Goal: Information Seeking & Learning: Learn about a topic

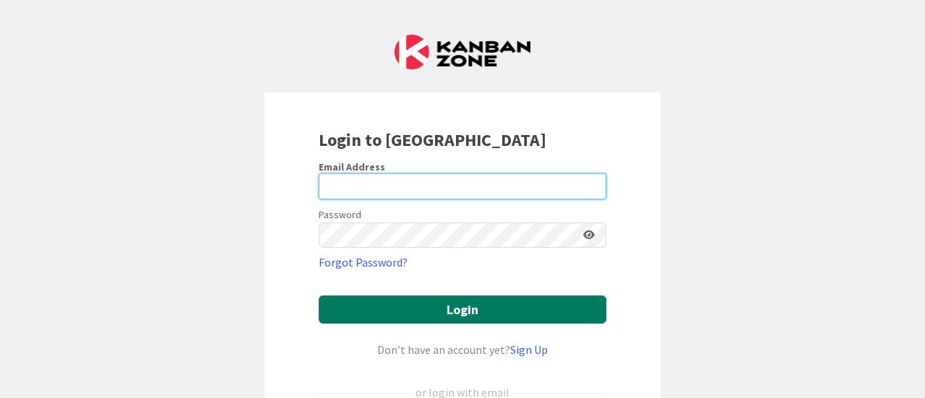
type input "[PERSON_NAME][EMAIL_ADDRESS][PERSON_NAME][DOMAIN_NAME]"
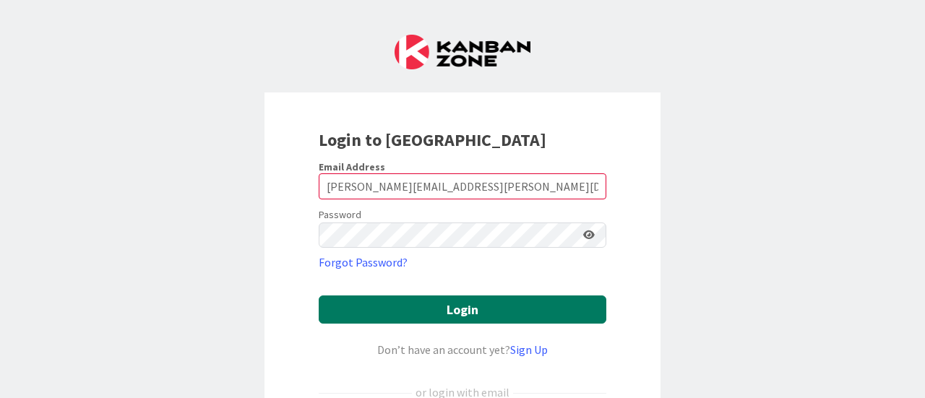
click at [458, 310] on button "Login" at bounding box center [462, 309] width 287 height 28
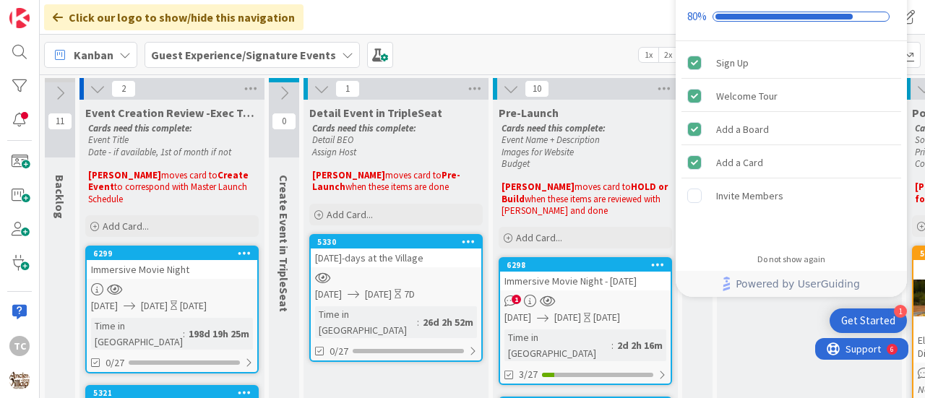
click at [587, 40] on div "Kanban Guest Experience/Signature Events 1x 2x 3x" at bounding box center [482, 55] width 885 height 40
click at [867, 178] on div "Sign Up Welcome Tour Add a Board Add a Card Invite Members" at bounding box center [790, 142] width 231 height 203
click at [617, 12] on div "Click our logo to show/hide this navigation Add and manage tabs by clicking" at bounding box center [482, 17] width 885 height 35
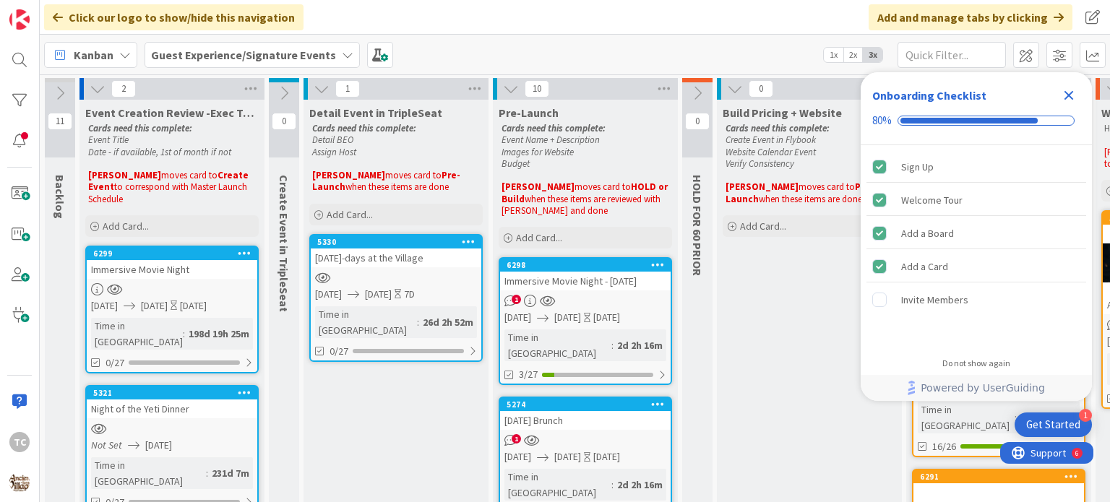
click at [924, 95] on icon "Close Checklist" at bounding box center [1068, 95] width 17 height 17
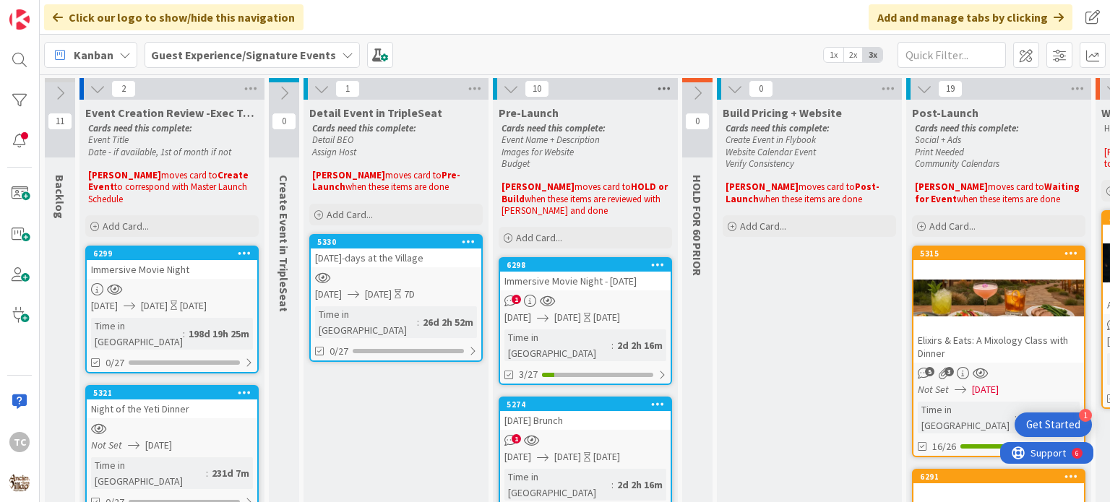
click at [662, 82] on icon at bounding box center [663, 89] width 19 height 22
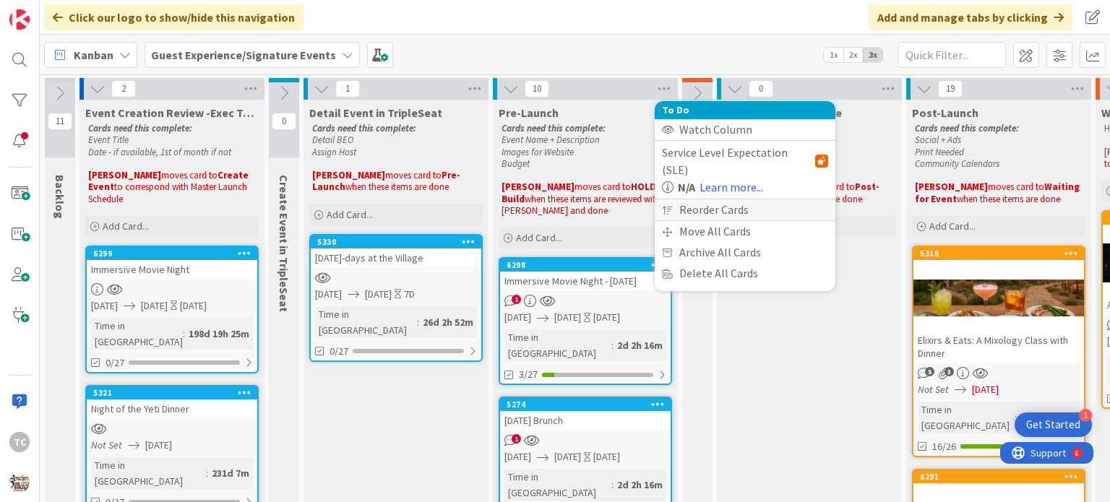
click at [697, 199] on div "Reorder Cards" at bounding box center [744, 209] width 181 height 21
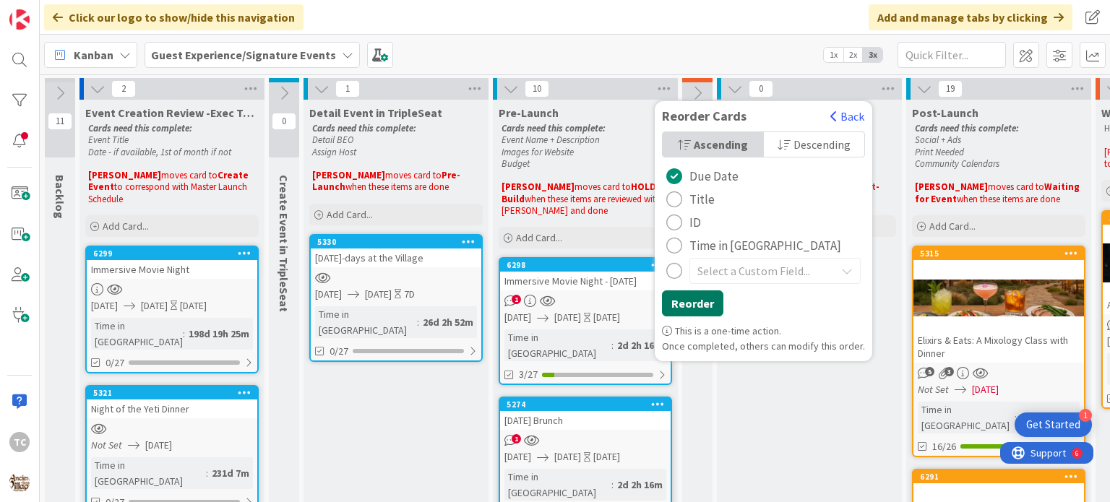
click at [682, 295] on button "Reorder" at bounding box center [692, 303] width 61 height 26
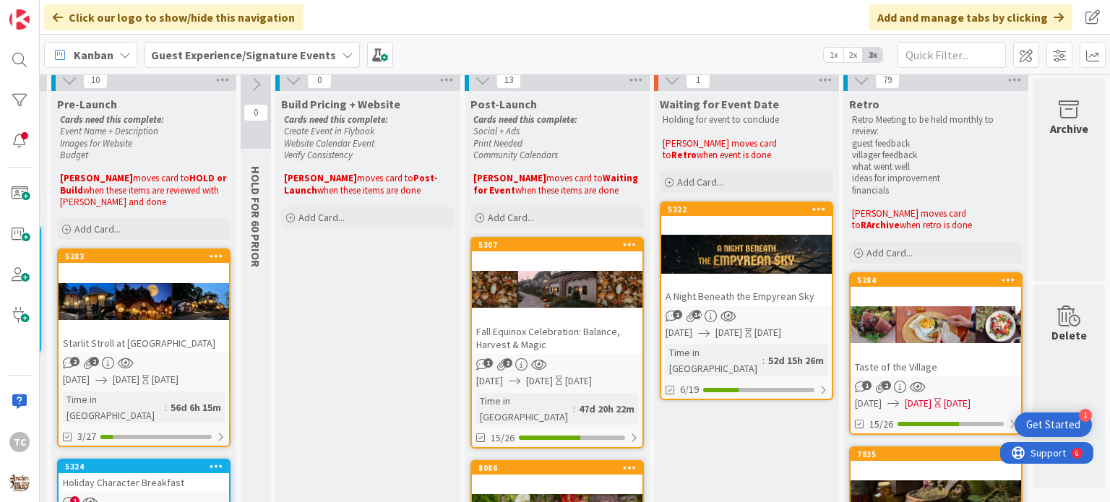
scroll to position [0, 452]
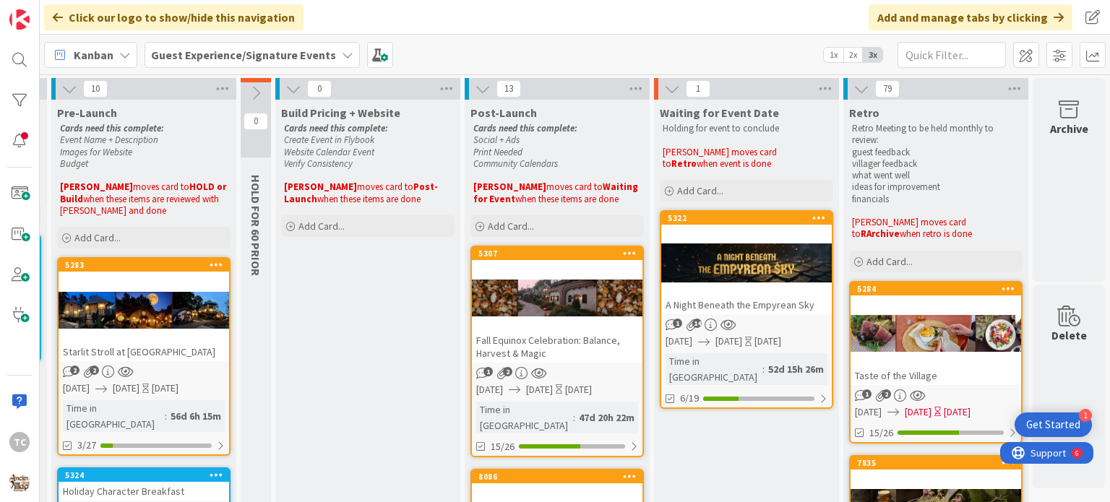
click at [924, 92] on div "79" at bounding box center [935, 89] width 185 height 22
click at [924, 87] on icon at bounding box center [1014, 89] width 19 height 22
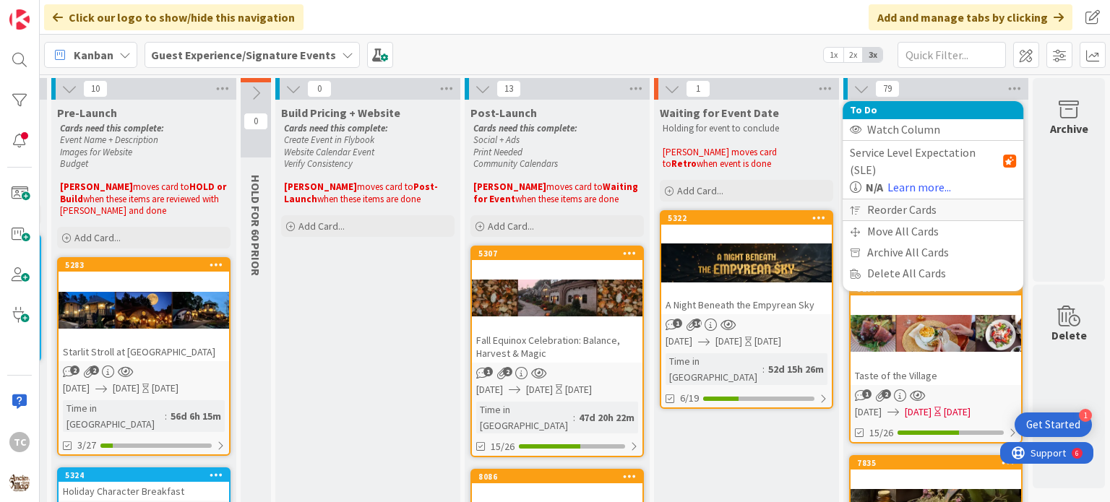
click at [913, 199] on div "Reorder Cards" at bounding box center [932, 209] width 181 height 21
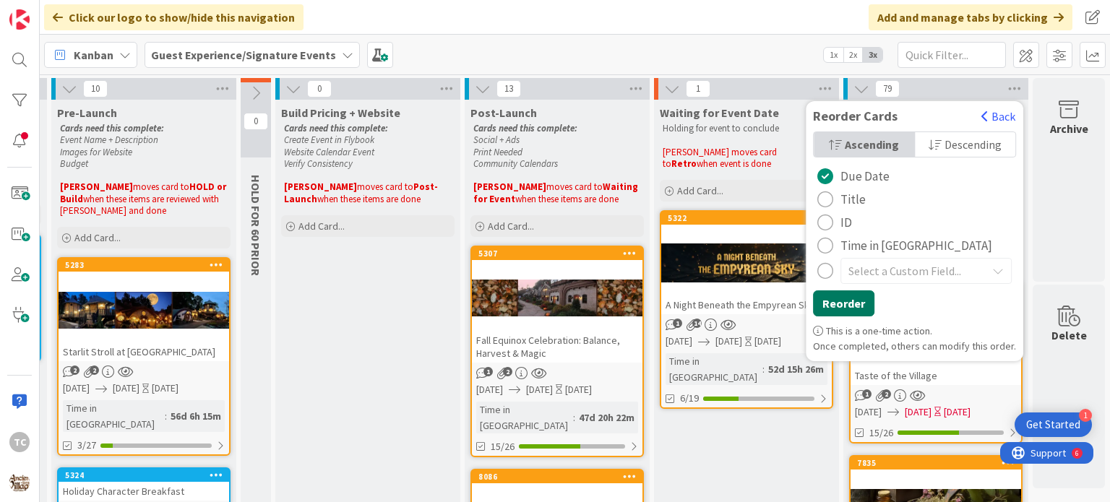
click at [833, 313] on button "Reorder" at bounding box center [843, 303] width 61 height 26
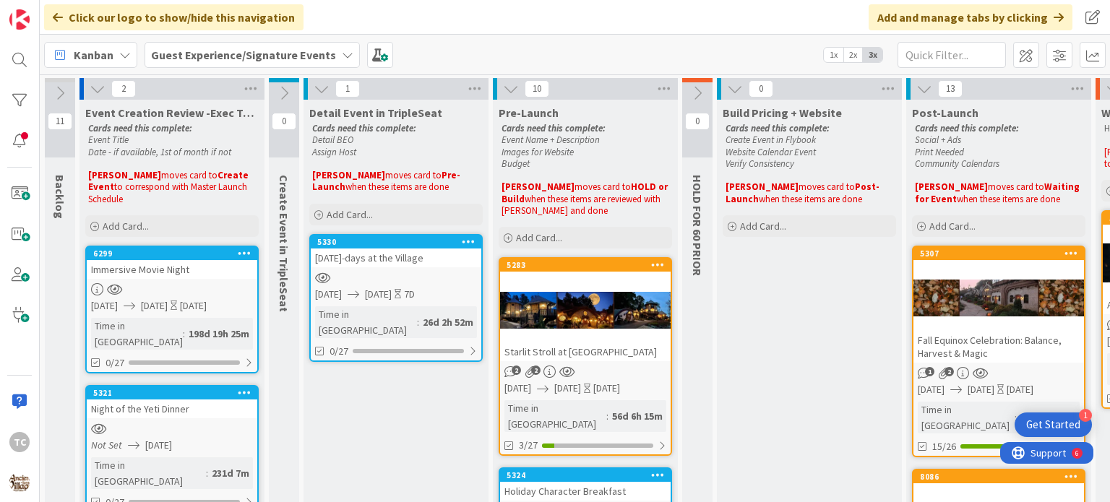
scroll to position [72, 0]
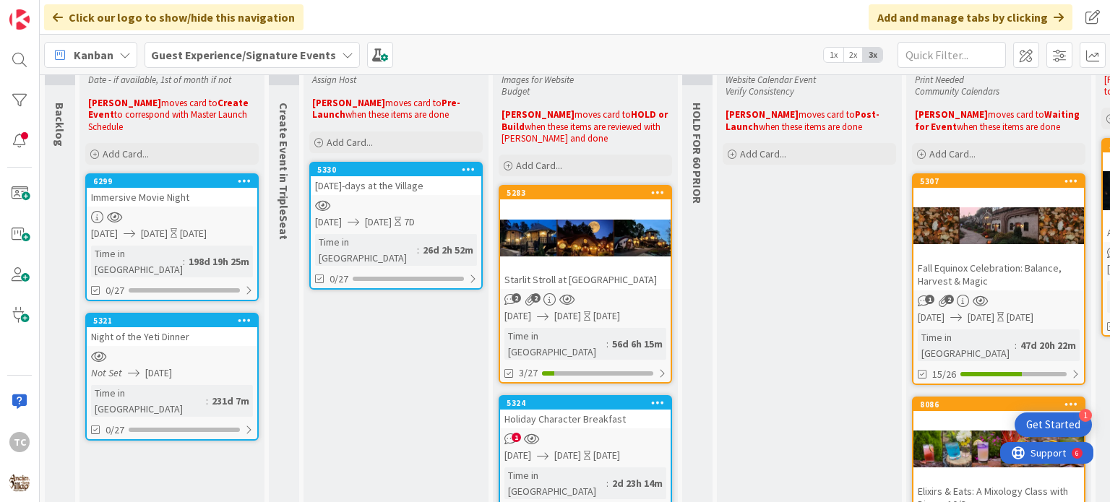
drag, startPoint x: 419, startPoint y: 57, endPoint x: 419, endPoint y: 69, distance: 11.6
click at [419, 57] on div "Kanban Guest Experience/Signature Events 1x 2x 3x" at bounding box center [575, 55] width 1070 height 40
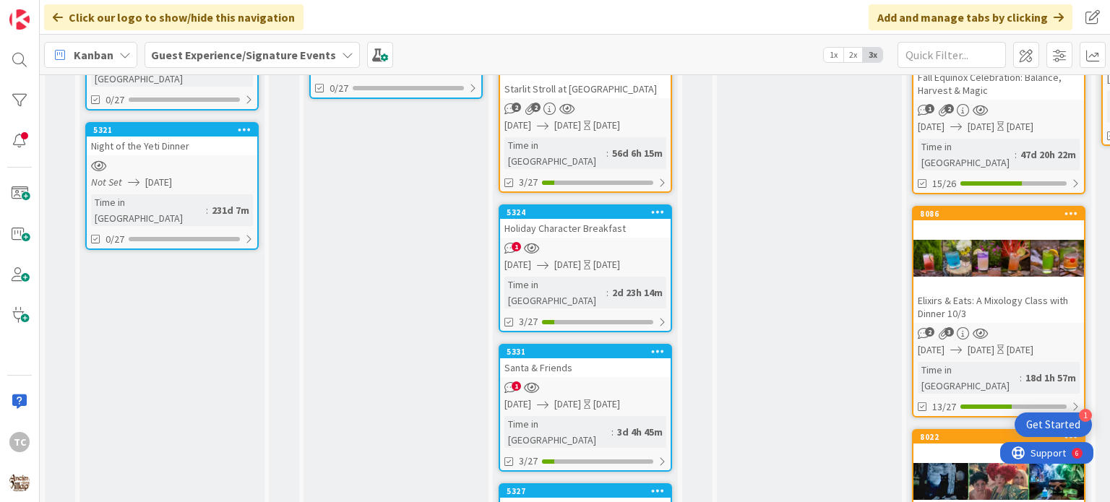
scroll to position [289, 0]
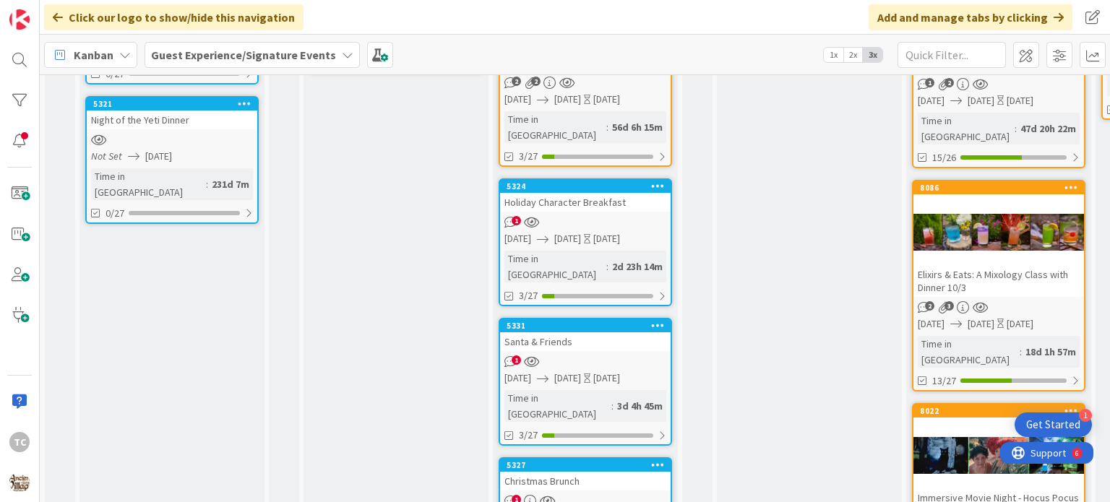
click at [549, 193] on div "Holiday Character Breakfast" at bounding box center [585, 202] width 170 height 19
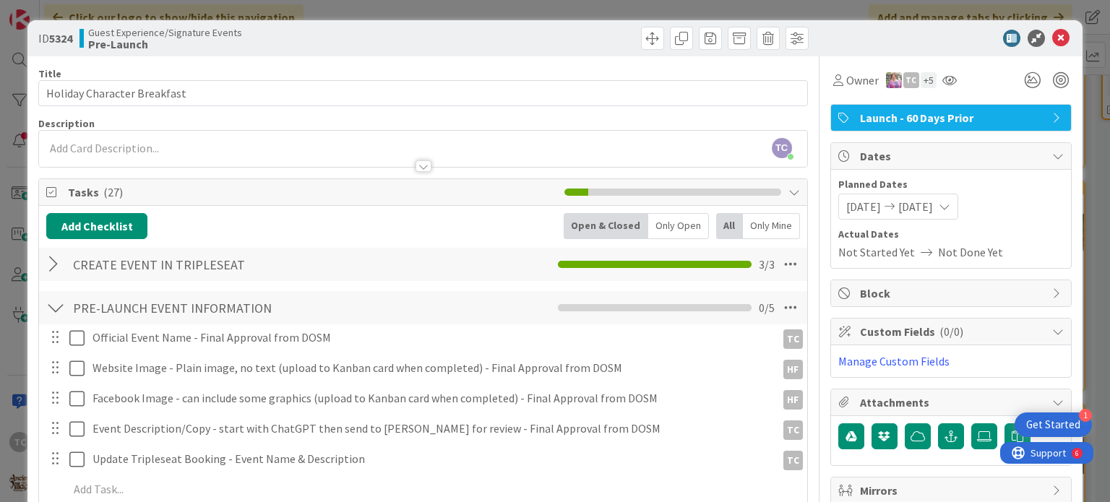
click at [105, 156] on div at bounding box center [422, 159] width 767 height 15
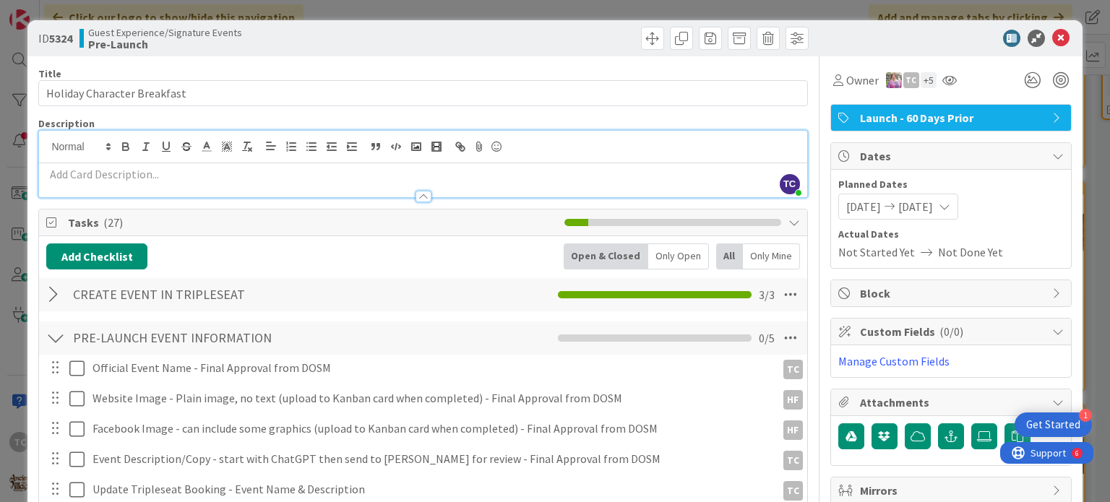
click at [109, 186] on div at bounding box center [422, 189] width 767 height 15
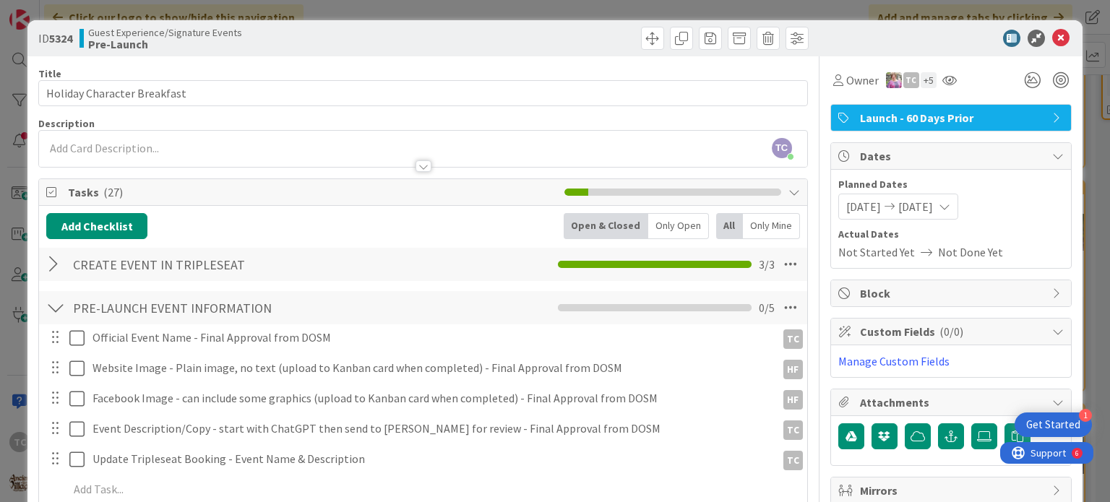
click at [78, 161] on div at bounding box center [422, 159] width 767 height 15
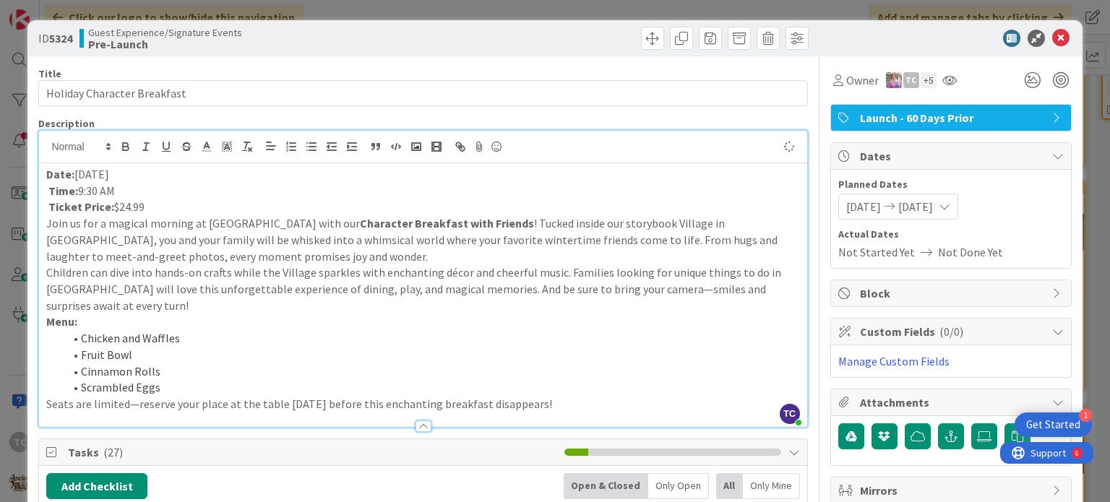
click at [157, 207] on p "Ticket Price: $24.99" at bounding box center [422, 207] width 753 height 17
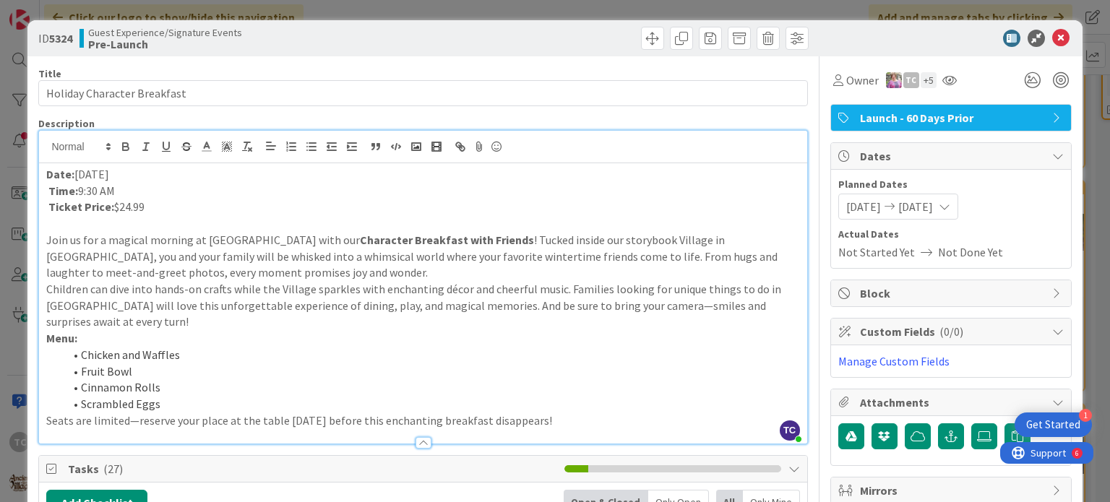
click at [286, 264] on p "Join us for a magical morning at [GEOGRAPHIC_DATA] with our Character Breakfast…" at bounding box center [422, 256] width 753 height 49
click at [266, 276] on p "Join us for a magical morning at [GEOGRAPHIC_DATA] with our Character Breakfast…" at bounding box center [422, 256] width 753 height 49
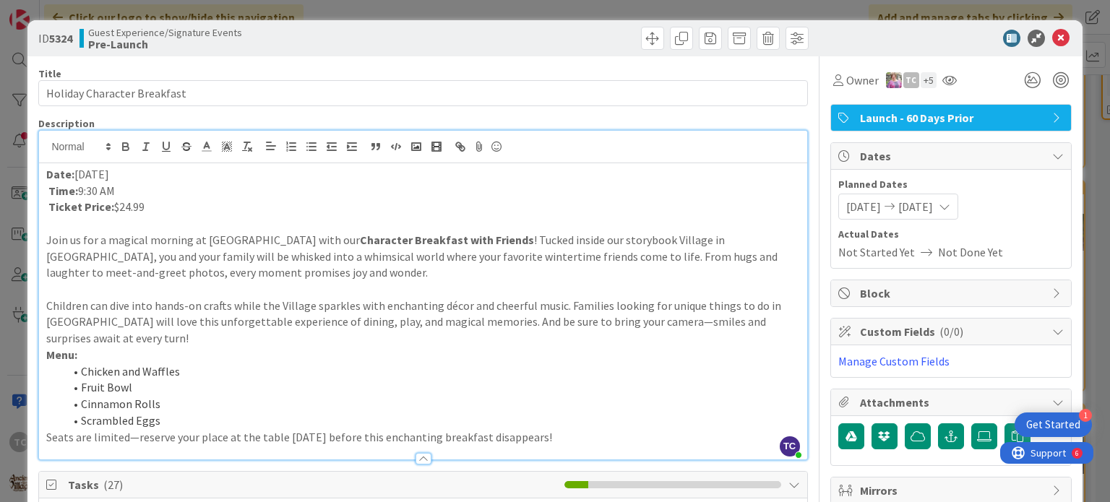
click at [118, 335] on p "Children can dive into hands-on crafts while the Village sparkles with enchanti…" at bounding box center [422, 322] width 753 height 49
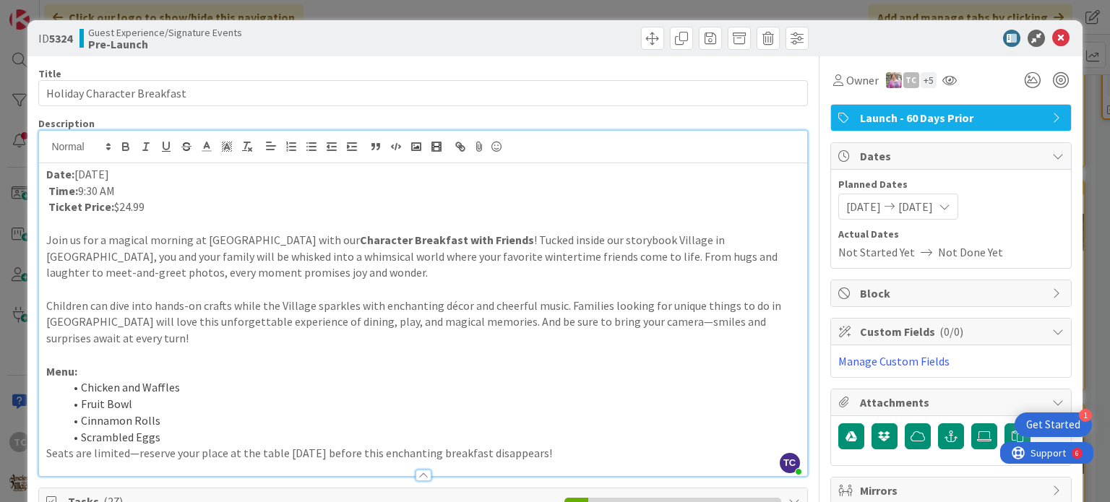
scroll to position [144, 0]
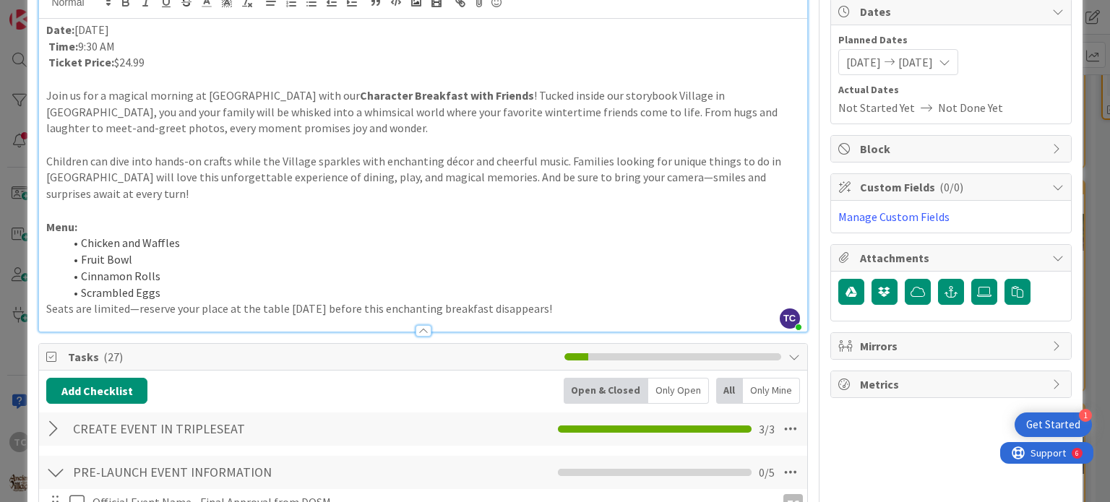
click at [196, 290] on li "Scrambled Eggs" at bounding box center [431, 293] width 735 height 17
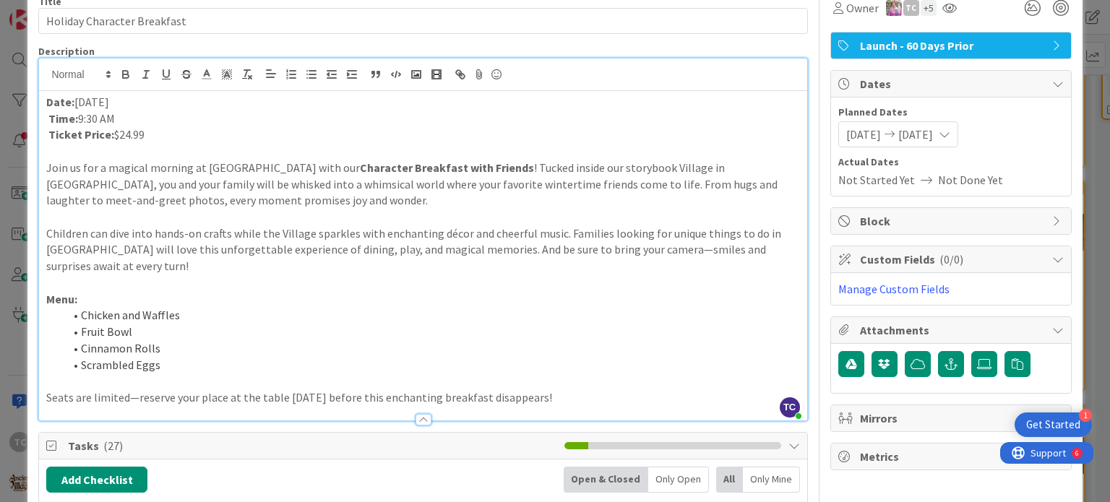
scroll to position [0, 0]
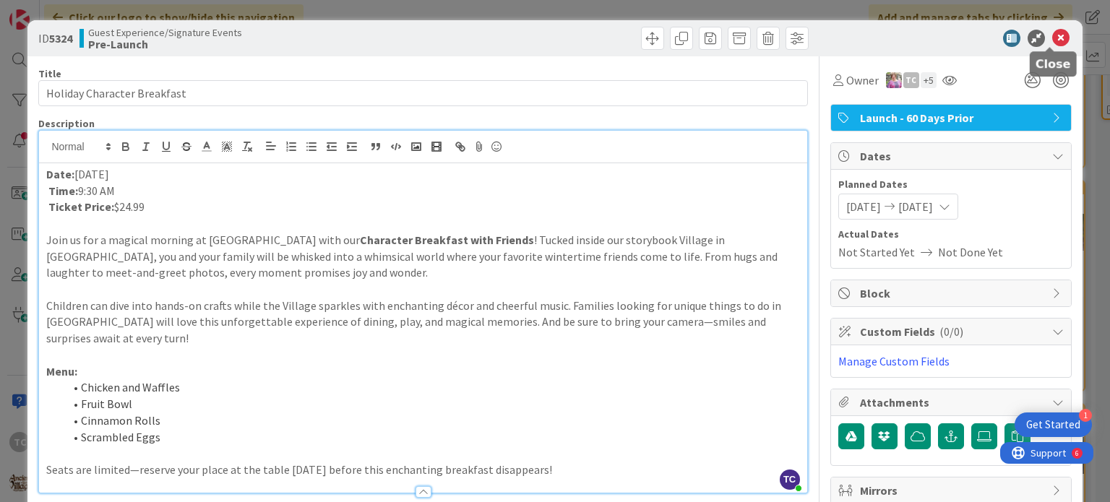
click at [924, 43] on icon at bounding box center [1060, 38] width 17 height 17
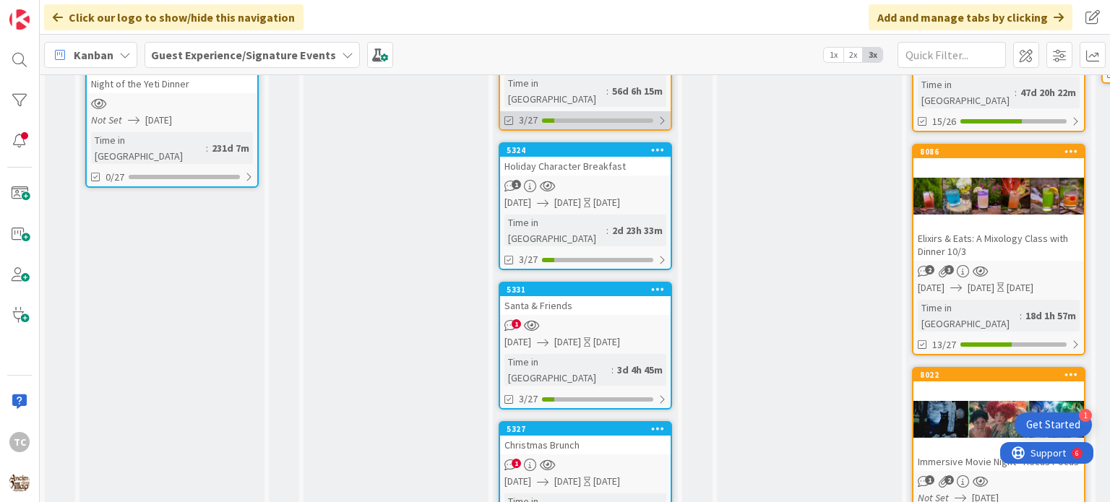
scroll to position [361, 0]
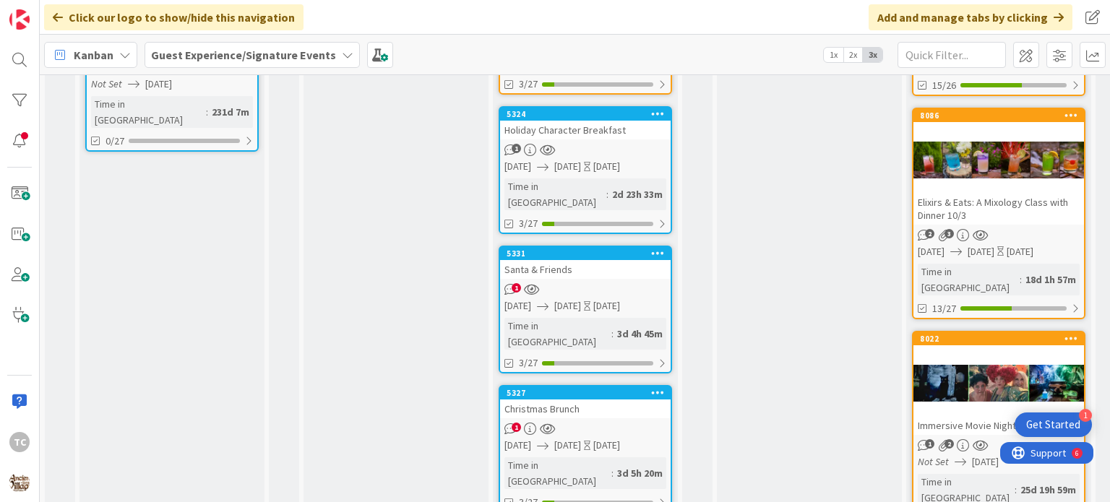
click at [588, 247] on div "5331" at bounding box center [585, 253] width 170 height 13
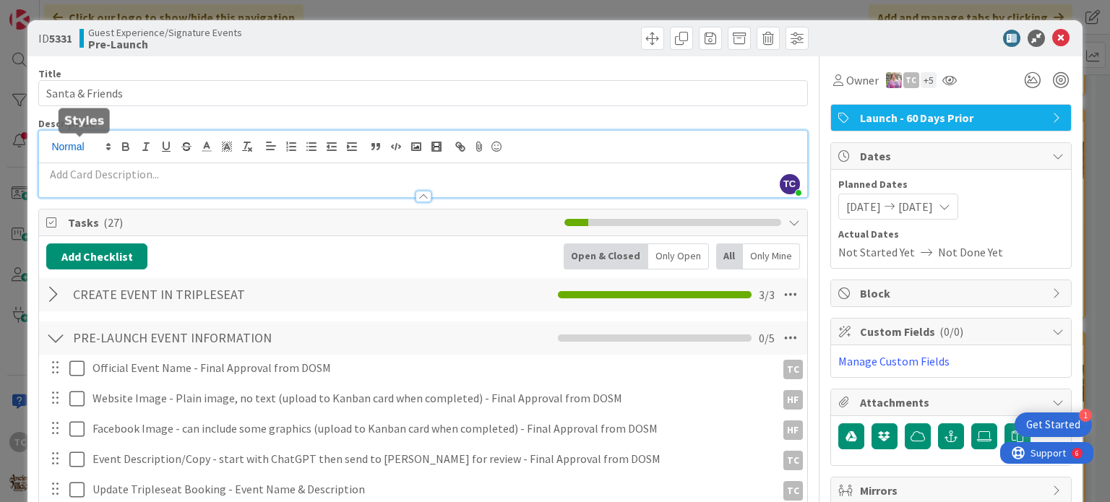
click at [103, 144] on div "TC [PERSON_NAME] joined 5 m ago" at bounding box center [422, 164] width 767 height 66
drag, startPoint x: 103, startPoint y: 144, endPoint x: 335, endPoint y: 173, distance: 234.4
click at [340, 173] on p at bounding box center [422, 174] width 753 height 17
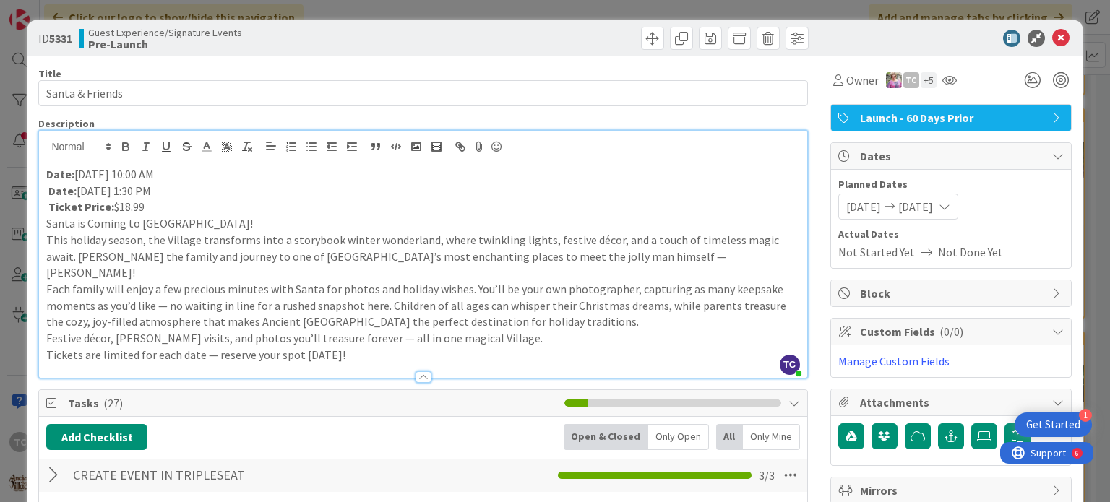
click at [159, 209] on p "Ticket Price: $18.99" at bounding box center [422, 207] width 753 height 17
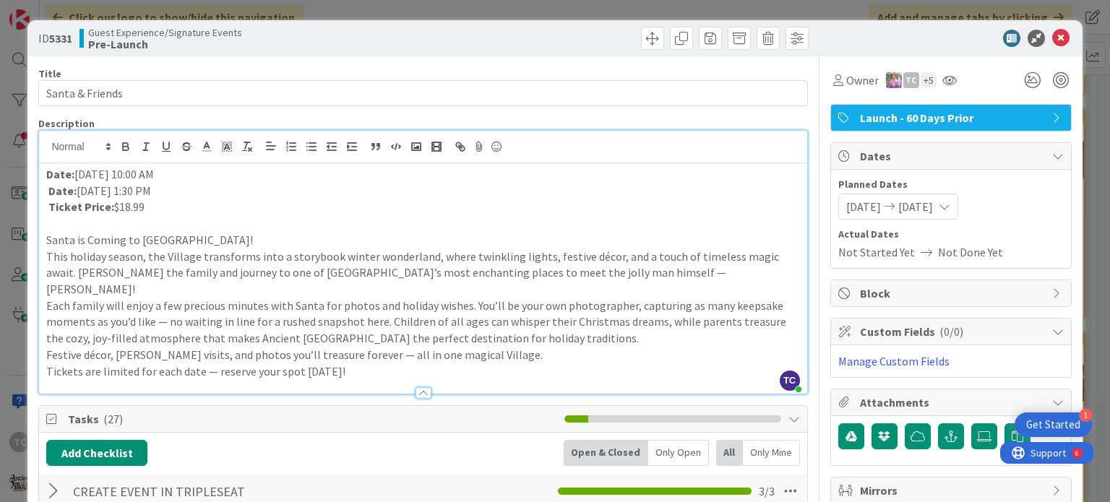
drag, startPoint x: 251, startPoint y: 243, endPoint x: 63, endPoint y: 221, distance: 189.1
click at [63, 221] on div "Date: [DATE] 10:00 AM Date: [DATE] 1:30 PM Ticket Price: $18.99 Santa is Coming…" at bounding box center [422, 278] width 767 height 230
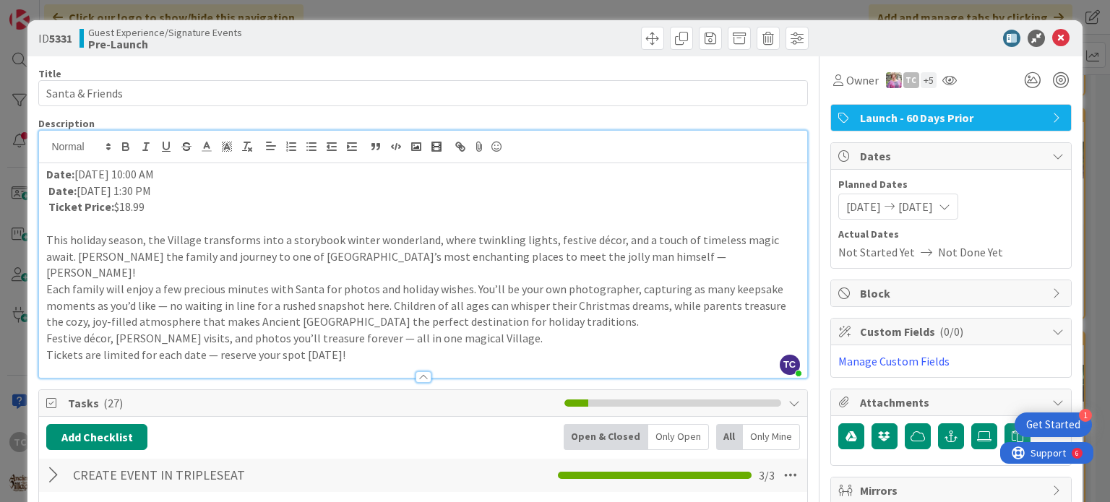
click at [678, 259] on p "This holiday season, the Village transforms into a storybook winter wonderland,…" at bounding box center [422, 256] width 753 height 49
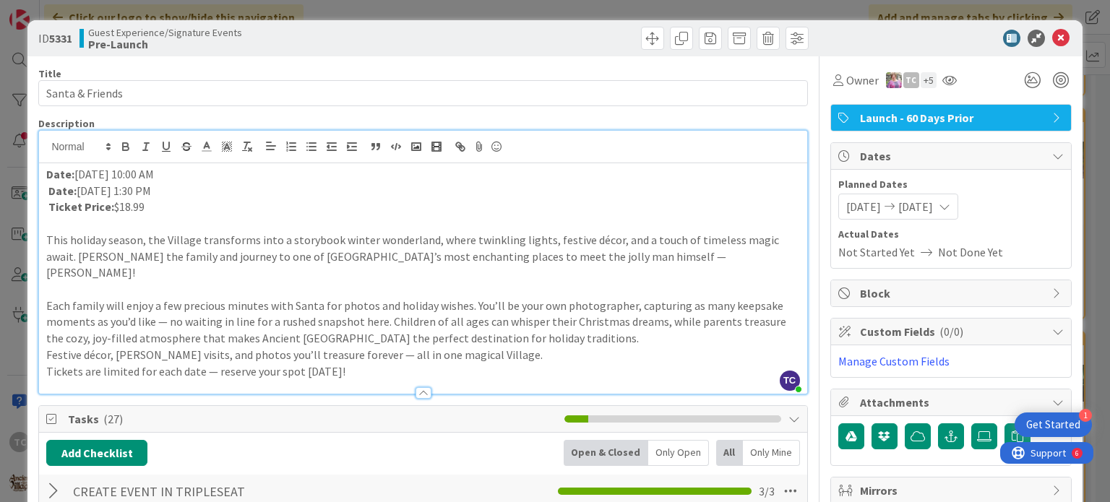
click at [575, 326] on p "Each family will enjoy a few precious minutes with Santa for photos and holiday…" at bounding box center [422, 322] width 753 height 49
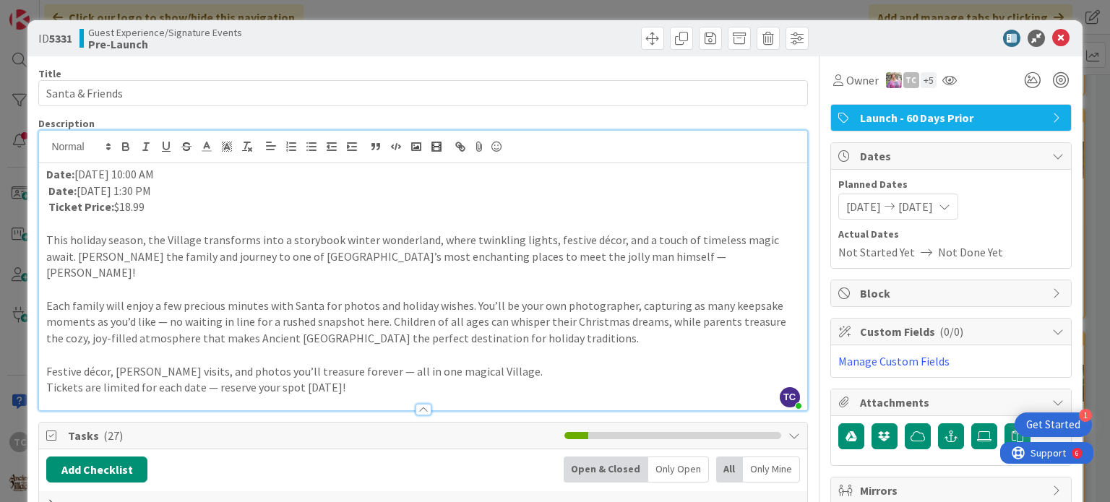
click at [499, 9] on div "ID 5331 Guest Experience/Signature Events Pre-Launch Title 15 / 128 Santa & Fri…" at bounding box center [555, 251] width 1110 height 502
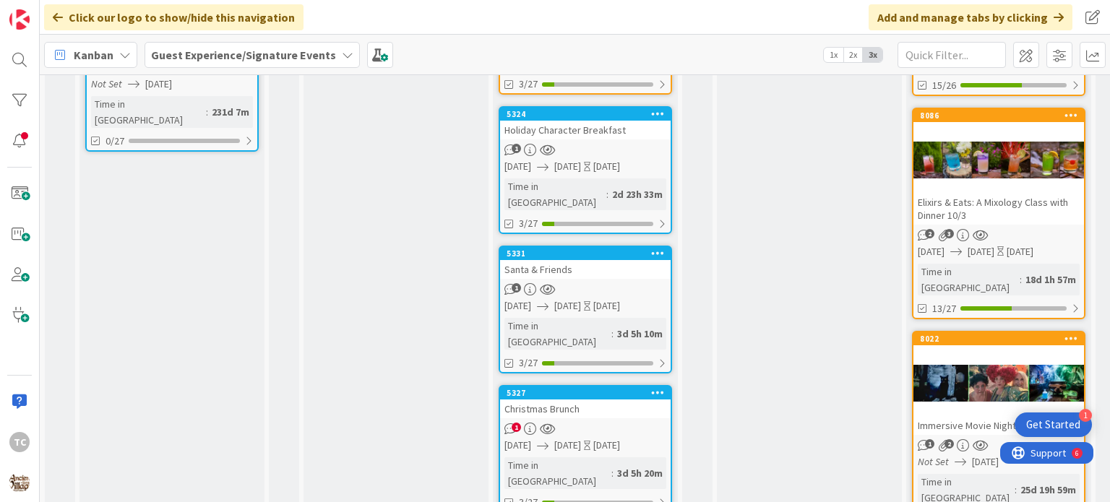
click at [577, 397] on div "Christmas Brunch" at bounding box center [585, 408] width 170 height 19
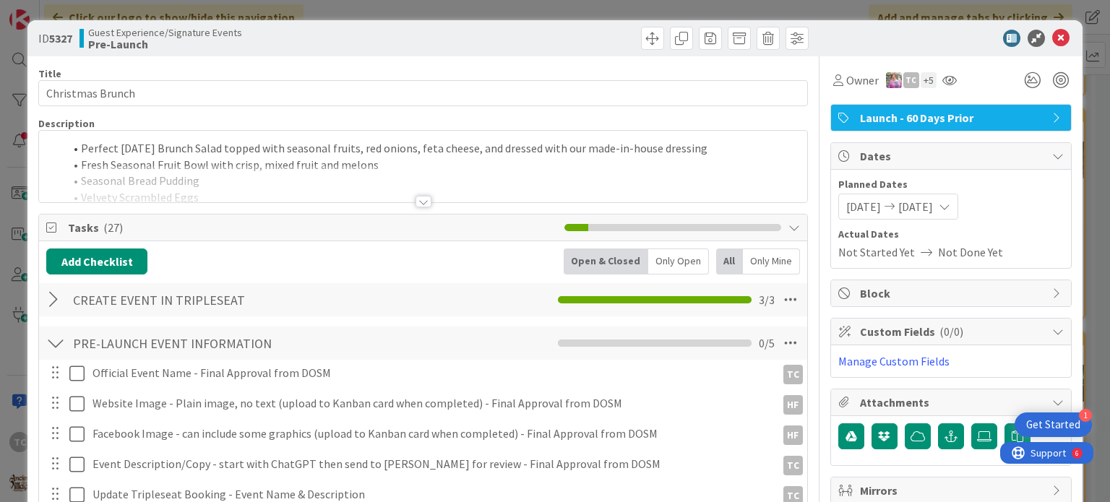
click at [422, 204] on div at bounding box center [423, 202] width 16 height 12
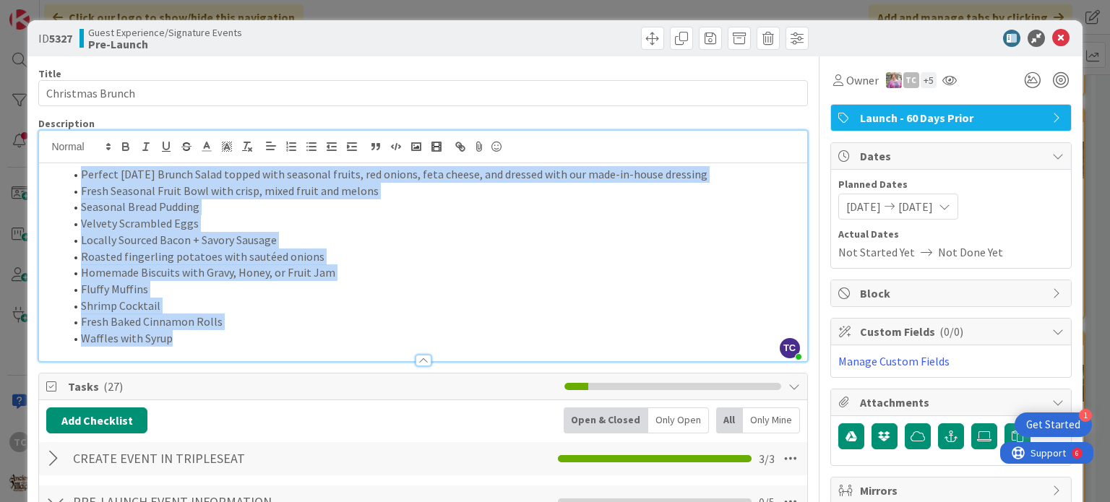
drag, startPoint x: 176, startPoint y: 339, endPoint x: 79, endPoint y: 178, distance: 187.3
click at [79, 178] on ol "Perfect [DATE] Brunch Salad topped with seasonal fruits, red onions, feta chees…" at bounding box center [422, 256] width 753 height 181
copy ol "Perfect [DATE] Brunch Salad topped with seasonal fruits, red onions, feta chees…"
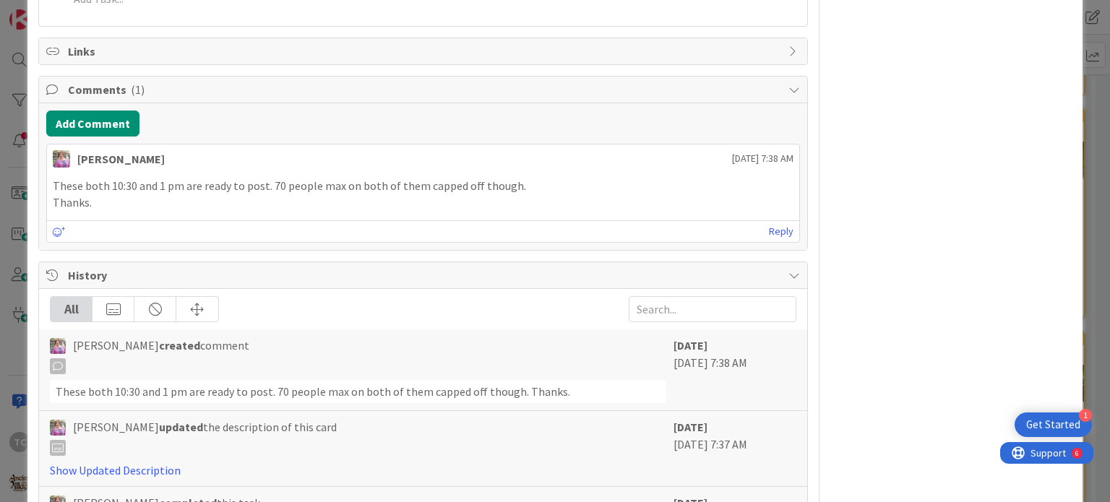
scroll to position [1589, 0]
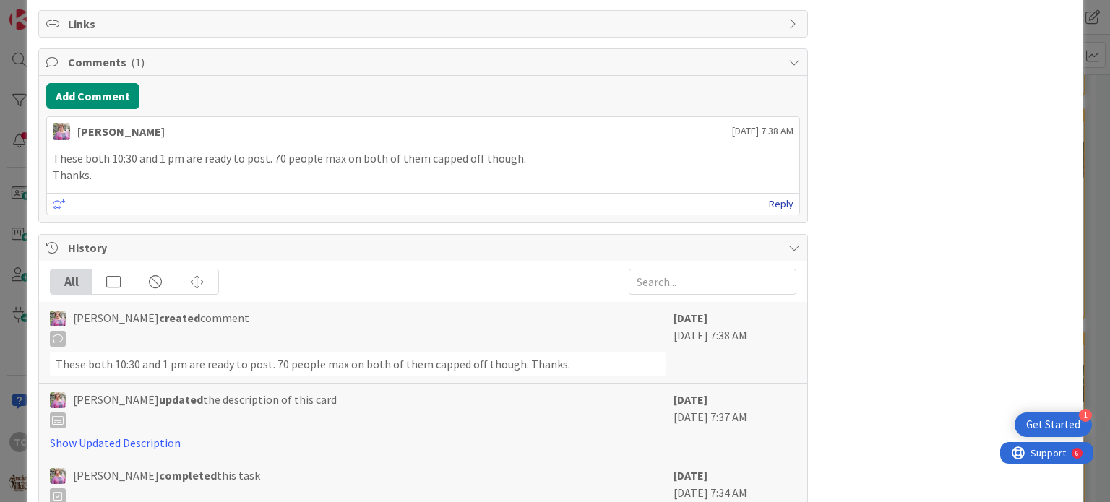
click at [769, 199] on link "Reply" at bounding box center [781, 204] width 25 height 18
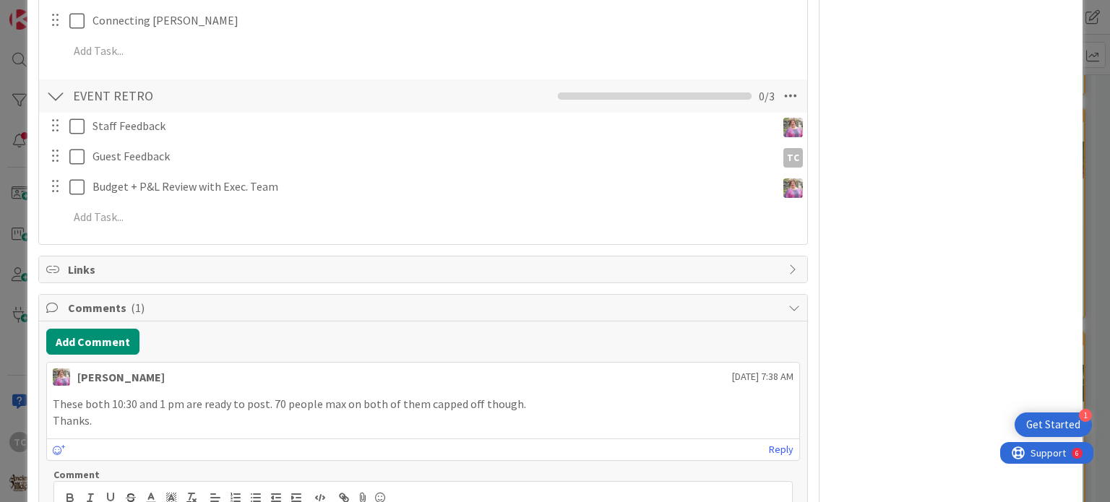
scroll to position [1661, 0]
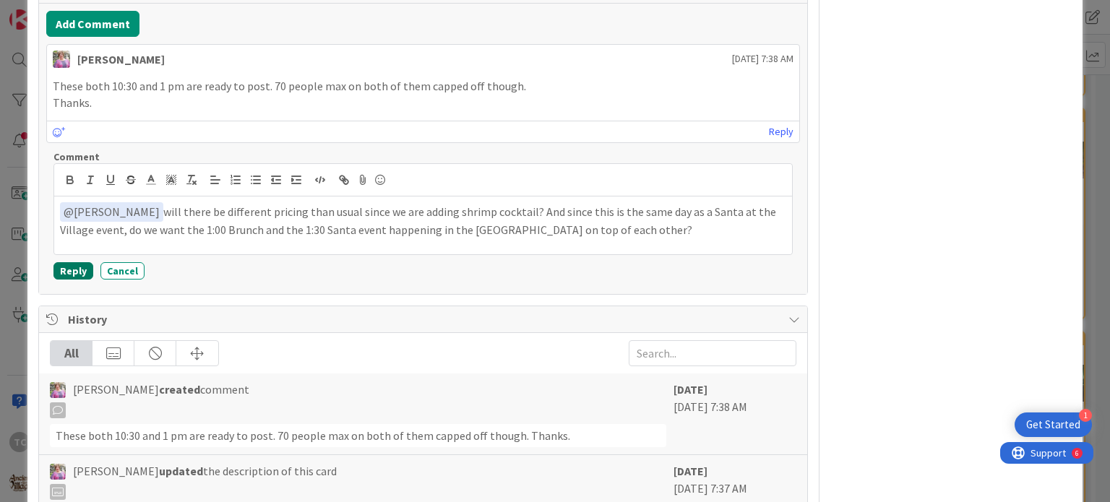
click at [64, 265] on button "Reply" at bounding box center [73, 270] width 40 height 17
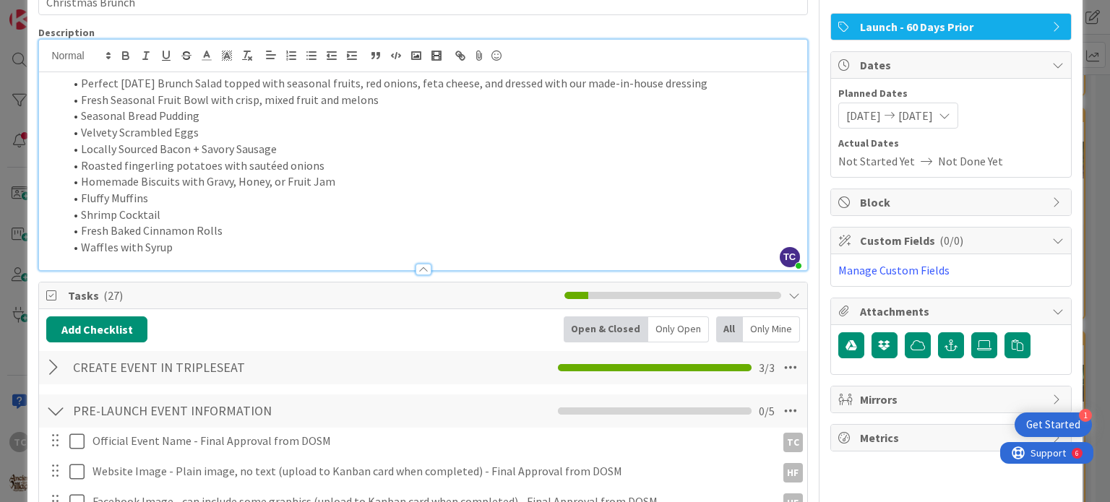
scroll to position [0, 0]
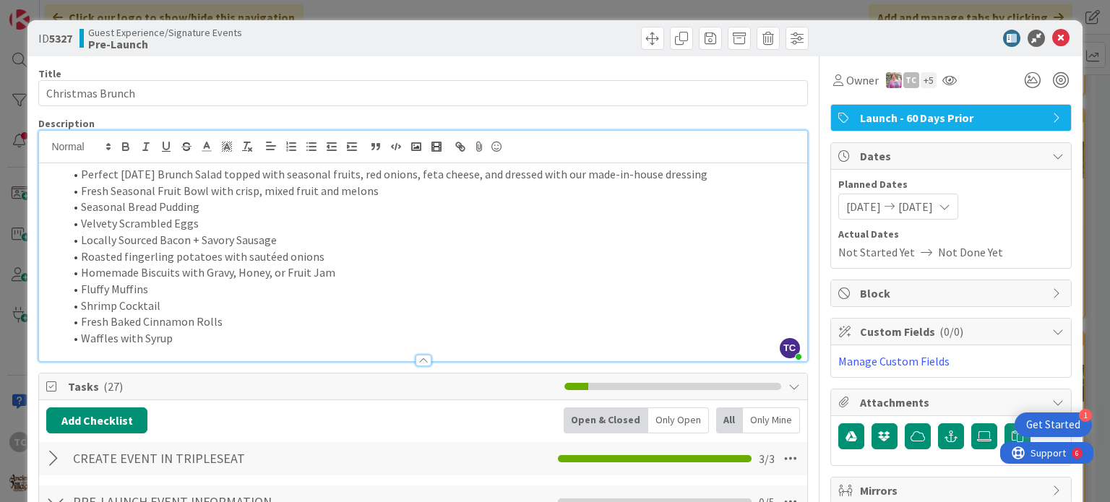
click at [454, 8] on div "ID 5327 Guest Experience/Signature Events Pre-Launch Title 16 / 128 Christmas B…" at bounding box center [555, 251] width 1110 height 502
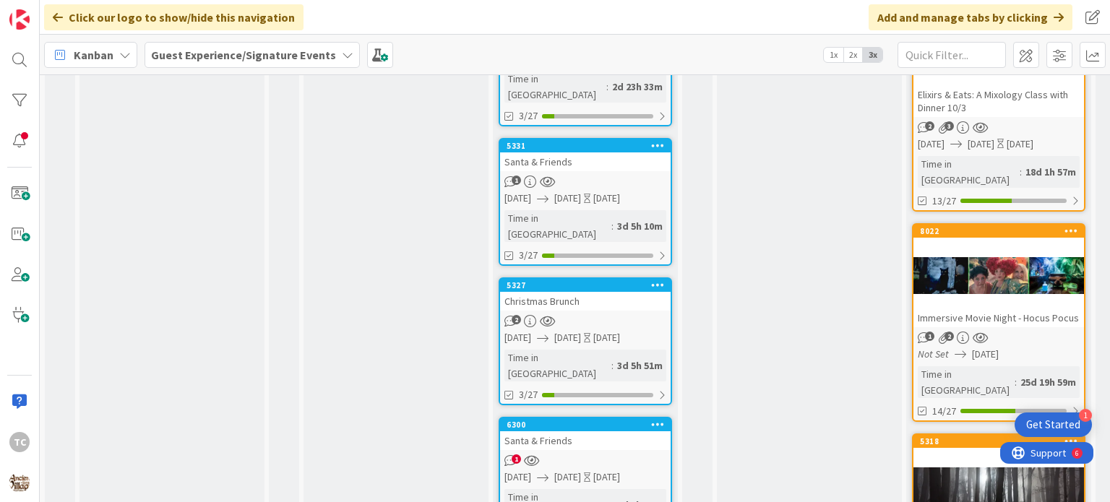
scroll to position [433, 0]
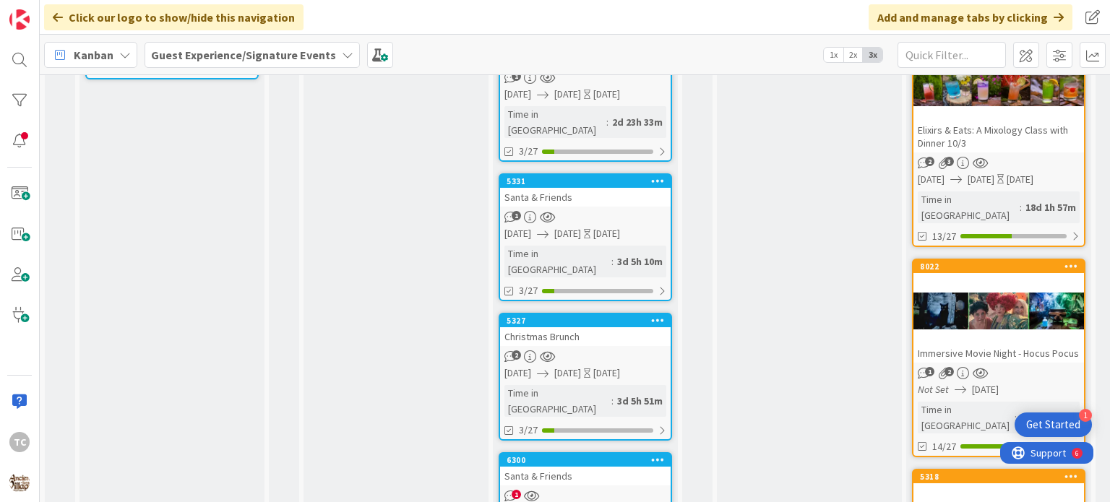
click at [594, 397] on div "Santa & Friends" at bounding box center [585, 476] width 170 height 19
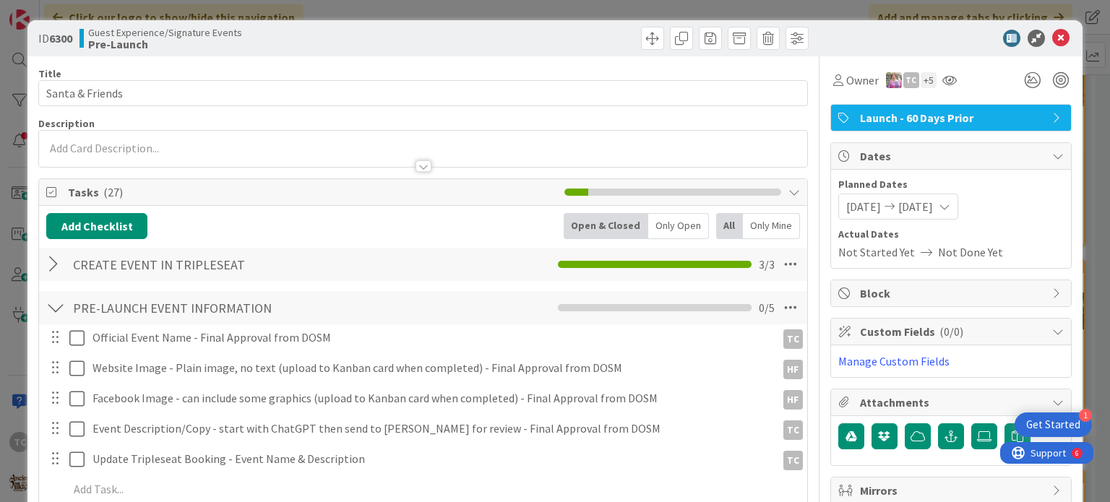
click at [99, 140] on div at bounding box center [422, 149] width 767 height 36
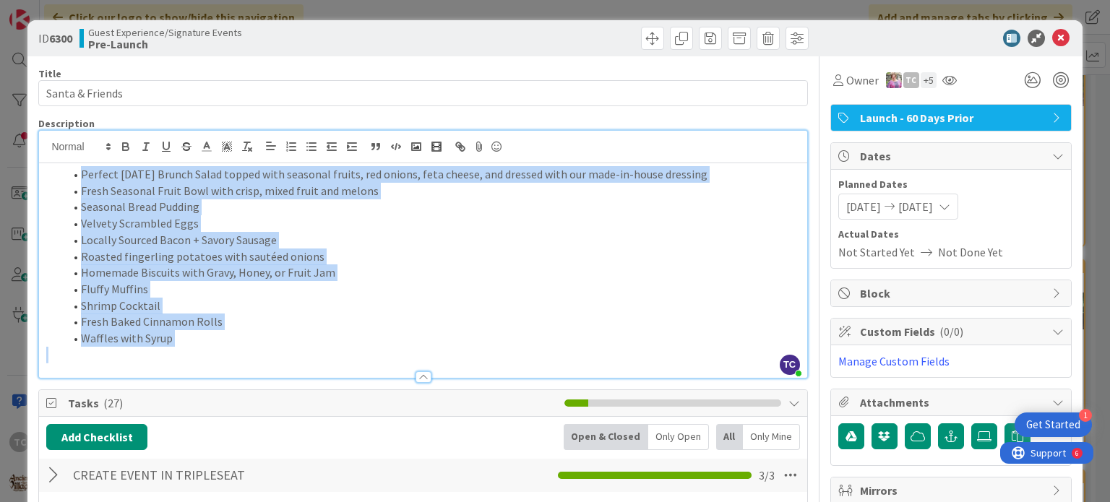
drag, startPoint x: 163, startPoint y: 344, endPoint x: 49, endPoint y: 121, distance: 250.0
click at [49, 121] on div "Description TC [PERSON_NAME] just joined Perfect [DATE] Brunch Salad topped wit…" at bounding box center [422, 247] width 769 height 261
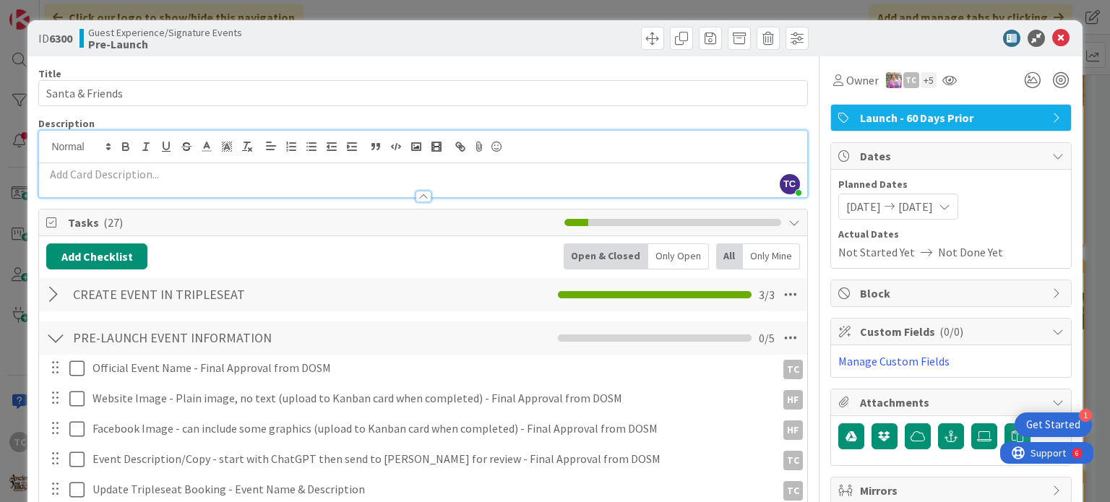
click at [51, 176] on p at bounding box center [422, 174] width 753 height 17
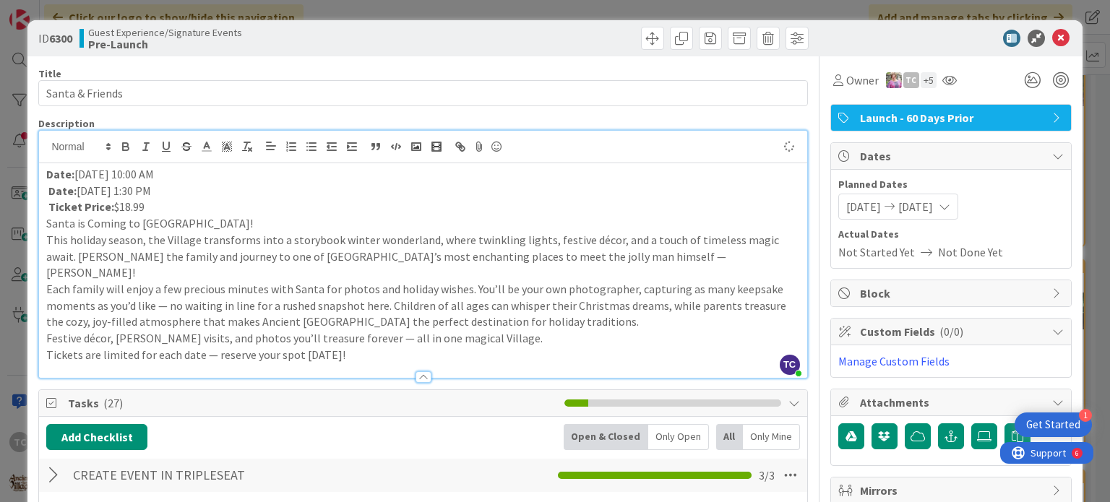
click at [165, 212] on p "Ticket Price: $18.99" at bounding box center [422, 207] width 753 height 17
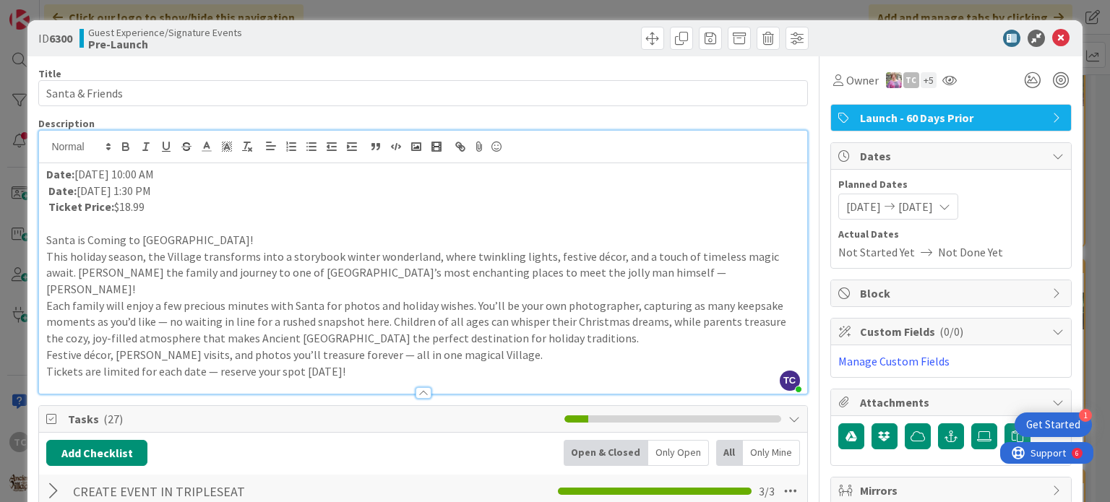
drag, startPoint x: 258, startPoint y: 239, endPoint x: 56, endPoint y: 228, distance: 202.6
click at [56, 228] on div "Date: [DATE] 10:00 AM Date: [DATE] 1:30 PM Ticket Price: $18.99 Santa is Coming…" at bounding box center [422, 278] width 767 height 230
click at [58, 223] on p at bounding box center [422, 223] width 753 height 17
click at [246, 240] on p "Santa is Coming to [GEOGRAPHIC_DATA]!" at bounding box center [422, 240] width 753 height 17
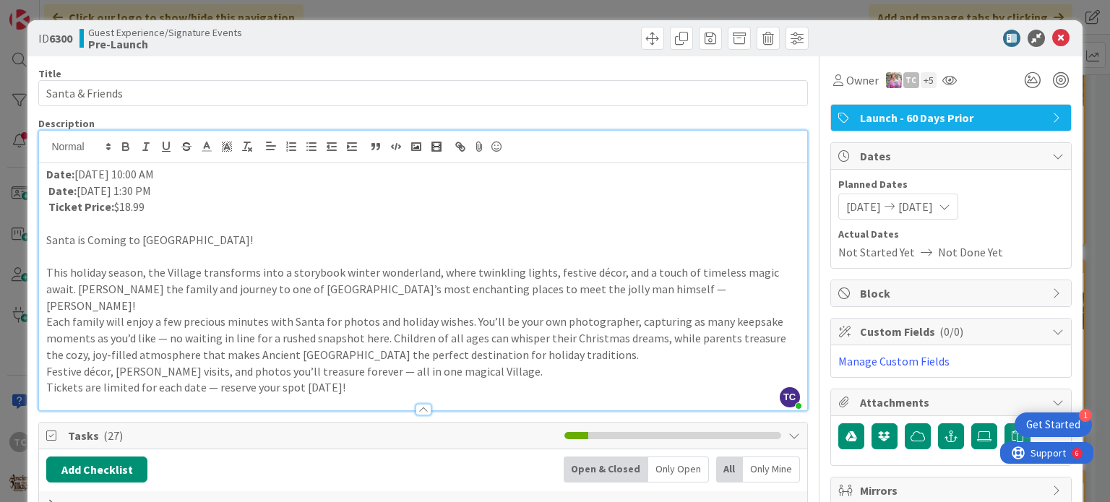
click at [647, 292] on p "This holiday season, the Village transforms into a storybook winter wonderland,…" at bounding box center [422, 288] width 753 height 49
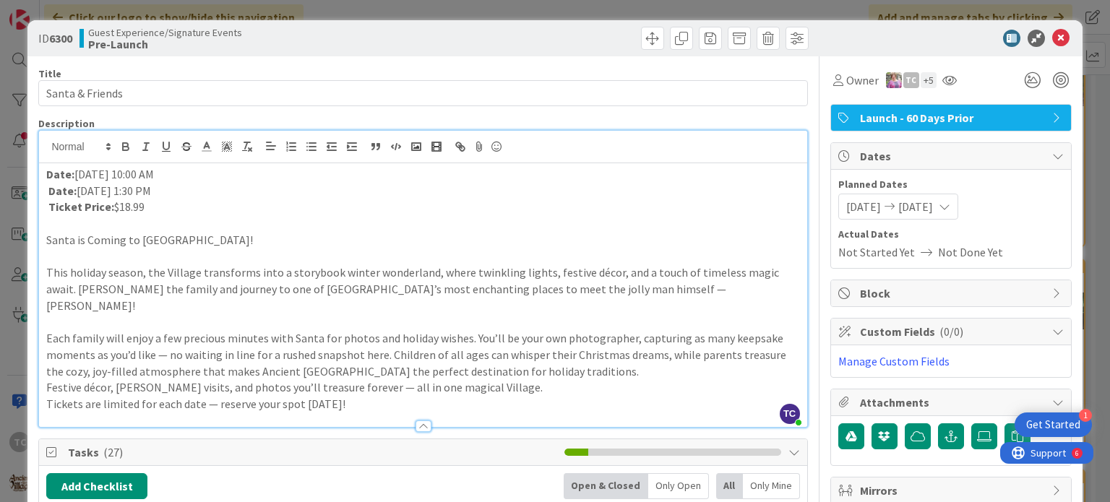
click at [562, 355] on p "Each family will enjoy a few precious minutes with Santa for photos and holiday…" at bounding box center [422, 354] width 753 height 49
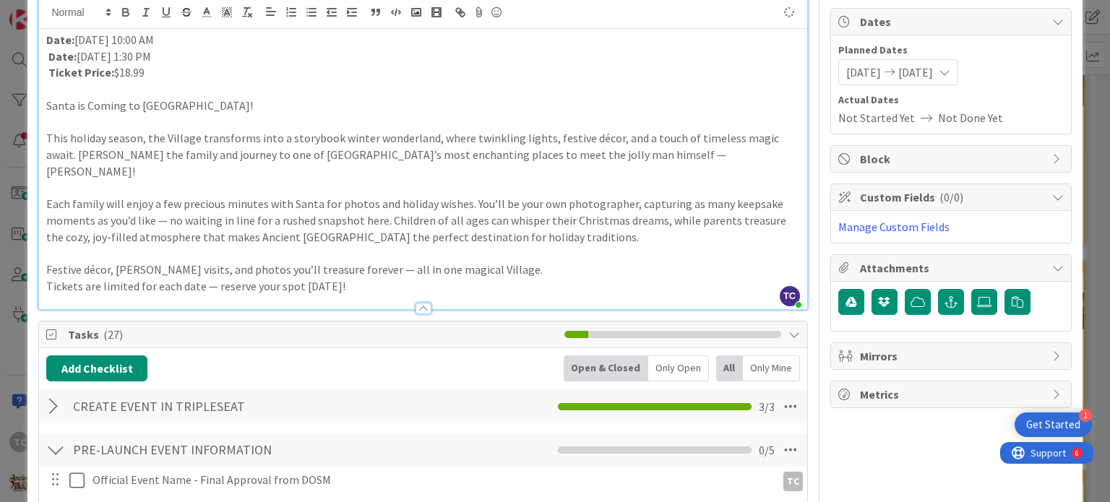
scroll to position [144, 0]
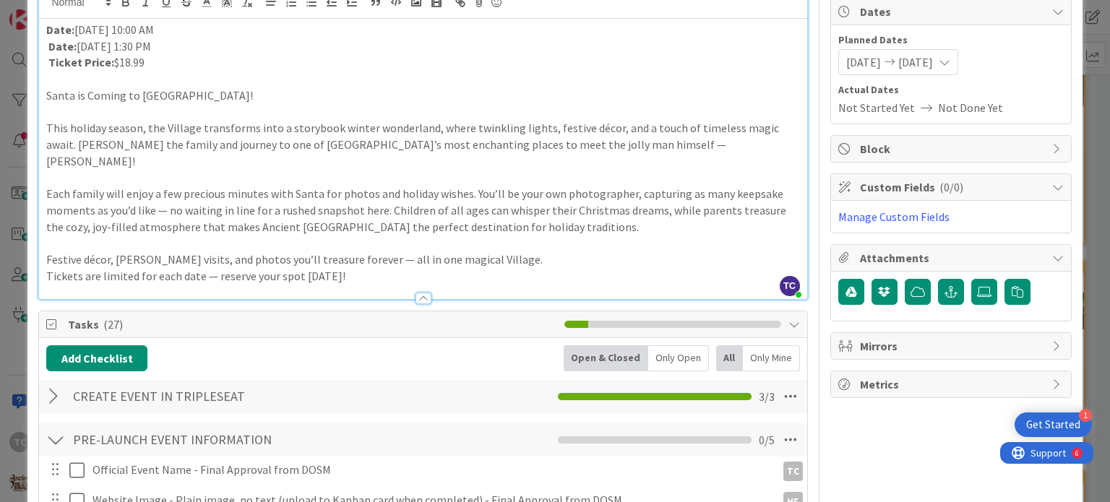
click at [484, 268] on p "Tickets are limited for each date — reserve your spot [DATE]!" at bounding box center [422, 276] width 753 height 17
click at [489, 251] on p "Festive décor, [PERSON_NAME] visits, and photos you’ll treasure forever — all i…" at bounding box center [422, 259] width 753 height 17
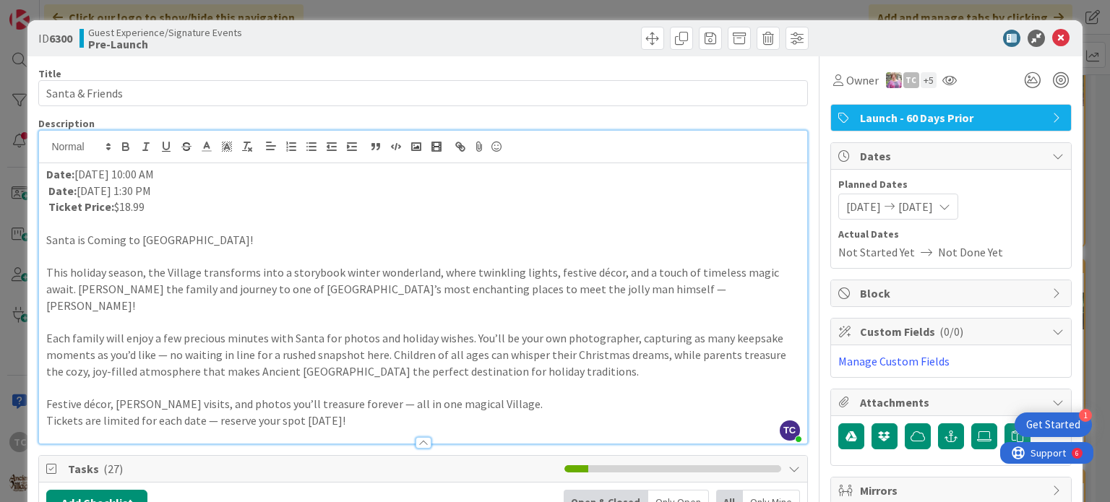
click at [478, 11] on div "ID 6300 Guest Experience/Signature Events Pre-Launch Title 15 / 128 Santa & Fri…" at bounding box center [555, 251] width 1110 height 502
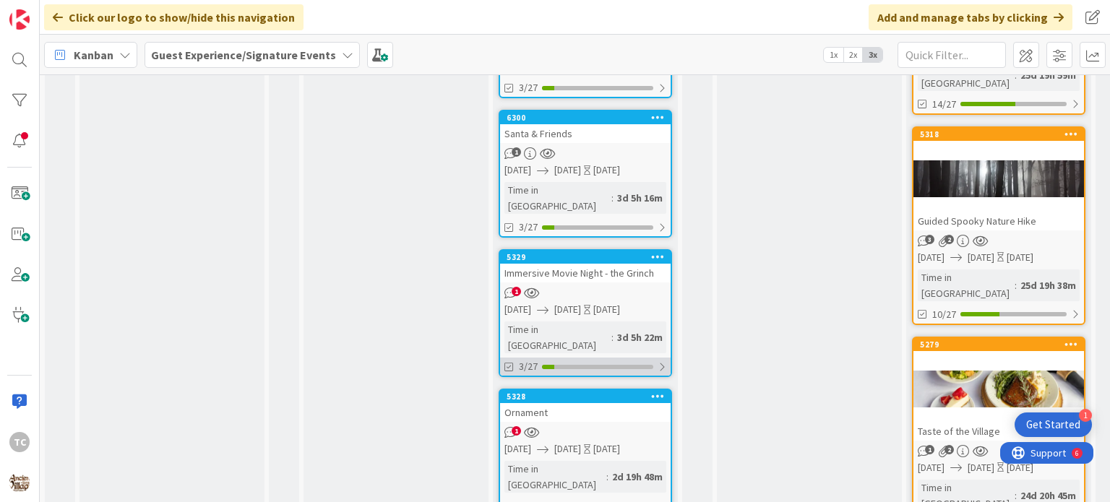
scroll to position [800, 0]
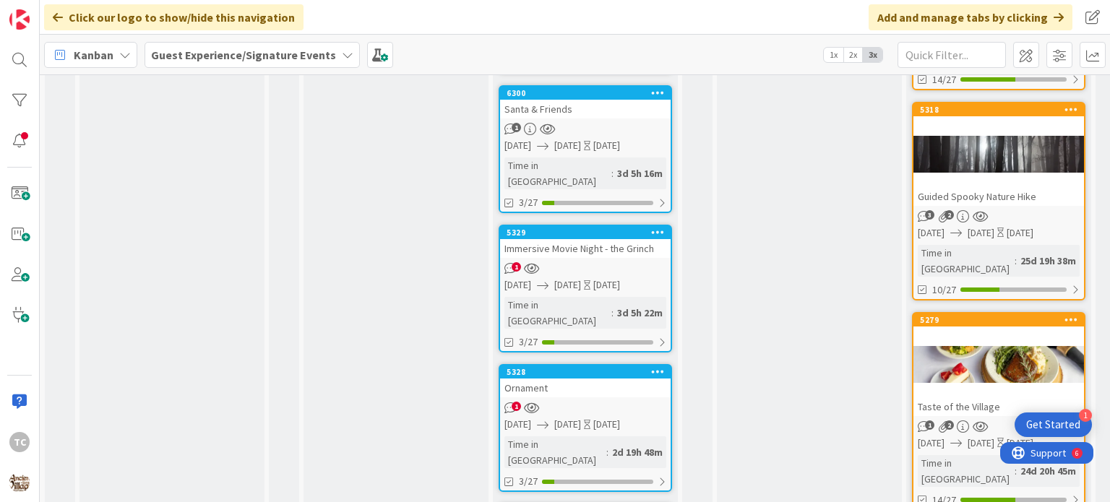
click at [583, 262] on div "1" at bounding box center [585, 268] width 170 height 12
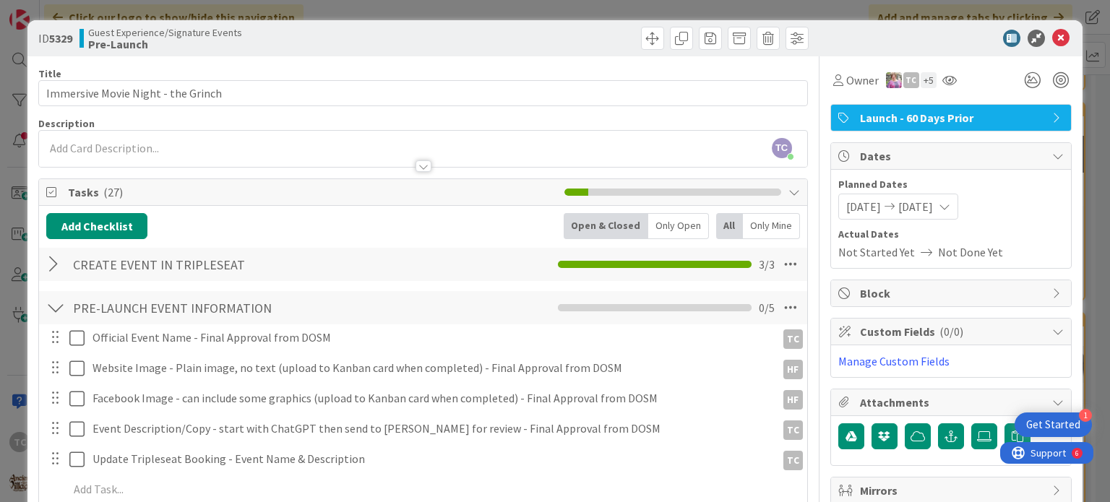
click at [151, 38] on b "Pre-Launch" at bounding box center [165, 44] width 154 height 12
click at [924, 40] on icon at bounding box center [1060, 38] width 17 height 17
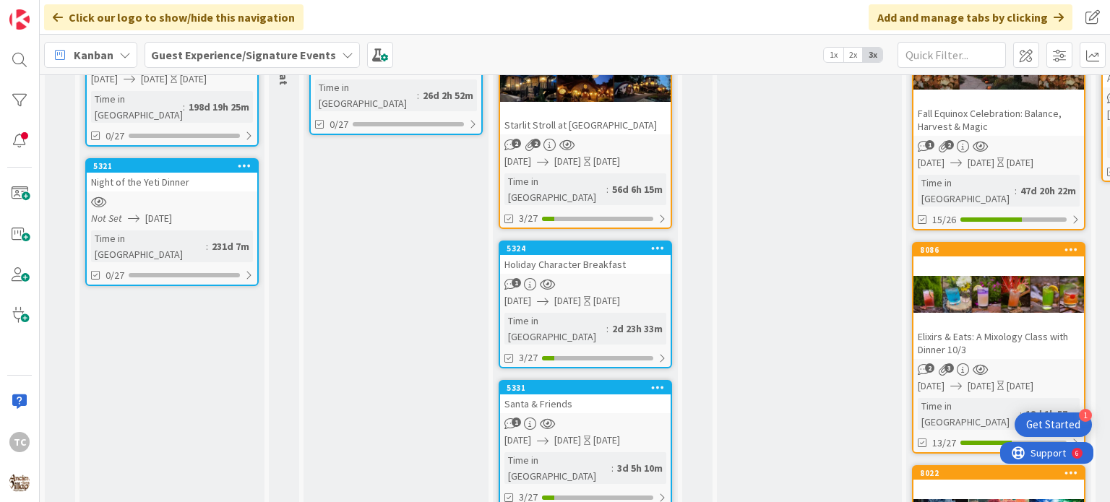
scroll to position [289, 0]
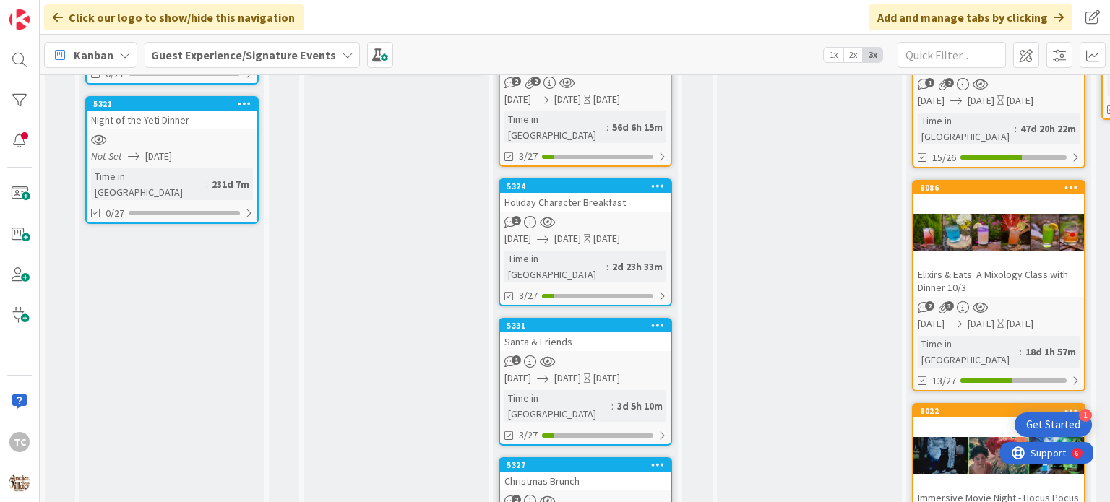
click at [569, 193] on div "Holiday Character Breakfast" at bounding box center [585, 202] width 170 height 19
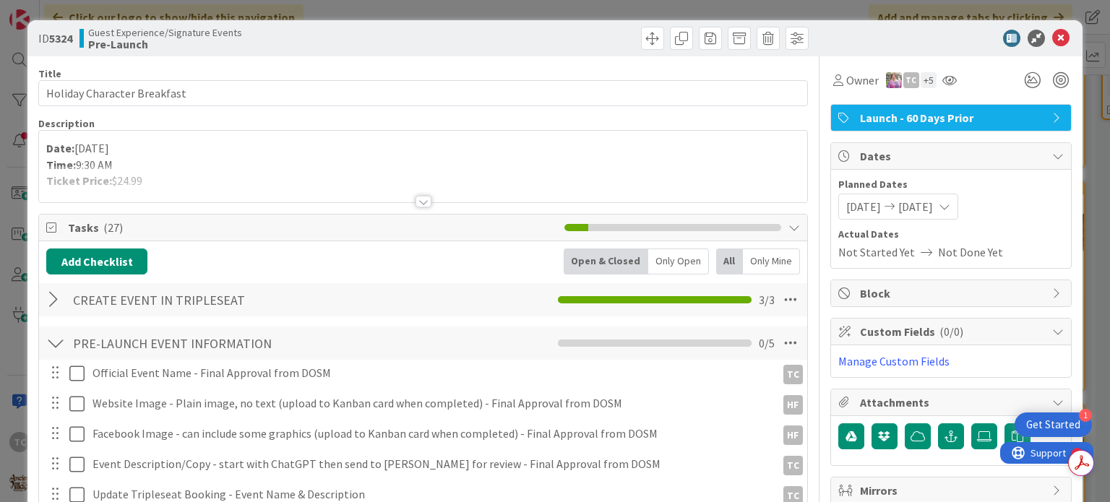
click at [419, 204] on div at bounding box center [423, 202] width 16 height 12
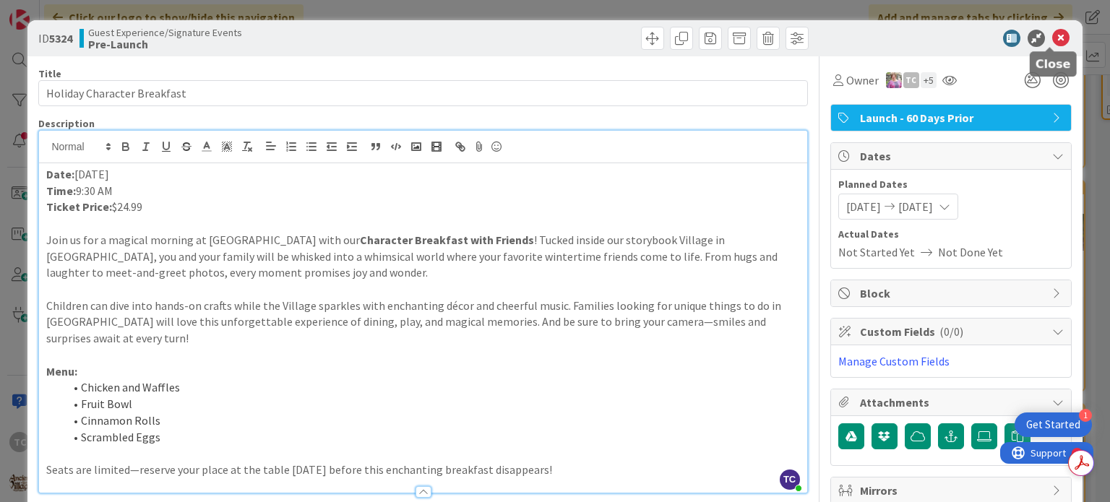
click at [924, 43] on icon at bounding box center [1060, 38] width 17 height 17
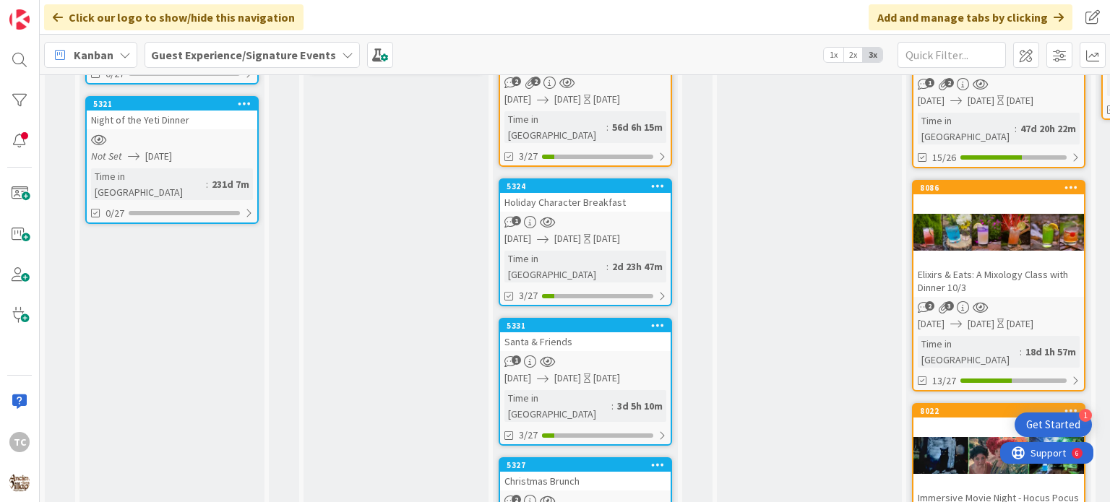
click at [563, 332] on div "Santa & Friends" at bounding box center [585, 341] width 170 height 19
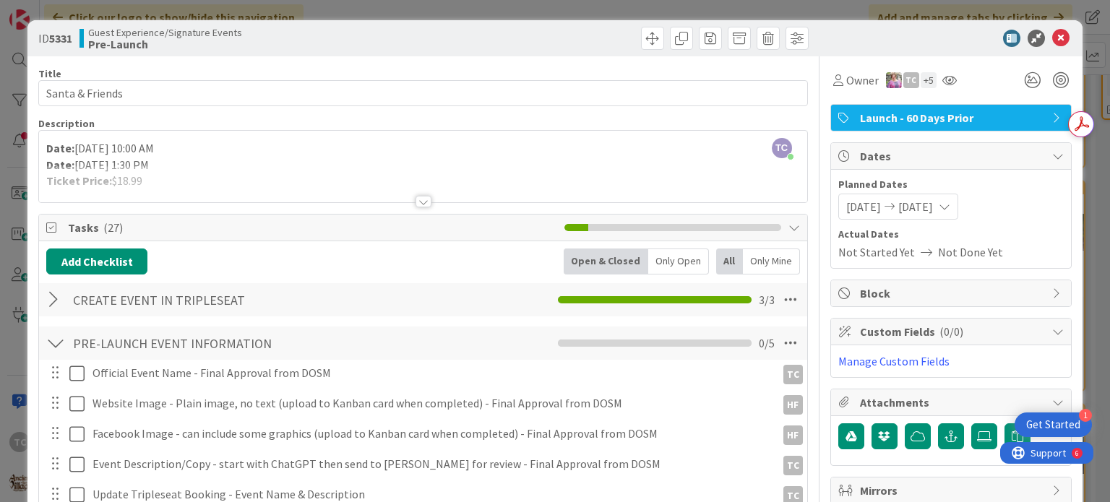
click at [415, 199] on div at bounding box center [423, 202] width 16 height 12
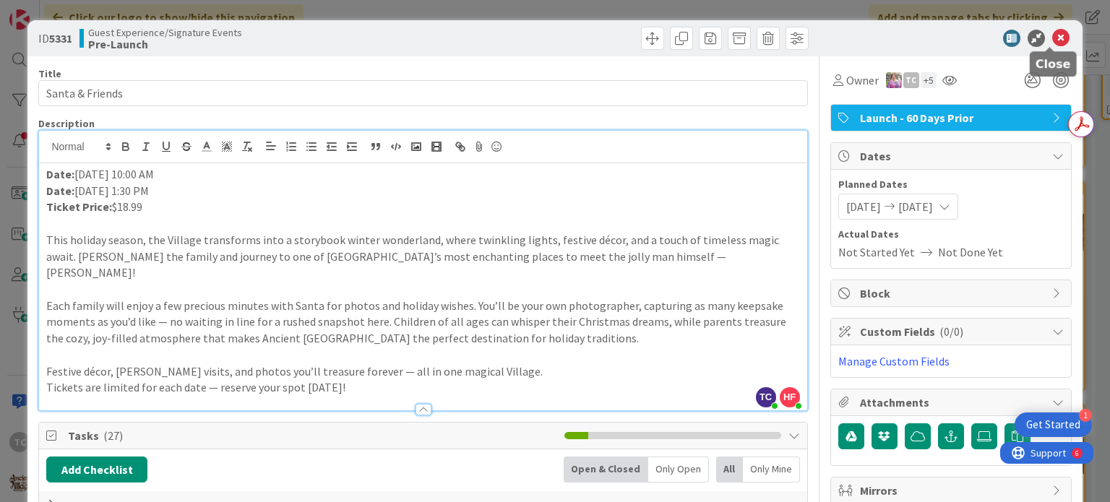
click at [924, 40] on icon at bounding box center [1060, 38] width 17 height 17
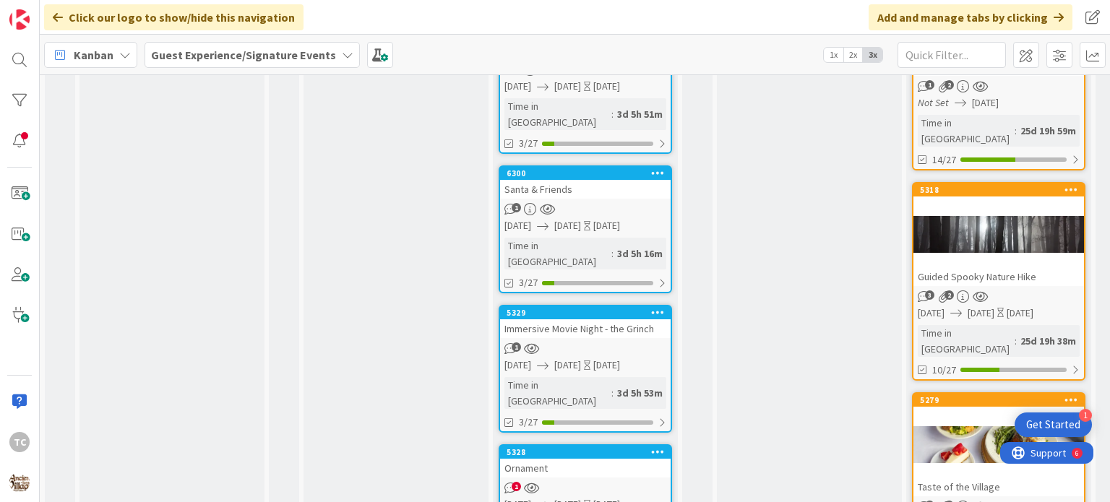
scroll to position [722, 0]
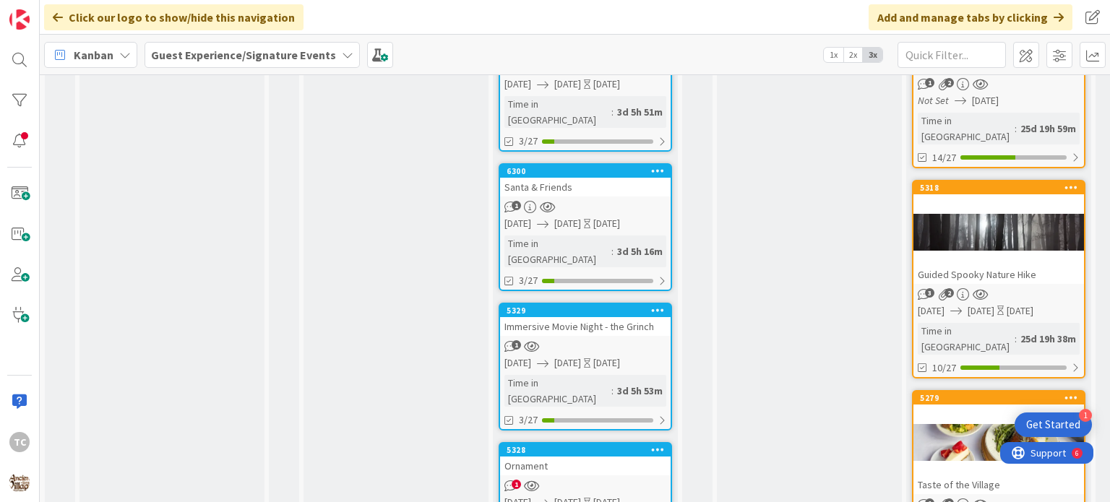
click at [605, 317] on div "Immersive Movie Night - the Grinch" at bounding box center [585, 326] width 170 height 19
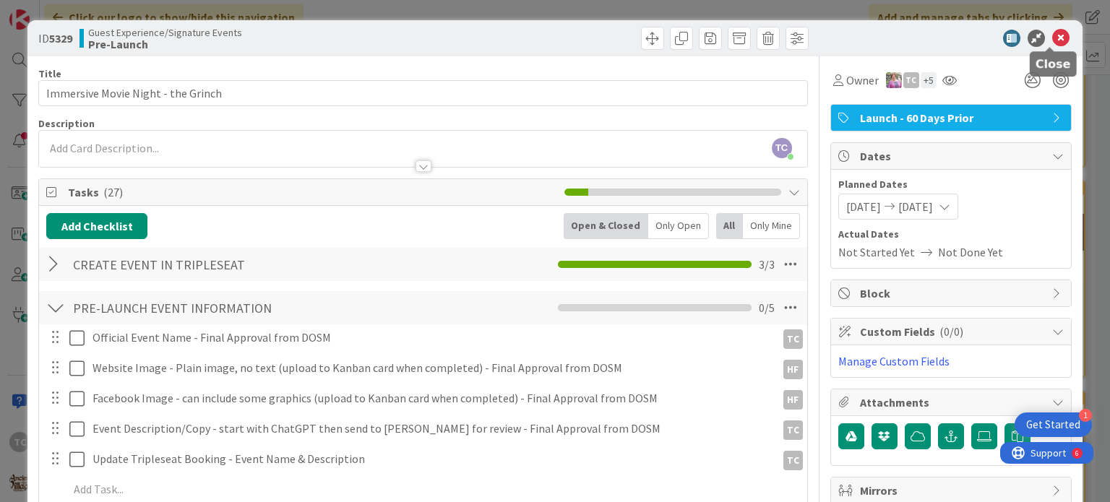
click at [924, 40] on icon at bounding box center [1060, 38] width 17 height 17
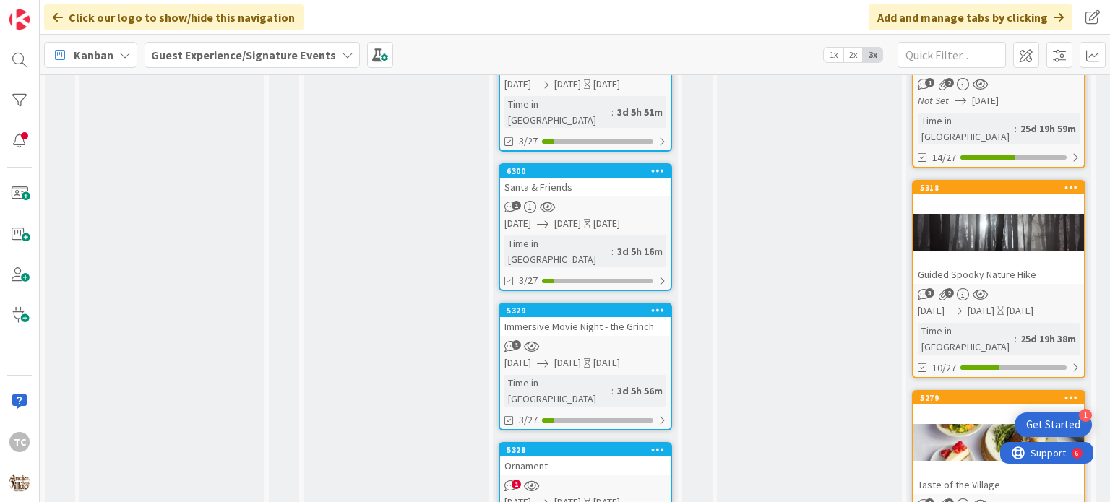
scroll to position [795, 0]
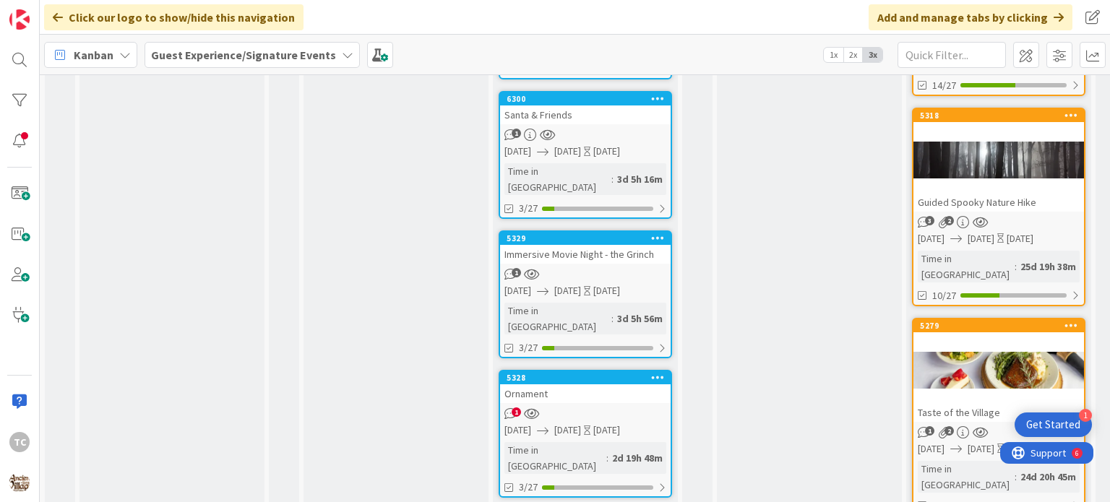
click at [66, 109] on div "11 Backlog Event Ideas that need more detail to be moved to Creation Waiting Ro…" at bounding box center [60, 461] width 30 height 2356
click at [613, 245] on div "Immersive Movie Night - the Grinch" at bounding box center [585, 254] width 170 height 19
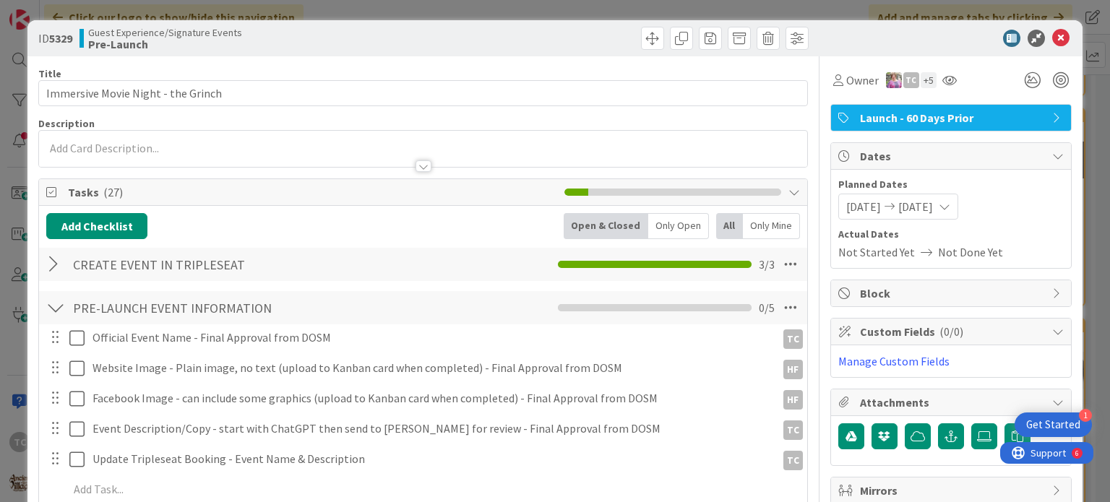
click at [188, 152] on div at bounding box center [422, 159] width 767 height 15
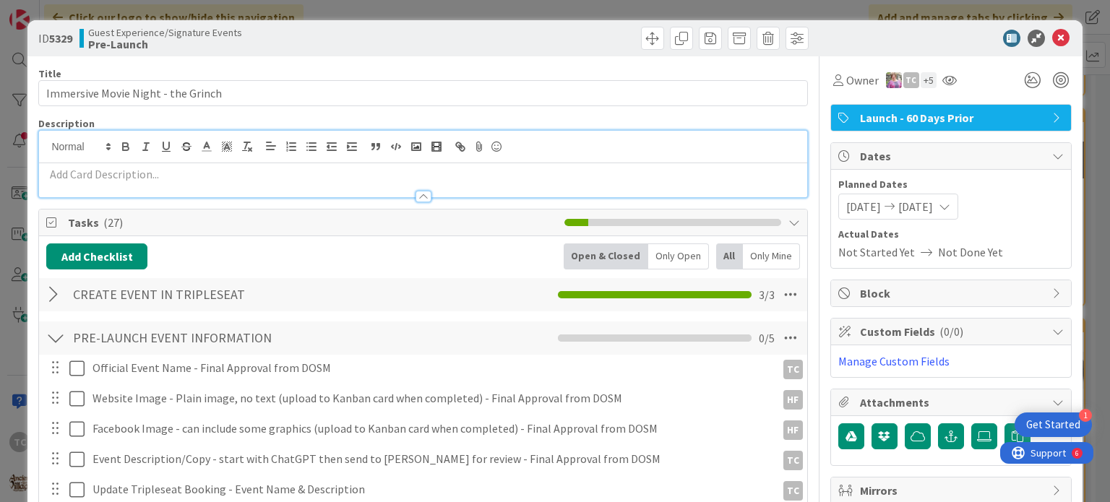
click at [61, 174] on p at bounding box center [422, 174] width 753 height 17
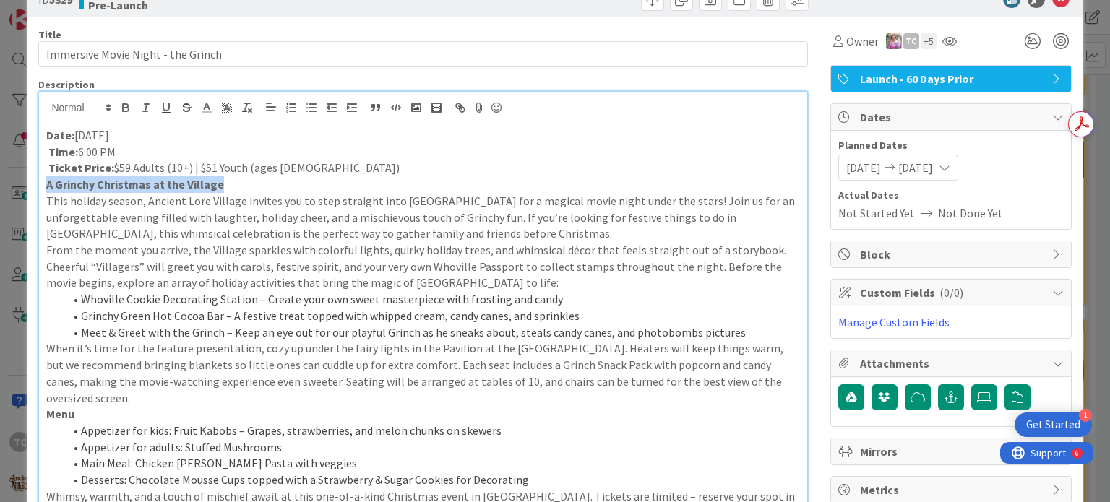
drag, startPoint x: 220, startPoint y: 187, endPoint x: 43, endPoint y: 187, distance: 177.0
click at [43, 187] on div "Date: [DATE] Time: 6:00 PM Ticket Price: $59 Adults (10+) | $51 Youth (ages [DE…" at bounding box center [422, 329] width 767 height 411
copy strong "A Grinchy Christmas at the Village"
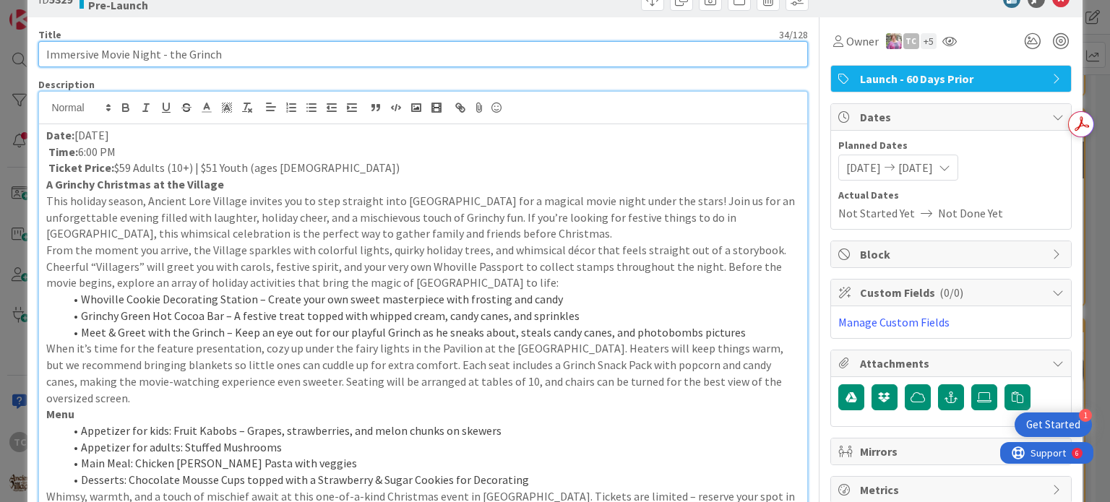
drag, startPoint x: 224, startPoint y: 54, endPoint x: 37, endPoint y: 70, distance: 187.8
paste input "A Grinchy Christmas at the Village"
type input "A Grinchy Christmas at the Village"
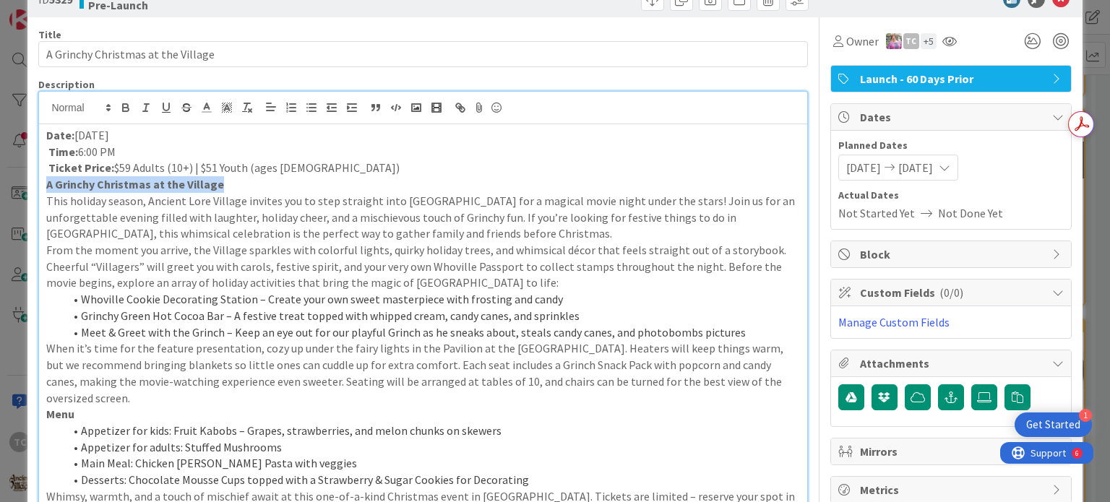
drag, startPoint x: 231, startPoint y: 184, endPoint x: 41, endPoint y: 191, distance: 190.1
click at [41, 191] on div "Date: [DATE] Time: 6:00 PM Ticket Price: $59 Adults (10+) | $51 Youth (ages [DE…" at bounding box center [422, 329] width 767 height 411
click at [433, 233] on p "This holiday season, Ancient Lore Village invites you to step straight into [GE…" at bounding box center [422, 217] width 753 height 49
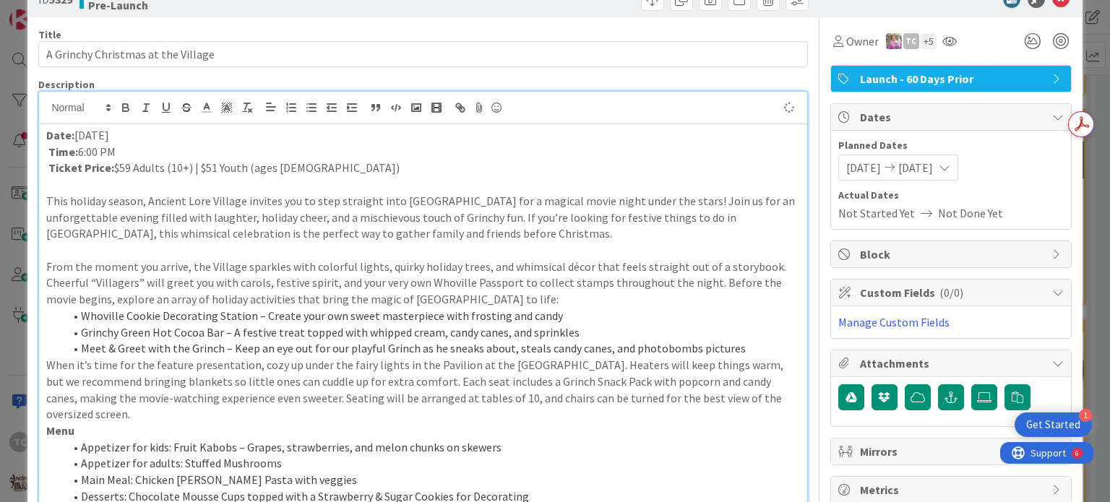
click at [485, 301] on p "From the moment you arrive, the Village sparkles with colorful lights, quirky h…" at bounding box center [422, 283] width 753 height 49
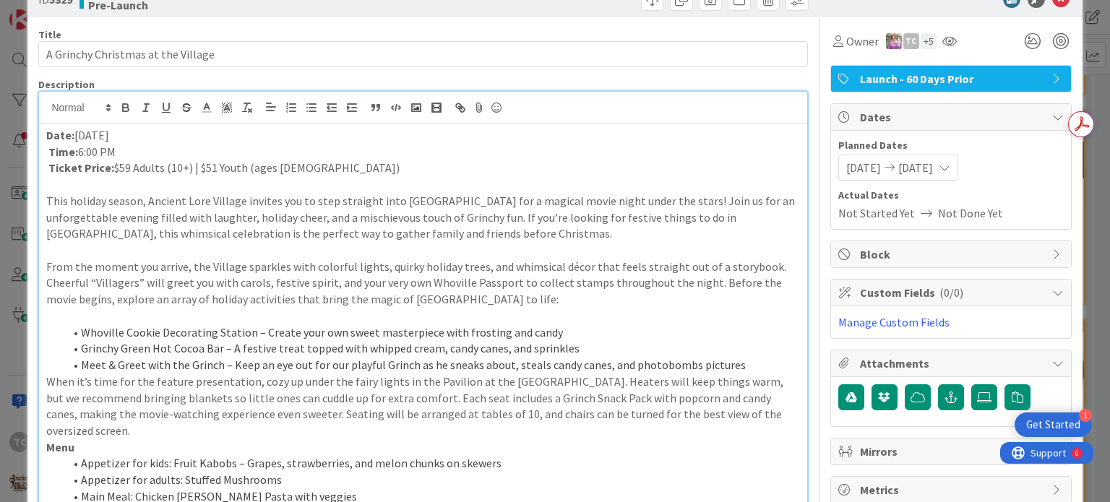
scroll to position [111, 0]
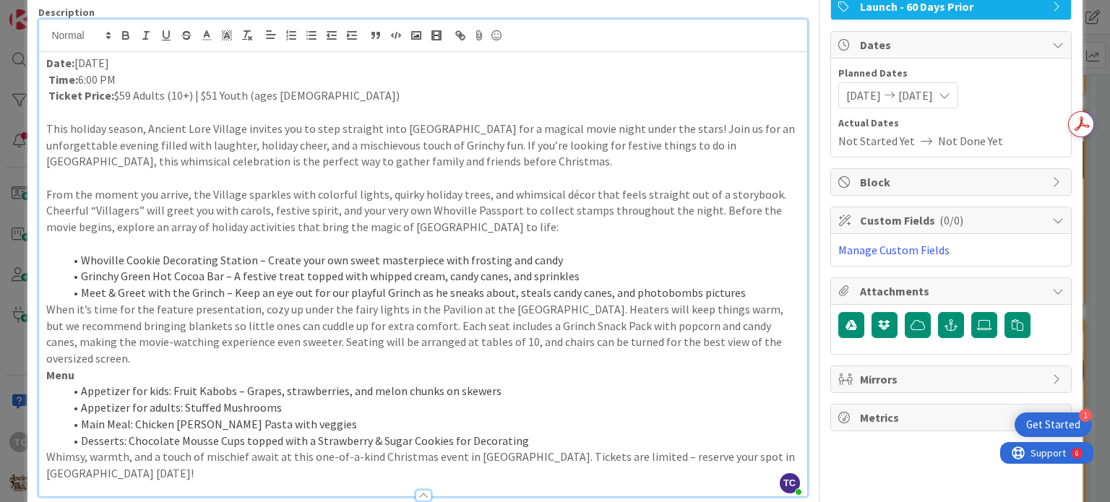
click at [746, 294] on li "Meet & Greet with the Grinch – Keep an eye out for our playful Grinch as he sne…" at bounding box center [431, 293] width 735 height 17
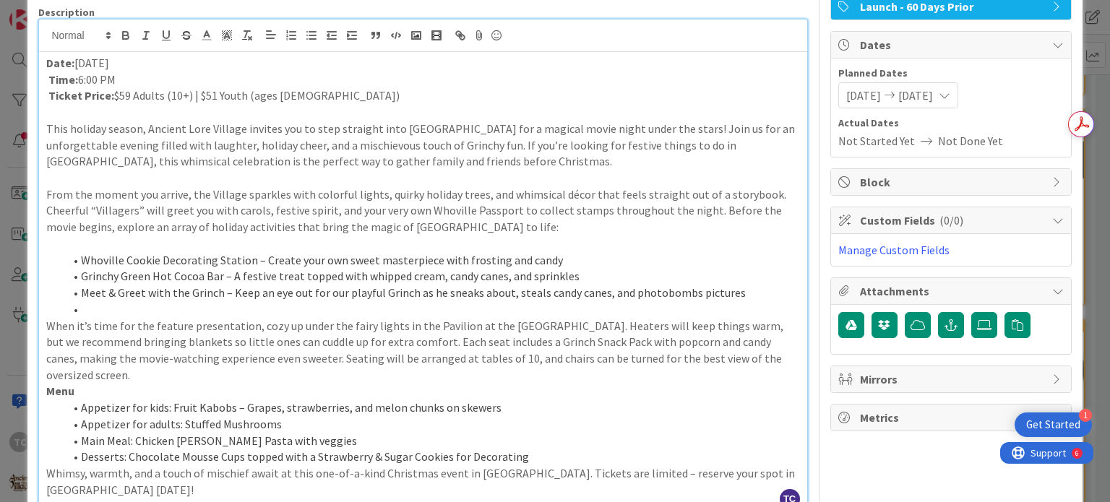
click at [90, 379] on p "When it’s time for the feature presentation, cozy up under the fairy lights in …" at bounding box center [422, 351] width 753 height 66
click at [104, 306] on li at bounding box center [431, 309] width 735 height 17
click at [97, 381] on p "When it’s time for the feature presentation, cozy up under the fairy lights in …" at bounding box center [422, 351] width 753 height 66
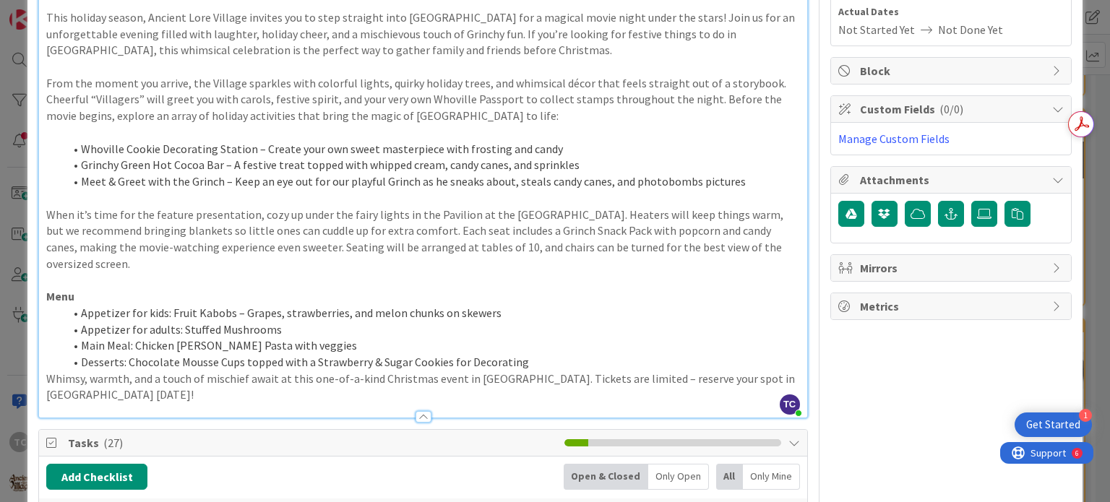
scroll to position [256, 0]
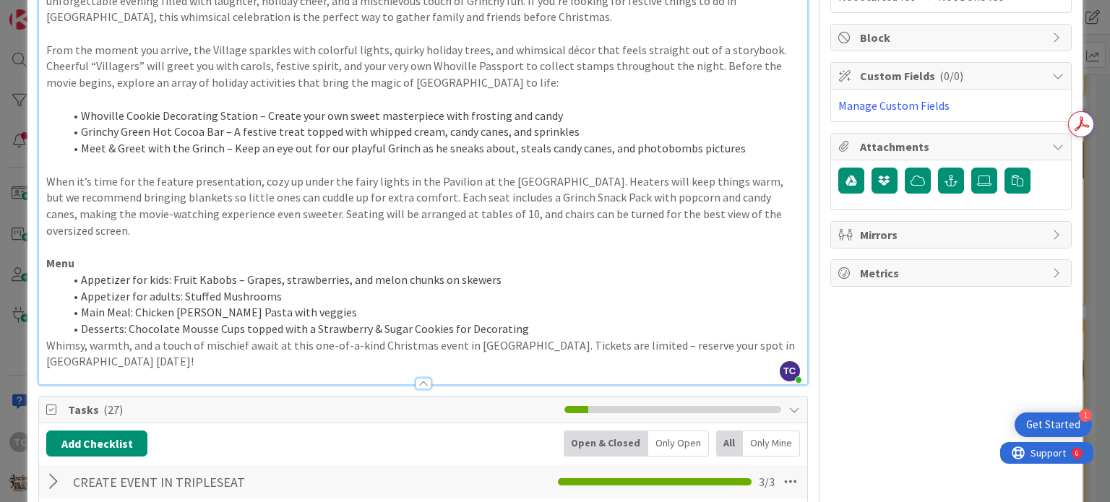
click at [532, 329] on li "Desserts: Chocolate Mousse Cups topped with a Strawberry & Sugar Cookies for De…" at bounding box center [431, 329] width 735 height 17
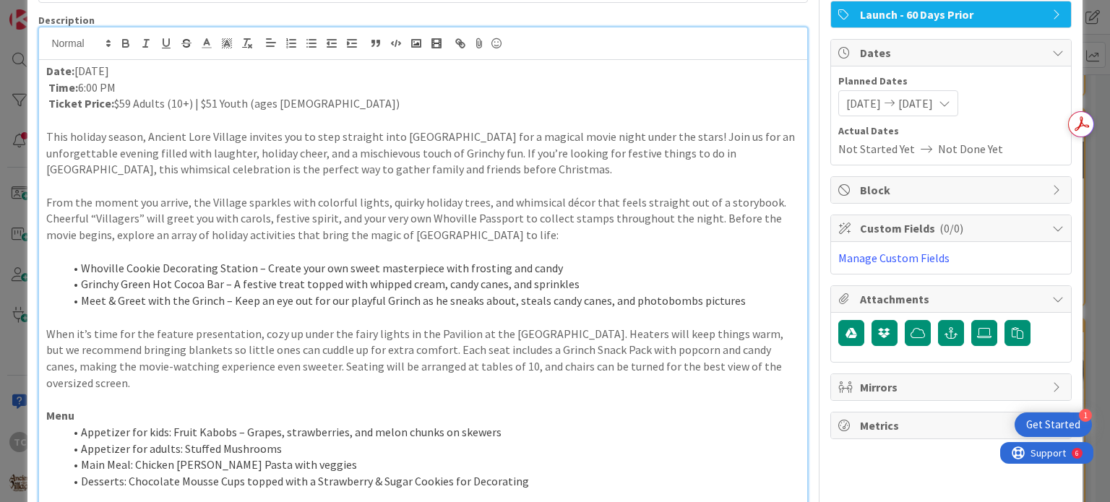
scroll to position [0, 0]
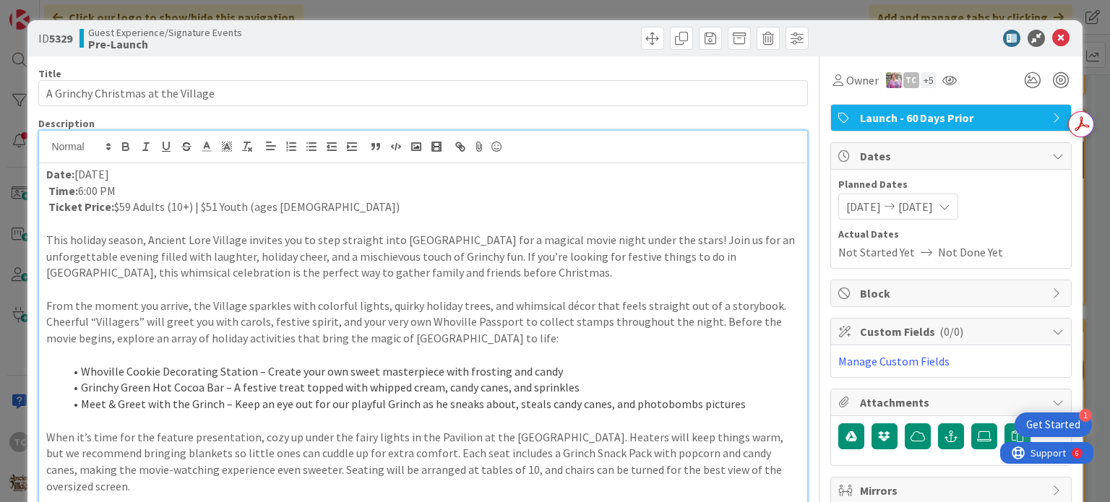
click at [439, 13] on div "ID 5329 Guest Experience/Signature Events Pre-Launch Title 34 / 128 A Grinchy C…" at bounding box center [555, 251] width 1110 height 502
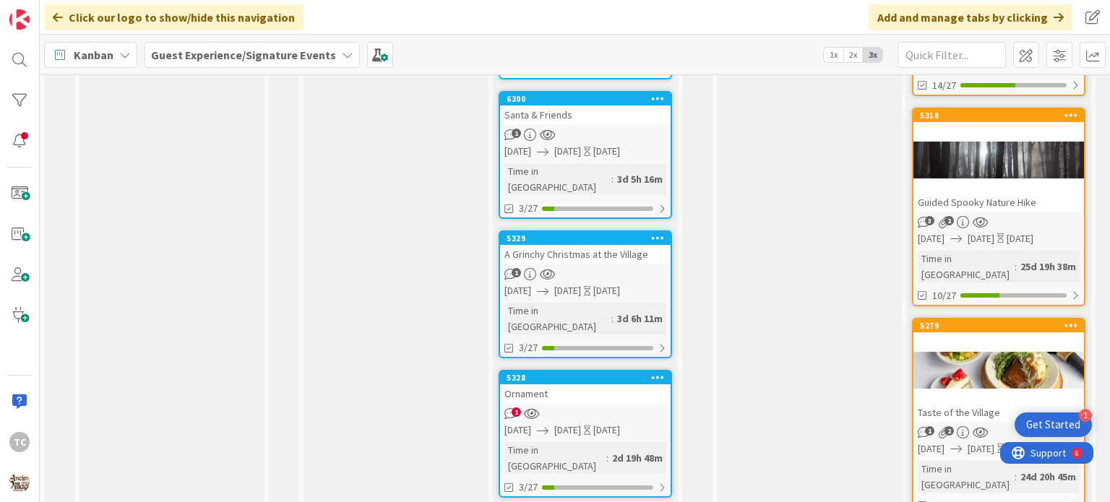
click at [699, 41] on div "Kanban Guest Experience/Signature Events 1x 2x 3x" at bounding box center [575, 55] width 1070 height 40
click at [582, 370] on link "5328 Ornament 1 [DATE] [DATE] [DATE] Time in [GEOGRAPHIC_DATA] : 2d 19h 48m 3/27" at bounding box center [584, 434] width 173 height 128
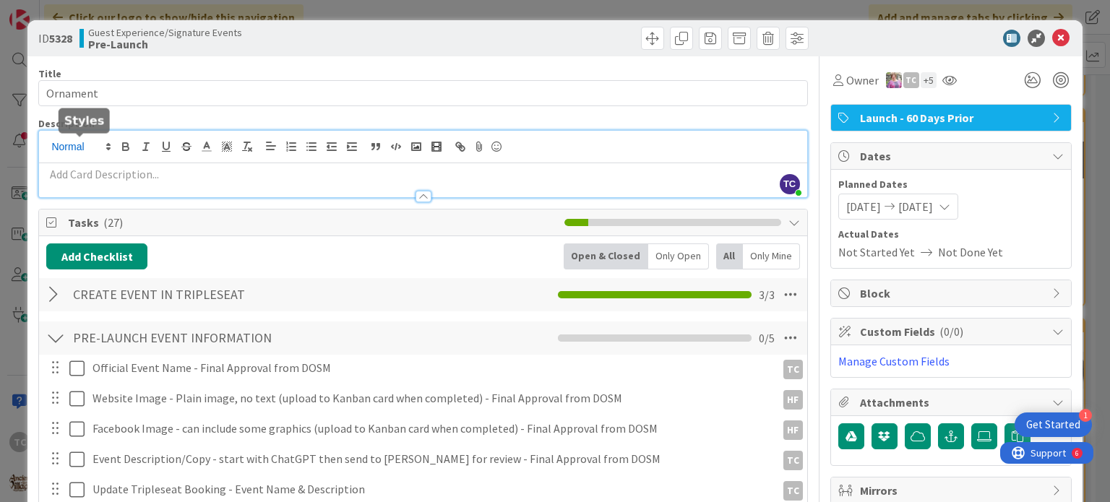
click at [89, 149] on div "TC [PERSON_NAME] joined 8 m ago" at bounding box center [422, 164] width 767 height 66
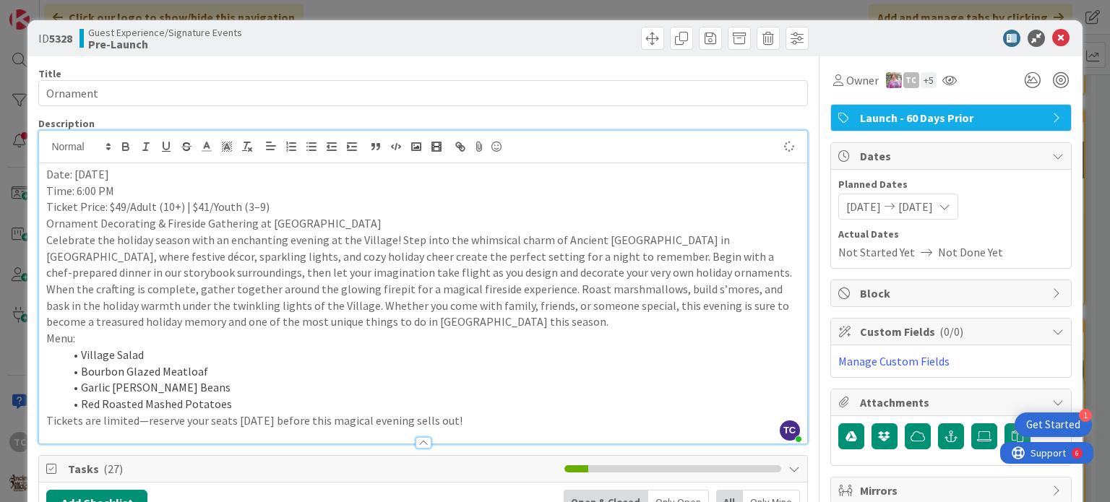
click at [272, 200] on p "Ticket Price: $49/Adult (10+) | $41/Youth (3–9)" at bounding box center [422, 207] width 753 height 17
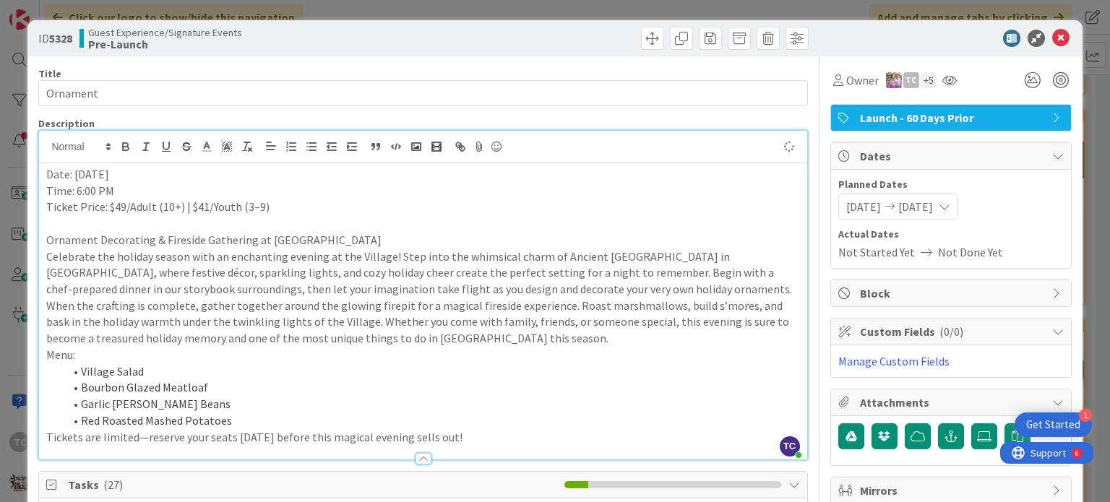
click at [373, 239] on p "Ornament Decorating & Fireside Gathering at [GEOGRAPHIC_DATA]" at bounding box center [422, 240] width 753 height 17
drag, startPoint x: 373, startPoint y: 239, endPoint x: 37, endPoint y: 237, distance: 336.6
copy p "Ornament Decorating & Fireside Gathering at [GEOGRAPHIC_DATA]"
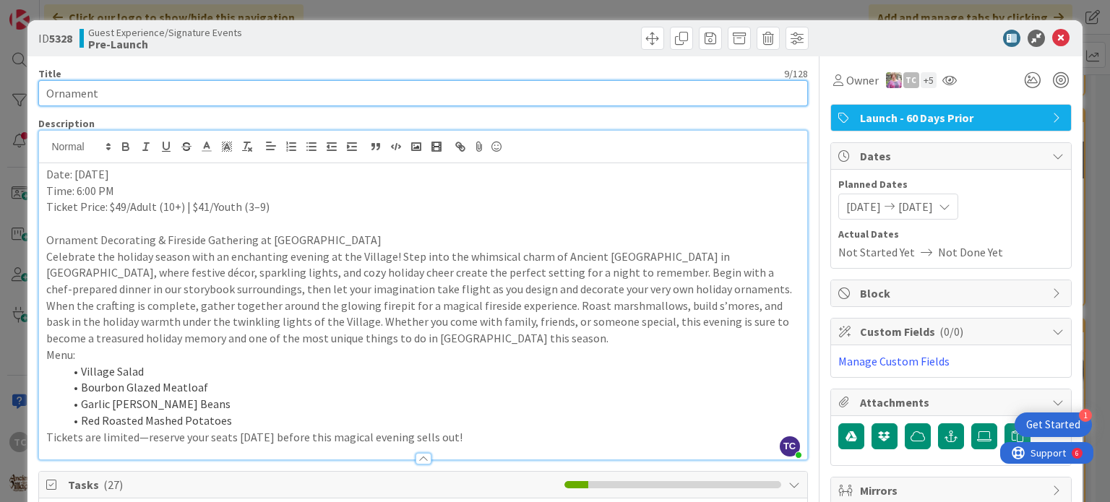
drag, startPoint x: 130, startPoint y: 88, endPoint x: 4, endPoint y: 90, distance: 126.4
click at [4, 90] on div "ID 5328 Guest Experience/Signature Events Pre-Launch Title 9 / 128 Ornament Des…" at bounding box center [555, 251] width 1110 height 502
paste input "Decorating & Fireside Gathering at [GEOGRAPHIC_DATA]"
drag, startPoint x: 370, startPoint y: 90, endPoint x: 254, endPoint y: 92, distance: 116.3
click at [254, 92] on input "Ornament Decorating & Fireside Gathering at [GEOGRAPHIC_DATA]" at bounding box center [422, 93] width 769 height 26
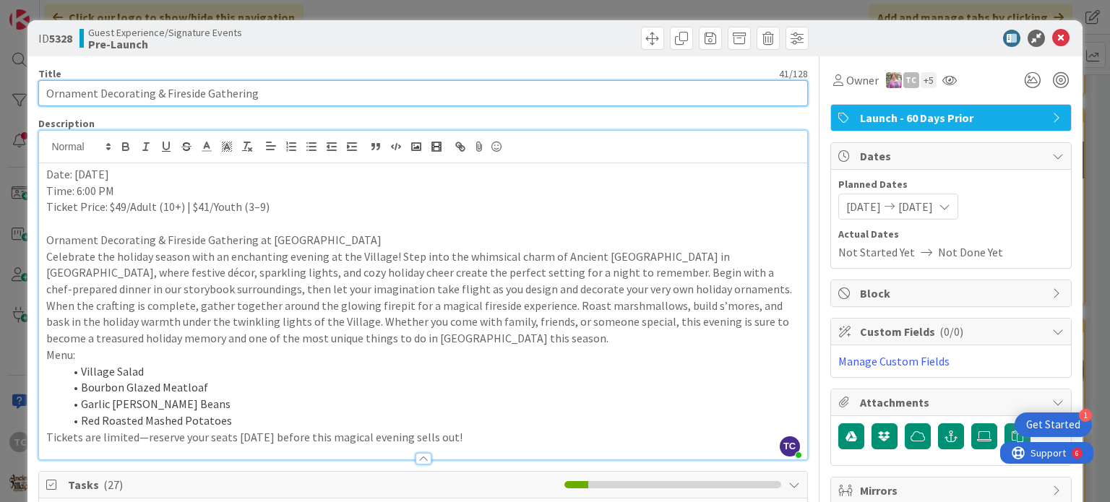
type input "Ornament Decorating & Fireside Gathering"
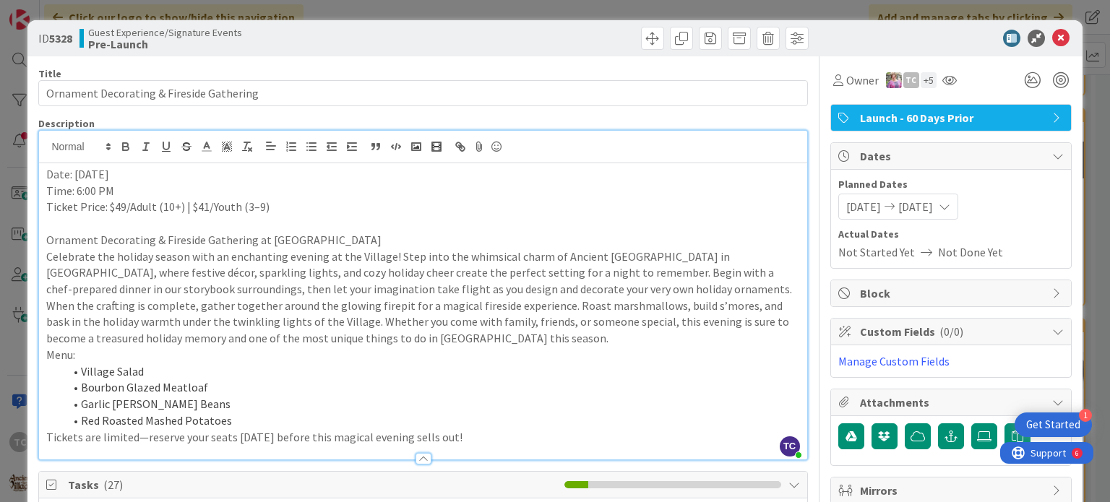
click at [52, 225] on p at bounding box center [422, 223] width 753 height 17
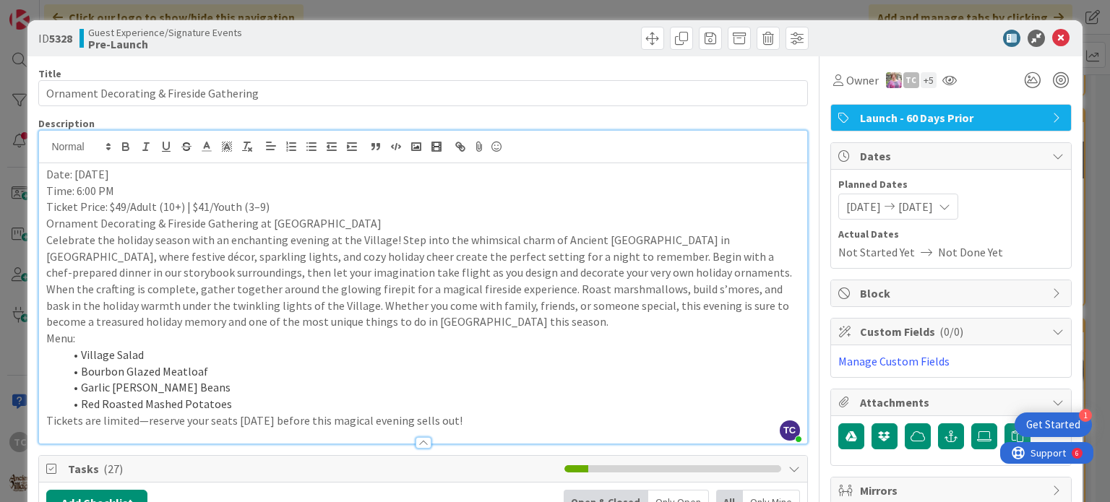
drag, startPoint x: 373, startPoint y: 224, endPoint x: 40, endPoint y: 226, distance: 332.3
click at [40, 226] on div "Date: [DATE] Time: 6:00 PM Ticket Price: $49/Adult (10+) | $41/Youth (3–9) Orna…" at bounding box center [422, 303] width 767 height 280
click at [605, 270] on p "Celebrate the holiday season with an enchanting evening at the Village! Step in…" at bounding box center [422, 256] width 753 height 49
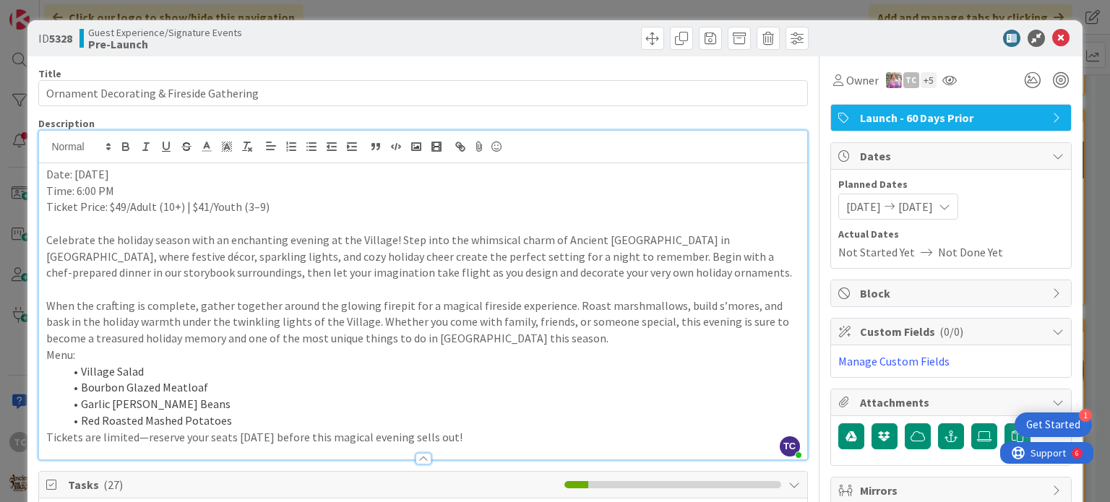
click at [512, 334] on p "When the crafting is complete, gather together around the glowing firepit for a…" at bounding box center [422, 322] width 753 height 49
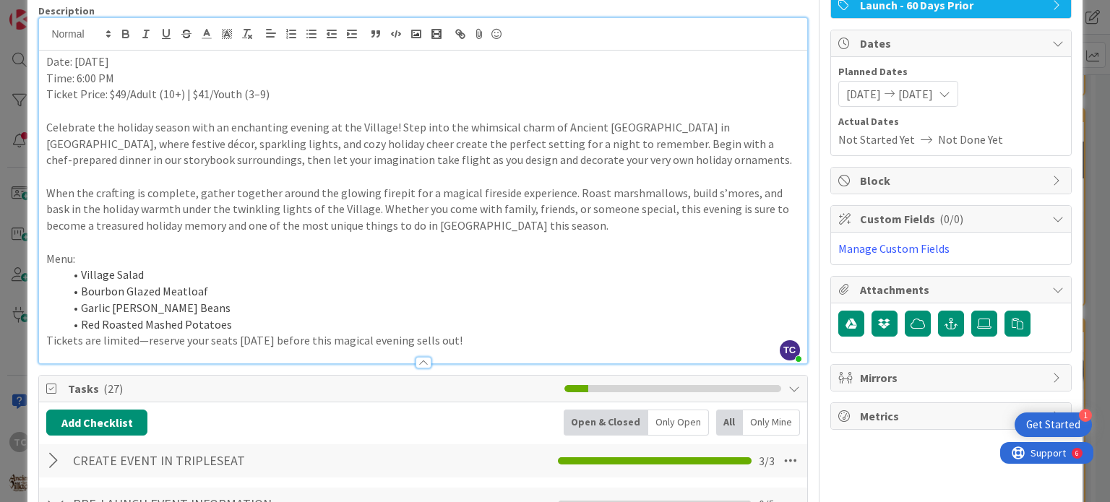
scroll to position [144, 0]
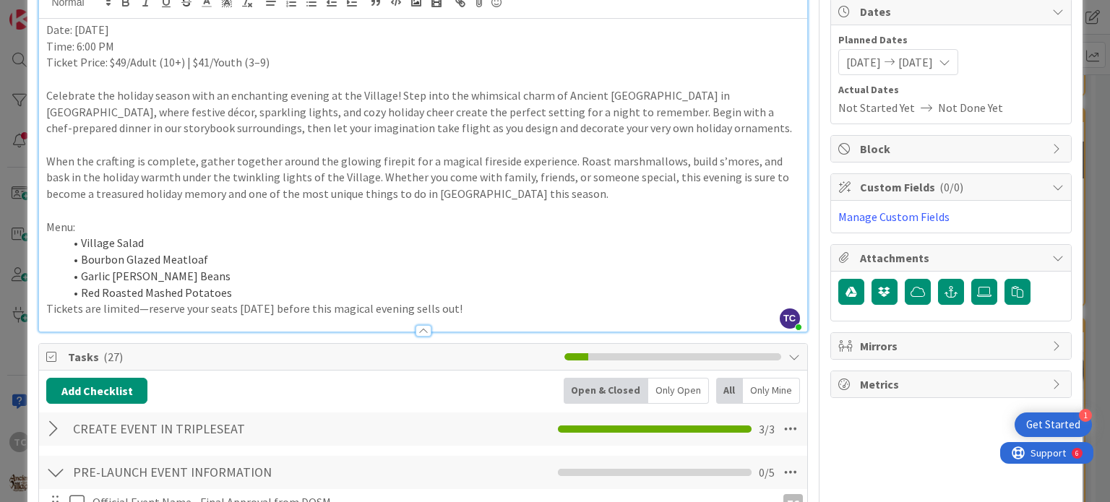
click at [271, 285] on li "Red Roasted Mashed Potatoes" at bounding box center [431, 293] width 735 height 17
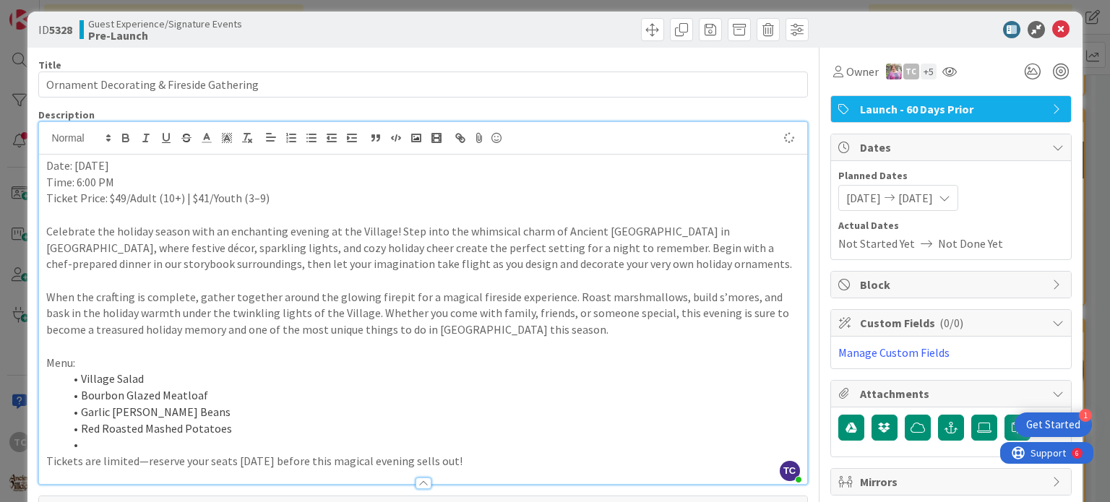
scroll to position [0, 0]
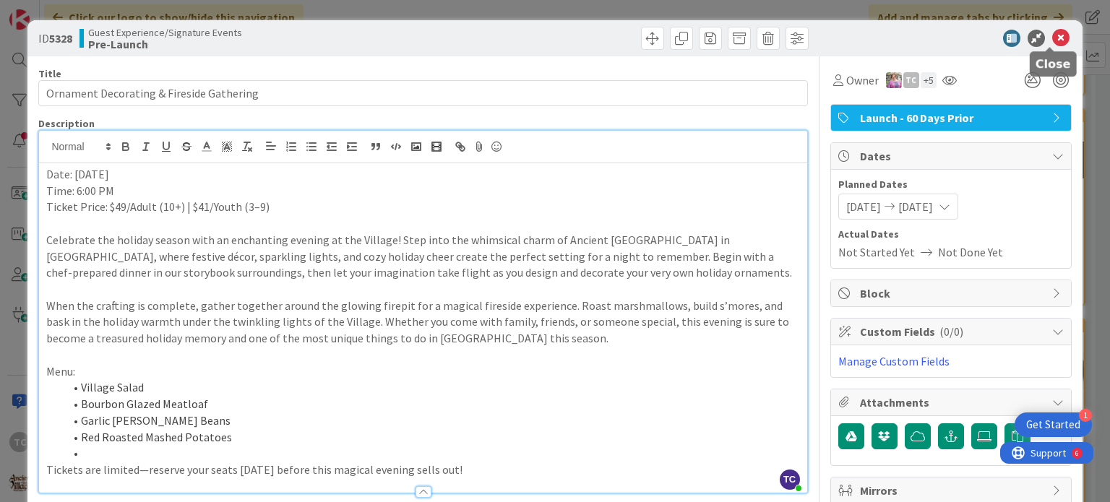
click at [924, 40] on icon at bounding box center [1060, 38] width 17 height 17
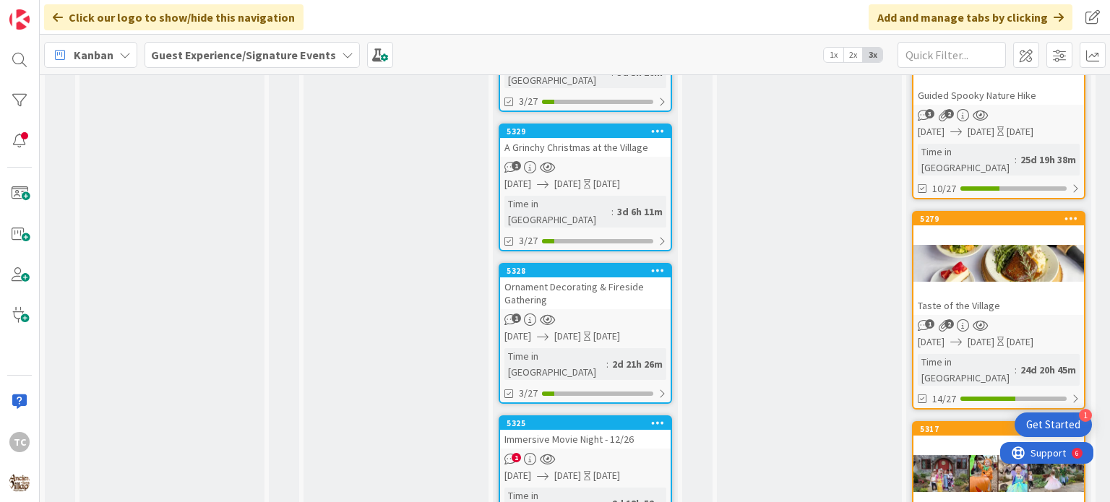
scroll to position [939, 0]
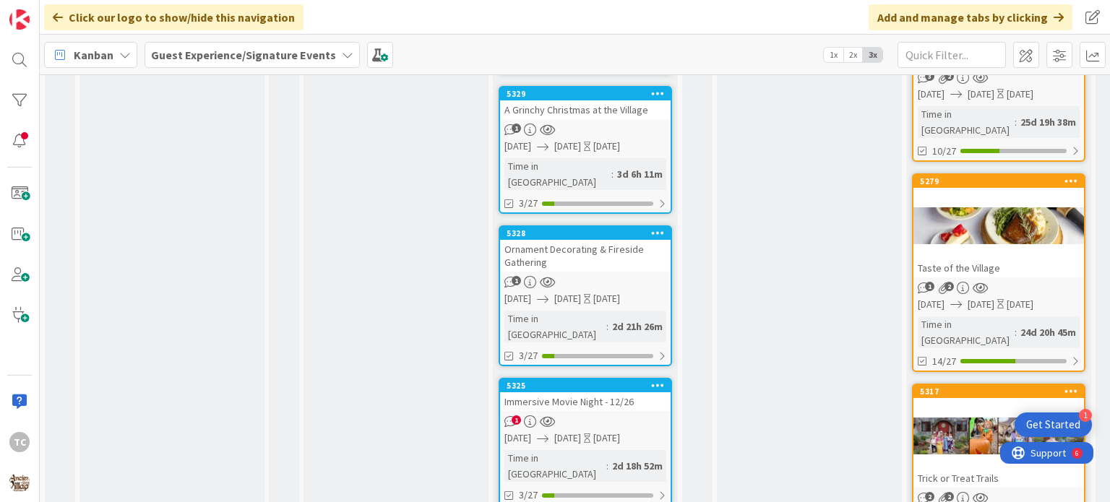
click at [563, 392] on div "Immersive Movie Night - 12/26" at bounding box center [585, 401] width 170 height 19
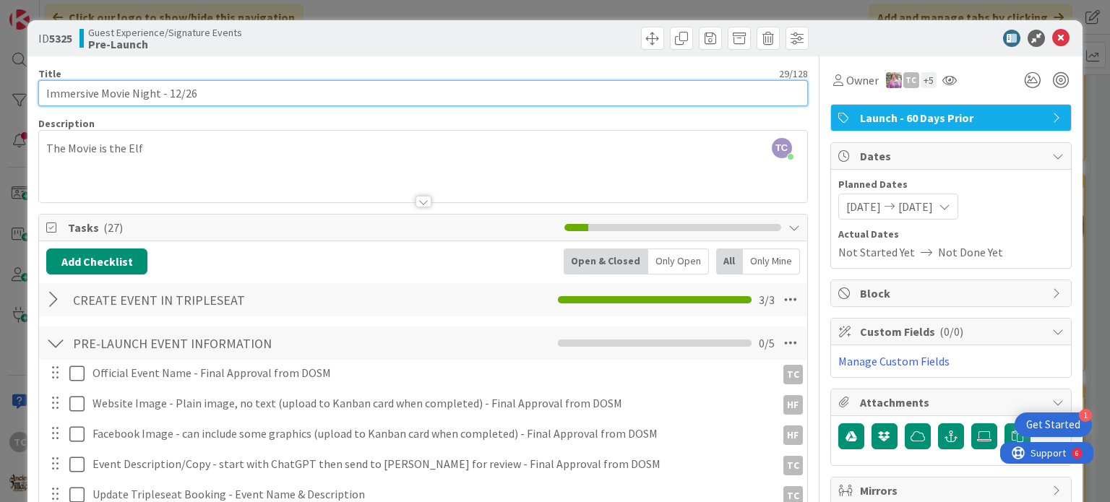
drag, startPoint x: 207, startPoint y: 93, endPoint x: 17, endPoint y: 99, distance: 190.1
click at [17, 99] on div "ID 5325 Guest Experience/Signature Events Pre-Launch Title 29 / 128 Immersive M…" at bounding box center [555, 251] width 1110 height 502
paste input "Elf Movie Experience at Ancient [GEOGRAPHIC_DATA]"
type input "Elf Movie Experience at Ancient [GEOGRAPHIC_DATA]"
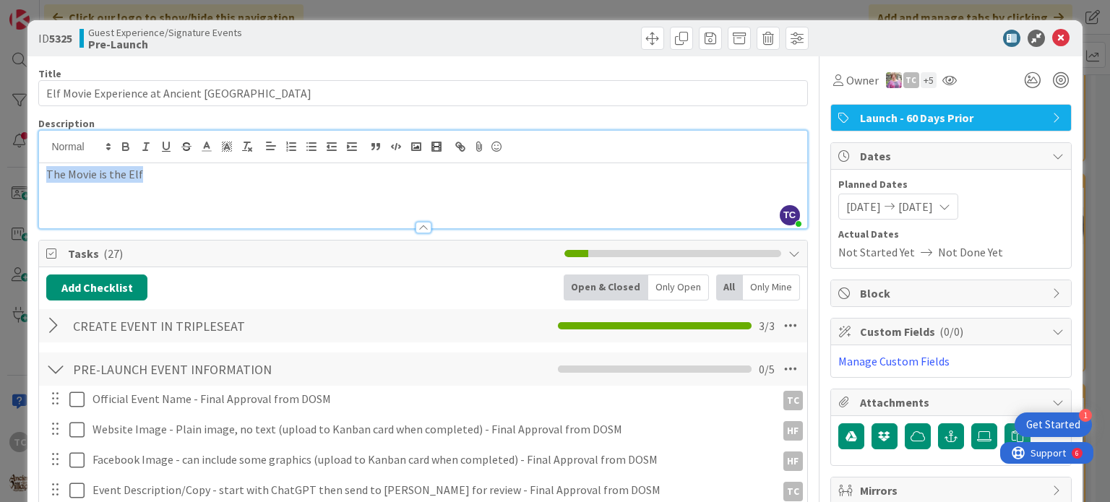
drag, startPoint x: 150, startPoint y: 148, endPoint x: 0, endPoint y: 151, distance: 149.6
click at [0, 151] on div "ID 5325 Guest Experience/Signature Events Pre-Launch Title 44 / 128 Elf Movie E…" at bounding box center [555, 251] width 1110 height 502
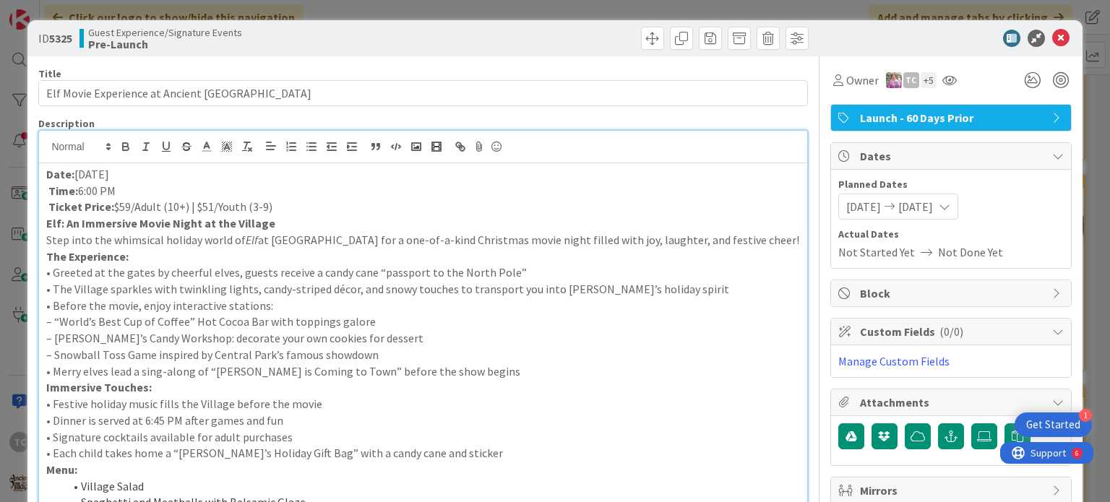
scroll to position [55, 0]
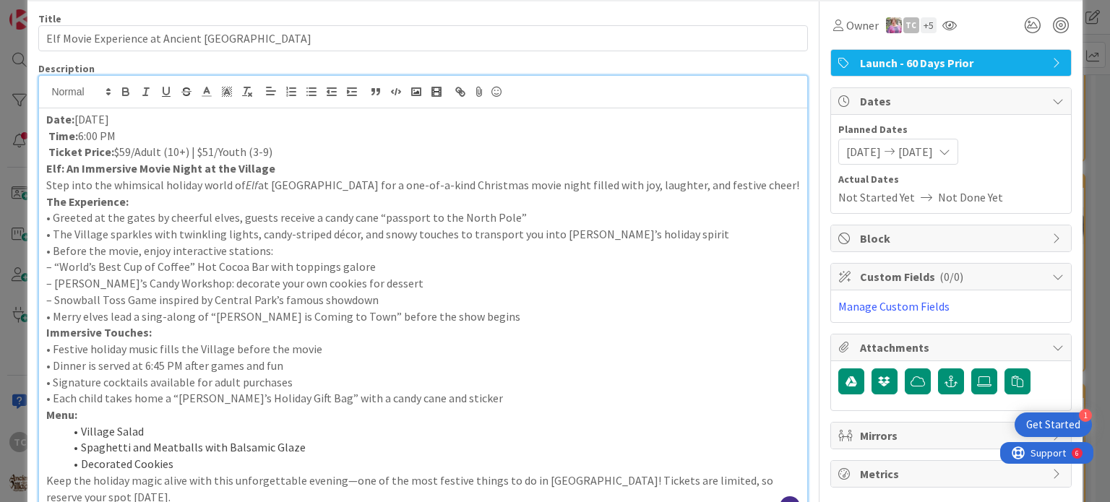
click at [292, 152] on p "Ticket Price: $59/Adult (10+) | $51/Youth (3-9)" at bounding box center [422, 152] width 753 height 17
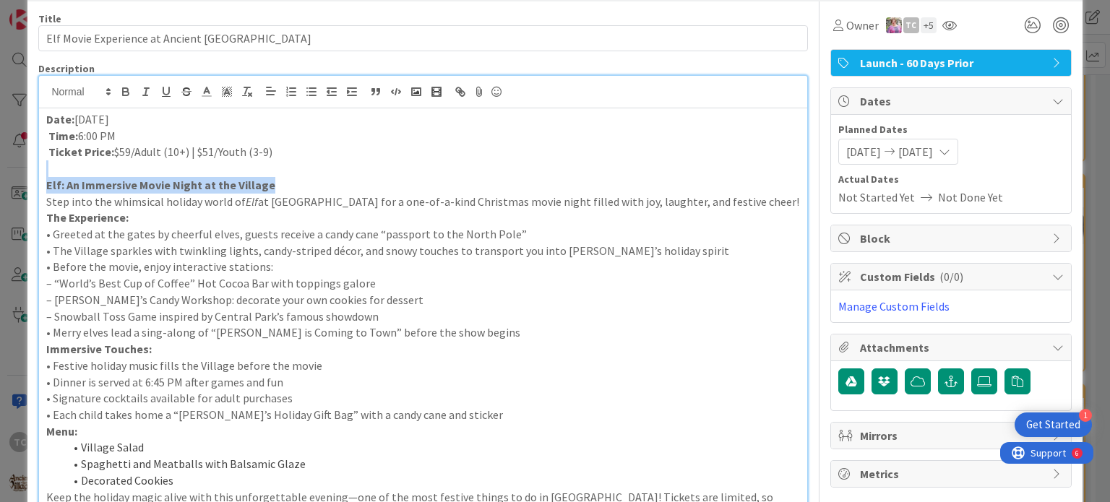
drag, startPoint x: 284, startPoint y: 181, endPoint x: 102, endPoint y: 175, distance: 182.1
click at [102, 175] on div "Date: [DATE] Time: 6:00 PM Ticket Price: $59/Adult (10+) | $51/Youth (3-9) Elf:…" at bounding box center [422, 322] width 767 height 428
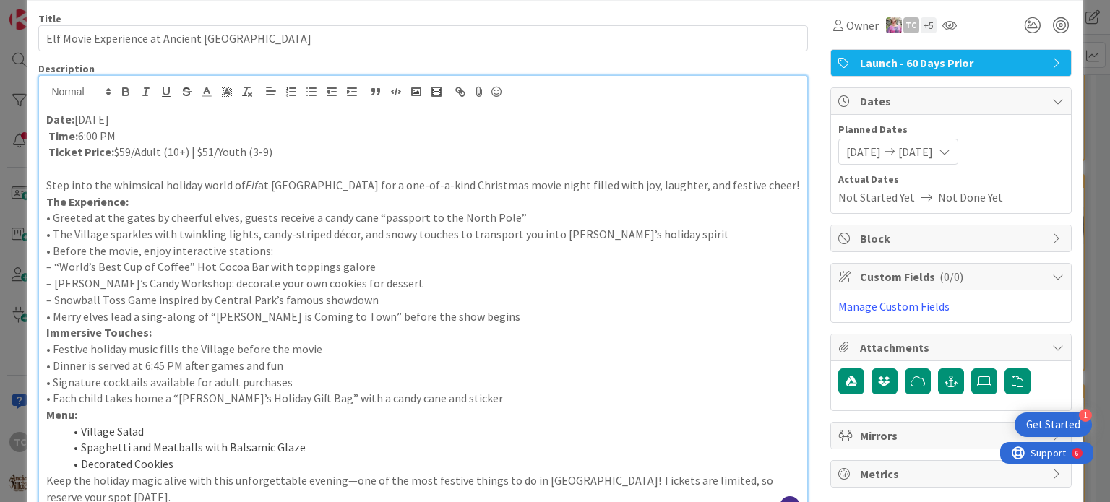
click at [770, 188] on p "Step into the whimsical holiday world of Elf at [GEOGRAPHIC_DATA] for a one-of-…" at bounding box center [422, 185] width 753 height 17
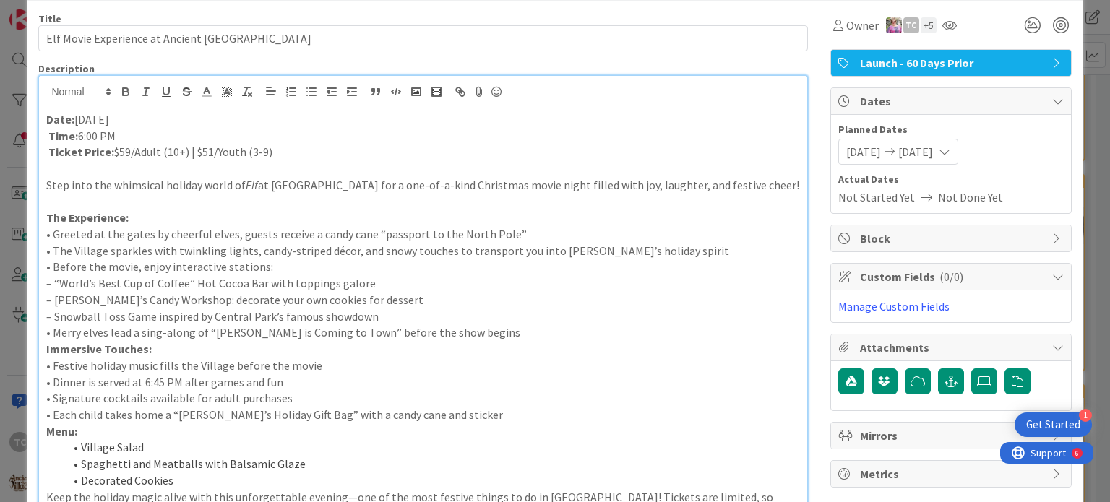
click at [503, 336] on p "• Merry elves lead a sing-along of “[PERSON_NAME] is Coming to Town” before the…" at bounding box center [422, 332] width 753 height 17
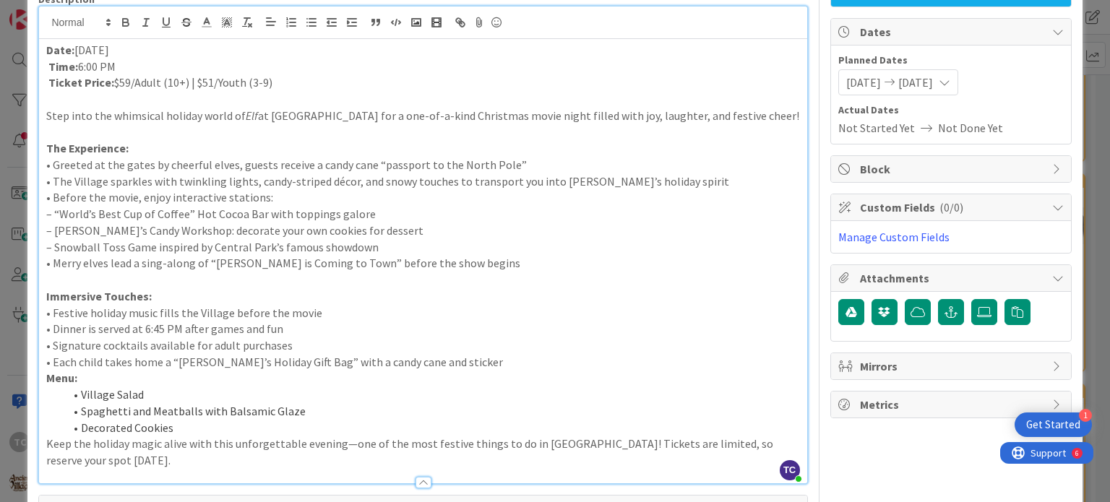
scroll to position [127, 0]
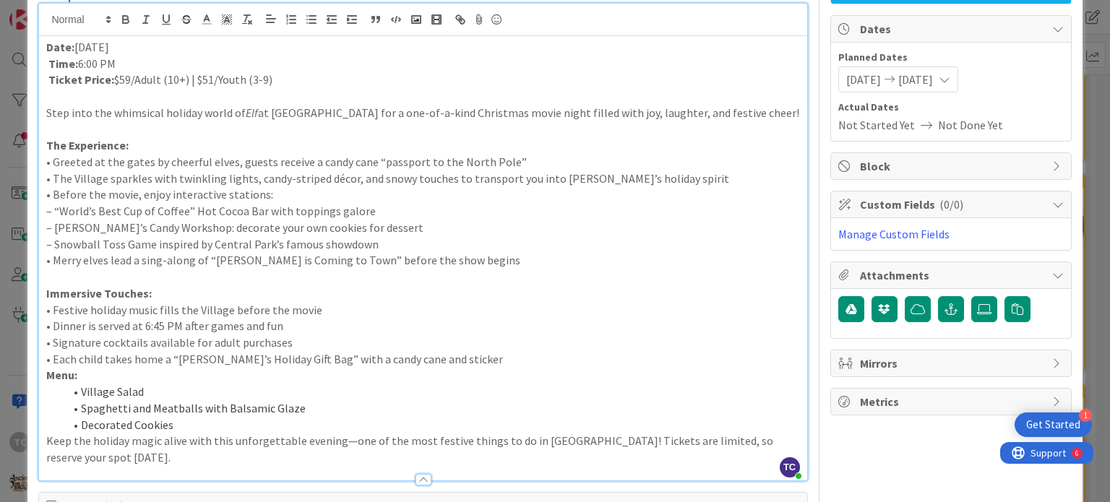
click at [479, 368] on p "Menu:" at bounding box center [422, 375] width 753 height 17
click at [459, 363] on p "• Each child takes home a “[PERSON_NAME]’s Holiday Gift Bag” with a candy cane …" at bounding box center [422, 359] width 753 height 17
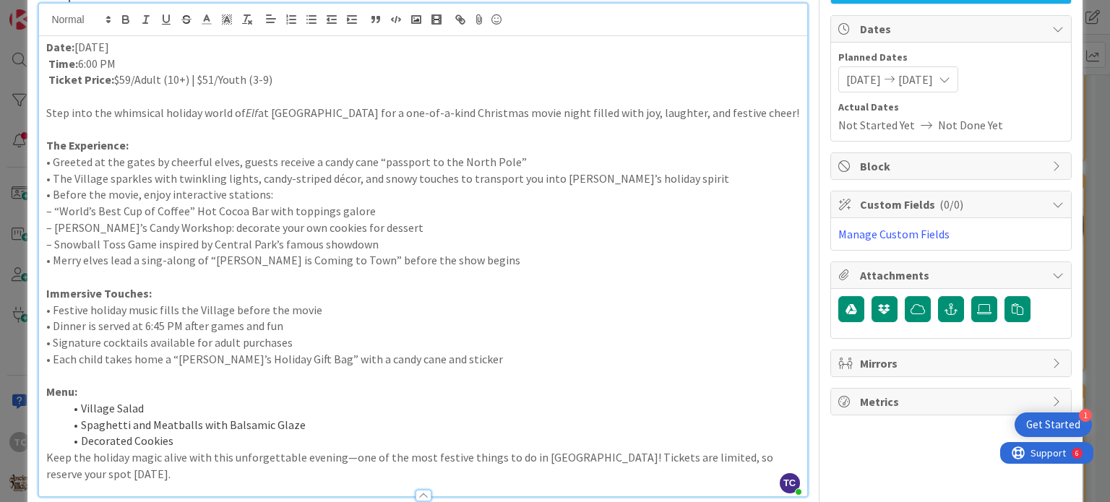
scroll to position [199, 0]
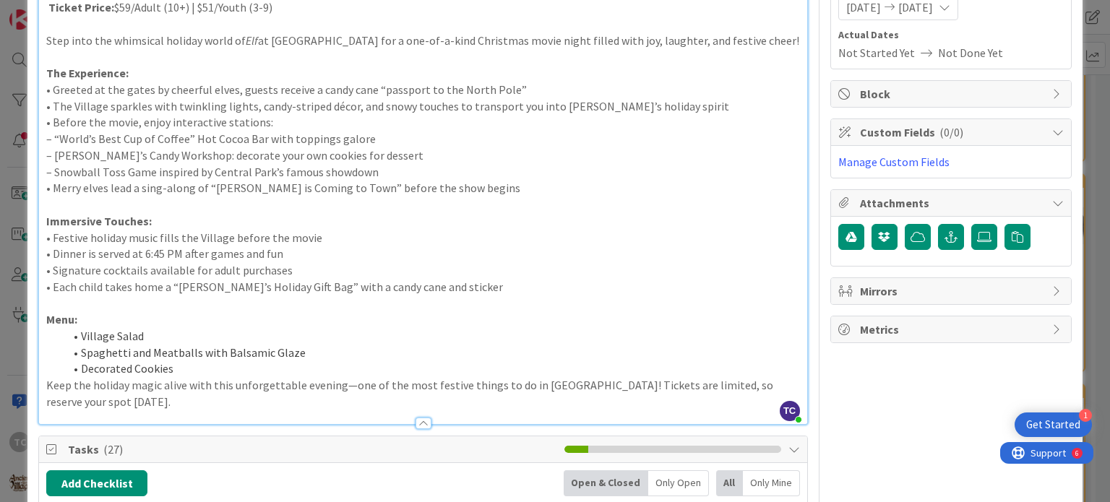
click at [220, 369] on li "Decorated Cookies" at bounding box center [431, 368] width 735 height 17
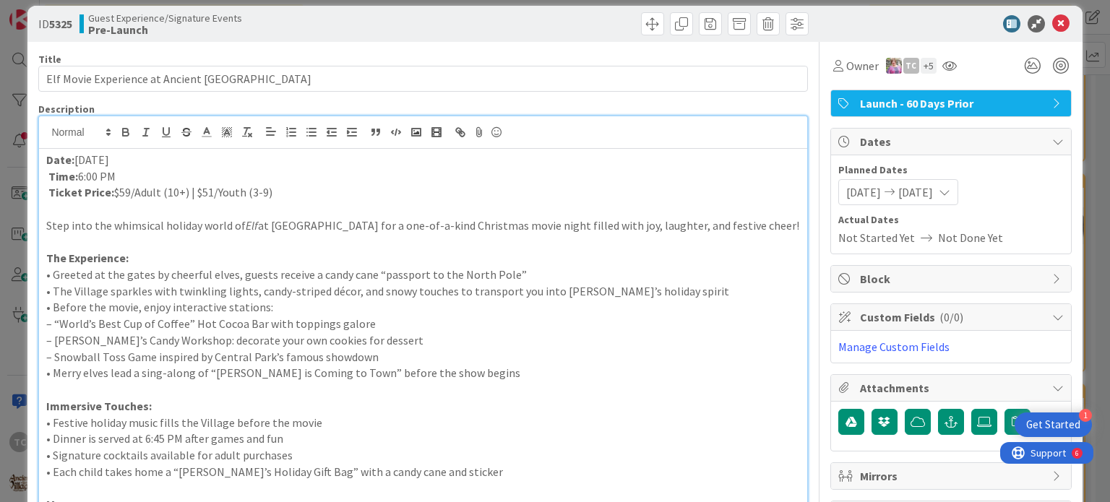
scroll to position [0, 0]
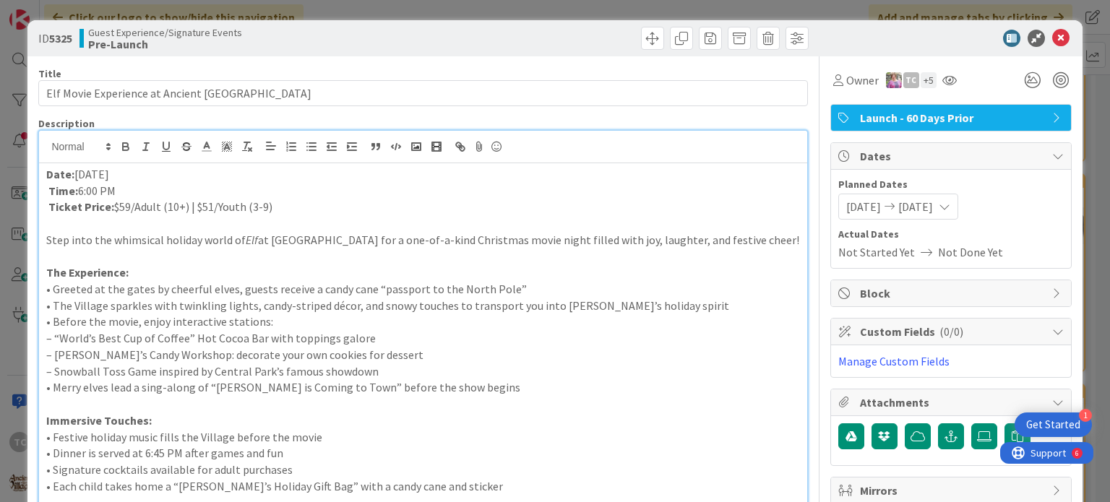
drag, startPoint x: 392, startPoint y: 10, endPoint x: 376, endPoint y: 29, distance: 24.6
click at [392, 10] on div "ID 5325 Guest Experience/Signature Events Pre-Launch Title 44 / 128 Elf Movie E…" at bounding box center [555, 251] width 1110 height 502
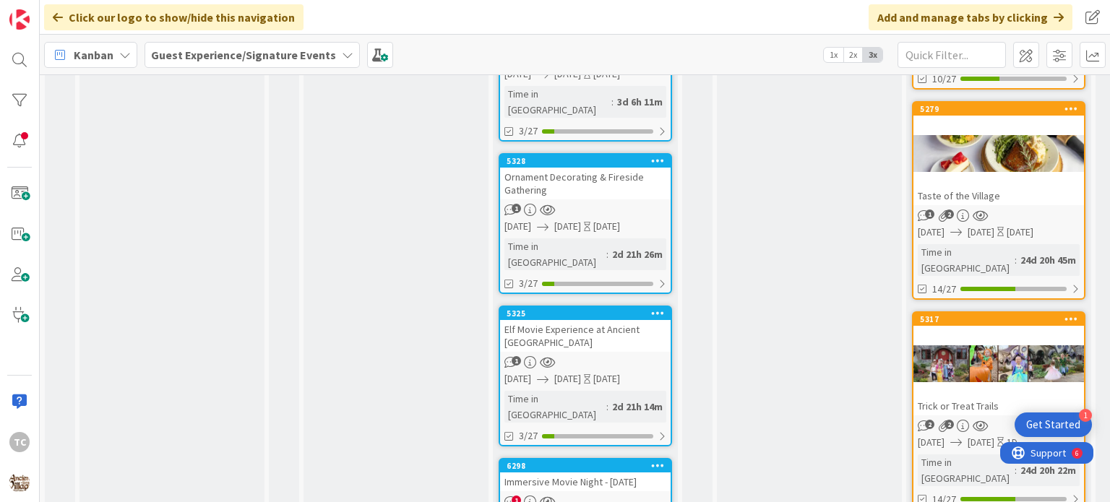
click at [572, 397] on div "Immersive Movie Night - [DATE]" at bounding box center [585, 481] width 170 height 19
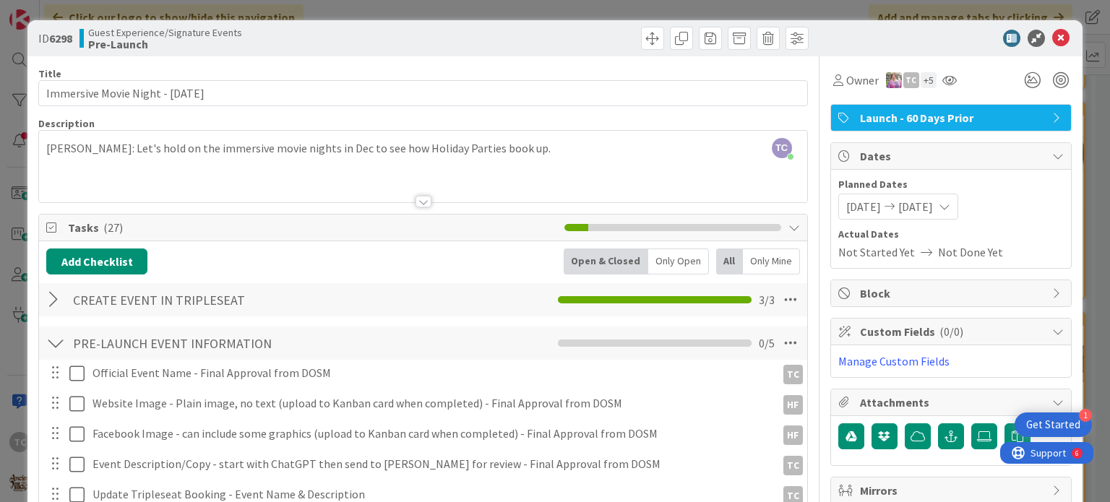
click at [344, 12] on div "ID 6298 Guest Experience/Signature Events Pre-Launch Title 30 / 128 Immersive M…" at bounding box center [555, 251] width 1110 height 502
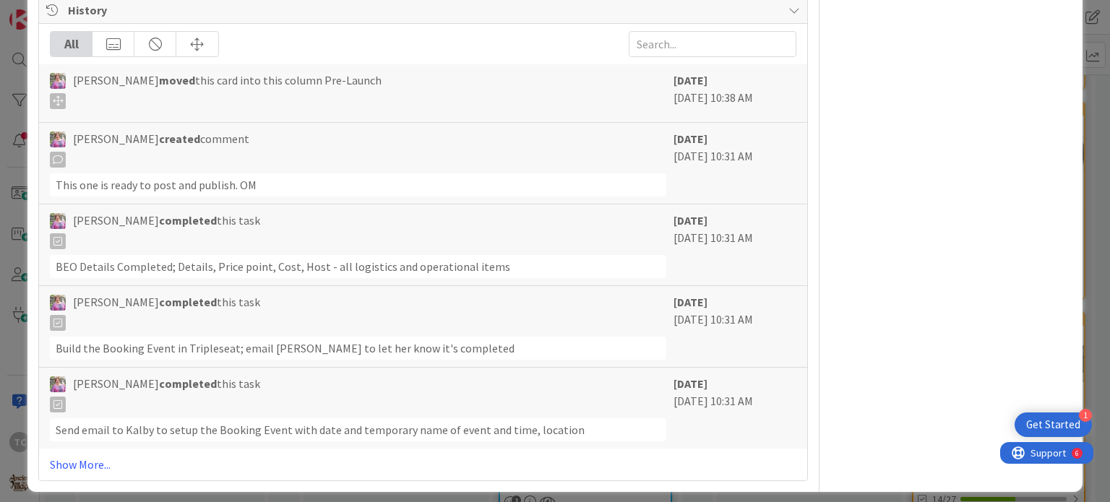
scroll to position [1658, 0]
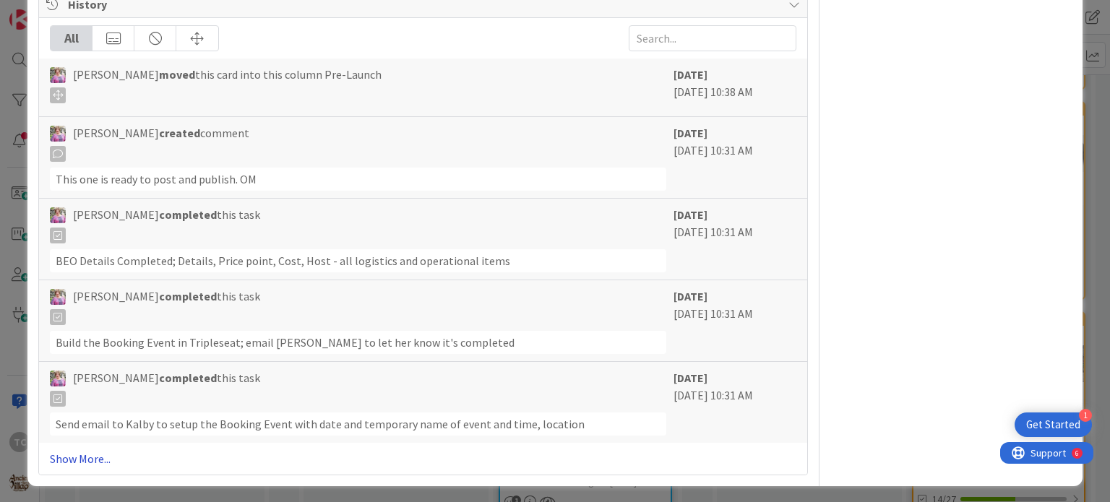
click at [89, 397] on link "Show More..." at bounding box center [422, 458] width 745 height 17
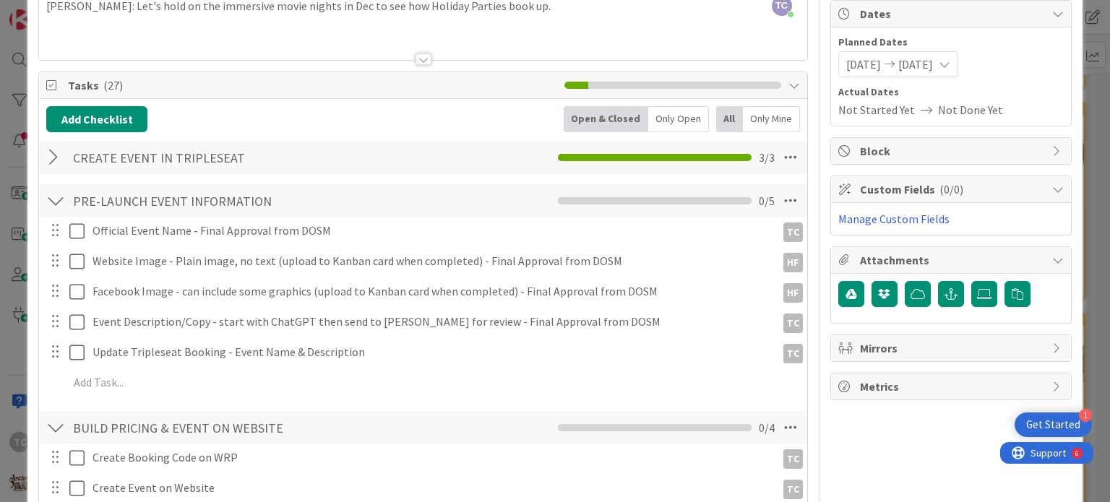
scroll to position [0, 0]
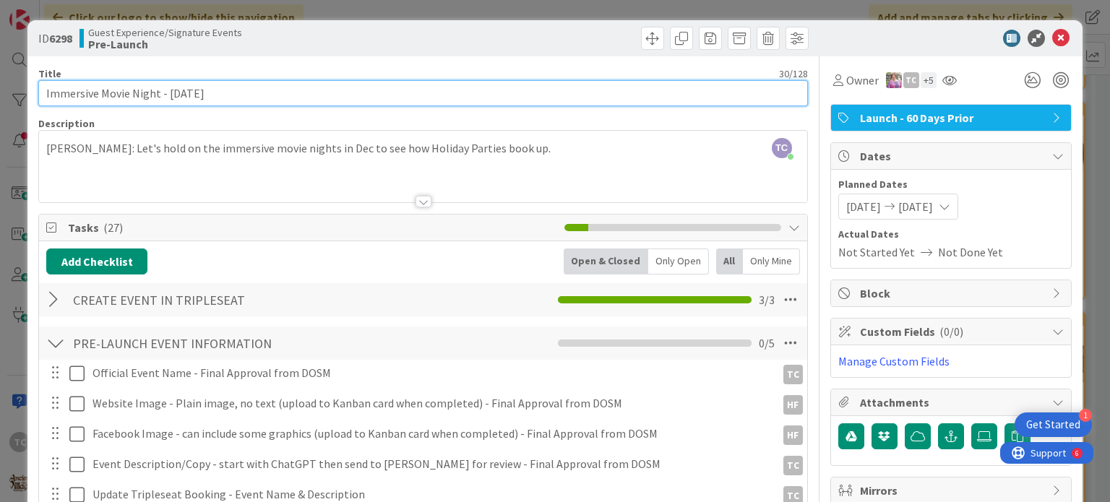
drag, startPoint x: 237, startPoint y: 94, endPoint x: 24, endPoint y: 92, distance: 213.1
click at [24, 92] on div "ID 6298 Guest Experience/Signature Events Pre-Launch Title 30 / 128 Immersive M…" at bounding box center [555, 251] width 1110 height 502
paste input "The Polar Express: A Magical Movie Experience at [GEOGRAPHIC_DATA]"
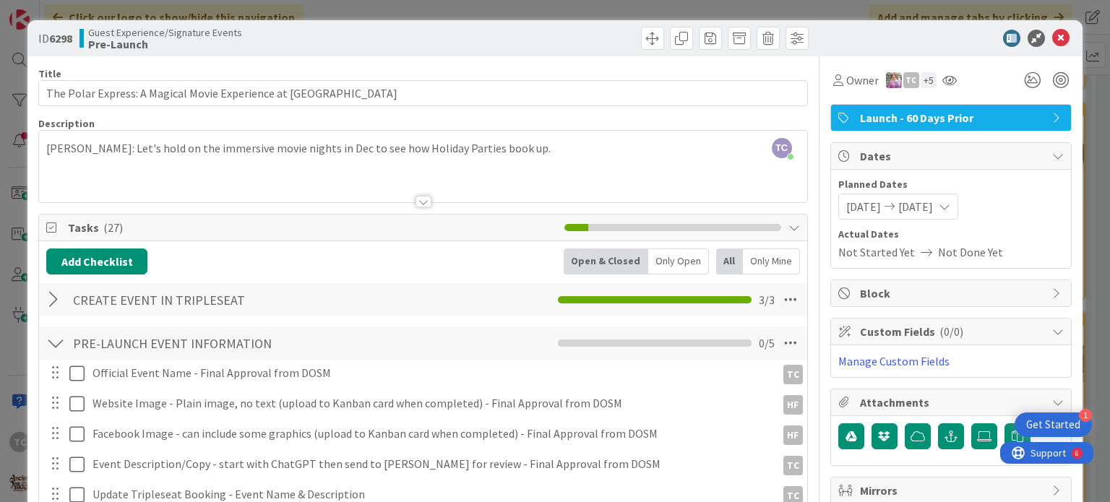
click at [58, 170] on div at bounding box center [422, 183] width 767 height 37
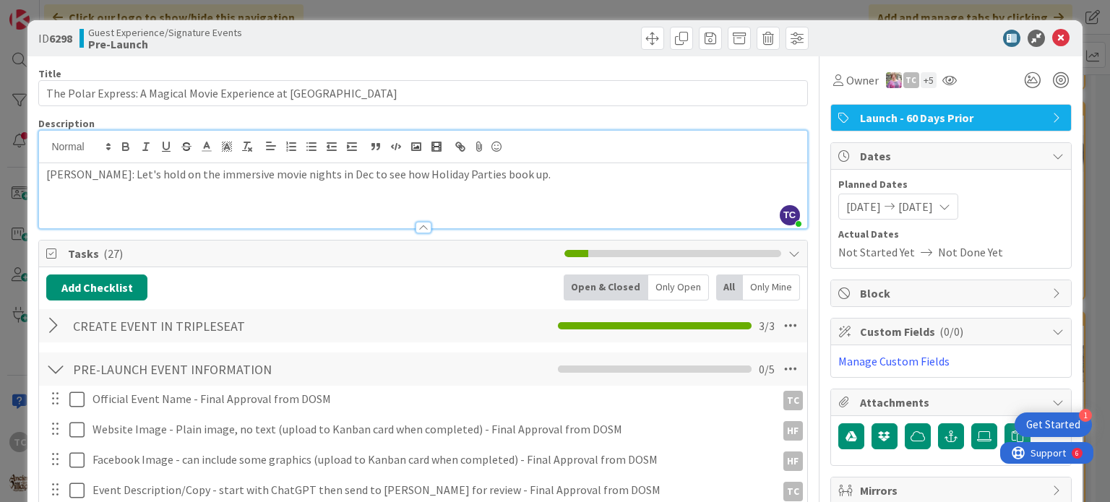
click at [61, 202] on div "[PERSON_NAME]: Let's hold on the immersive movie nights in Dec to see how Holid…" at bounding box center [422, 195] width 767 height 65
click at [520, 173] on p "[PERSON_NAME]: Let's hold on the immersive movie nights in Dec to see how Holid…" at bounding box center [422, 174] width 753 height 17
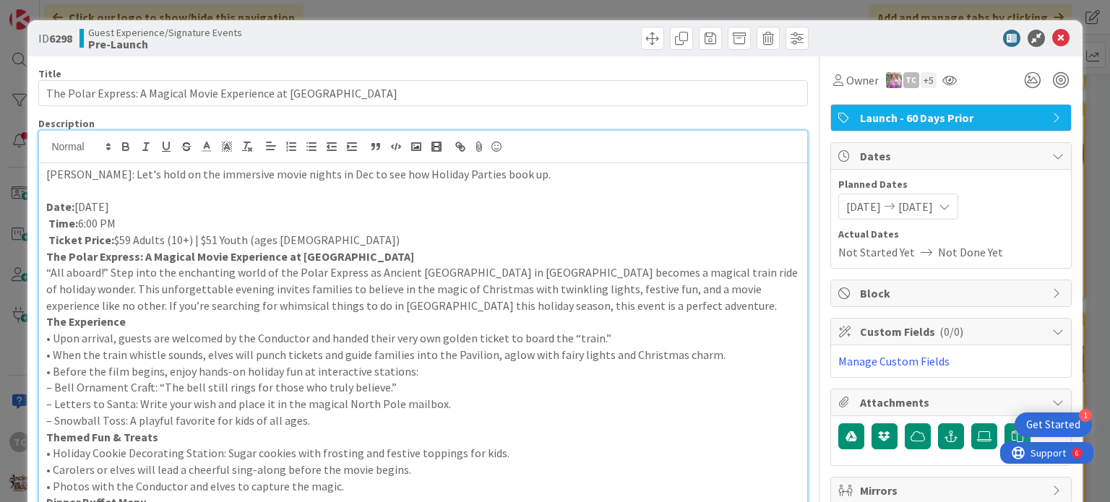
click at [541, 305] on p "“All aboard!” Step into the enchanting world of the Polar Express as Ancient [G…" at bounding box center [422, 288] width 753 height 49
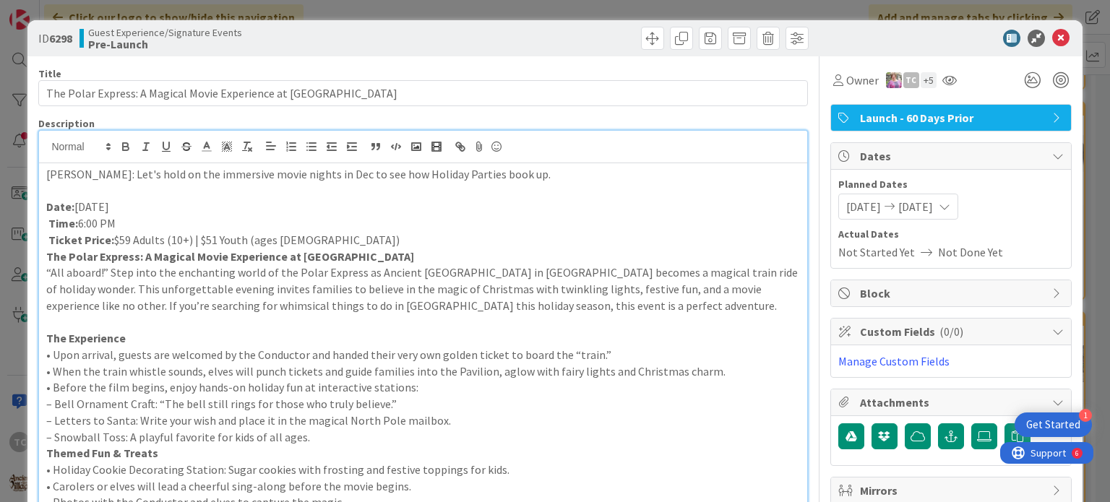
click at [306, 397] on p "– Snowball Toss: A playful favorite for kids of all ages." at bounding box center [422, 437] width 753 height 17
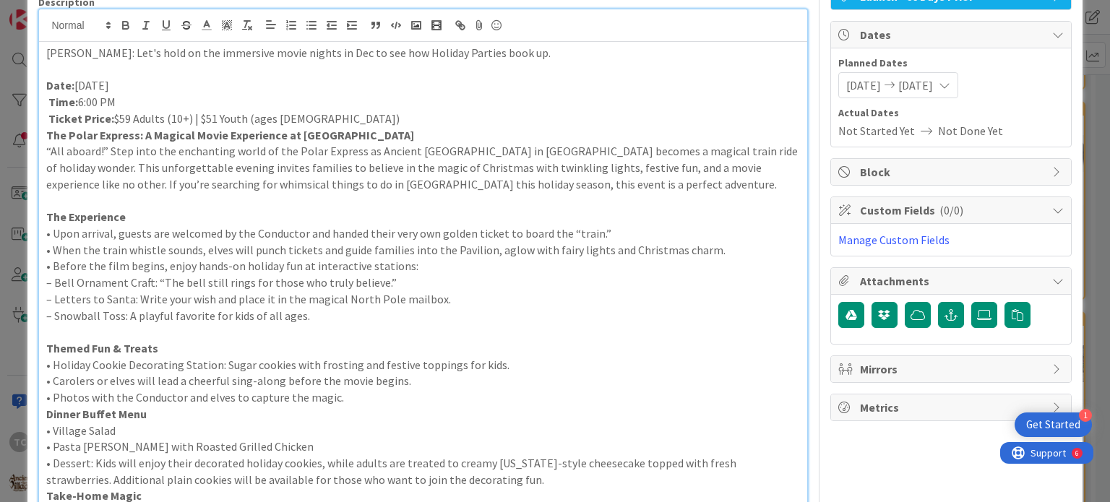
scroll to position [144, 0]
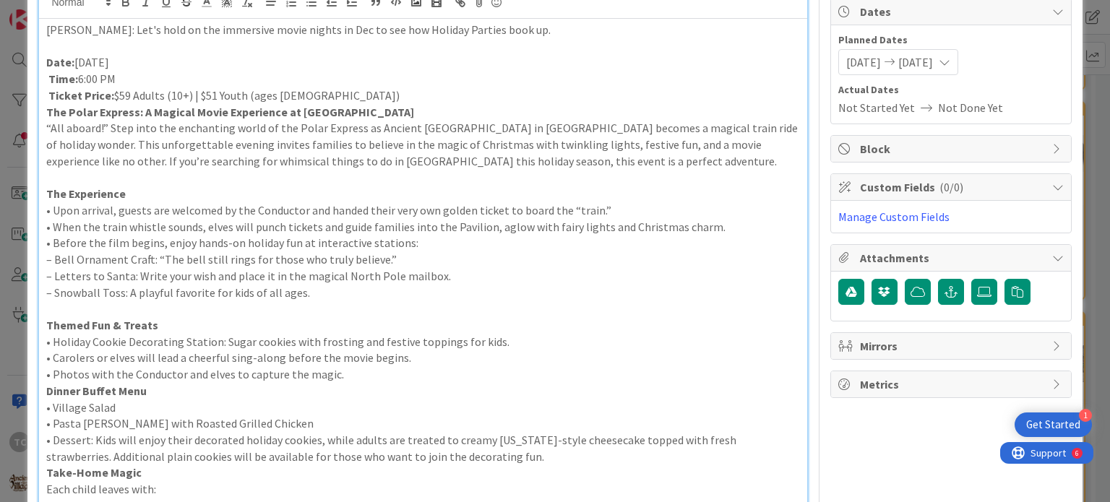
click at [347, 372] on p "• Photos with the Conductor and elves to capture the magic." at bounding box center [422, 374] width 753 height 17
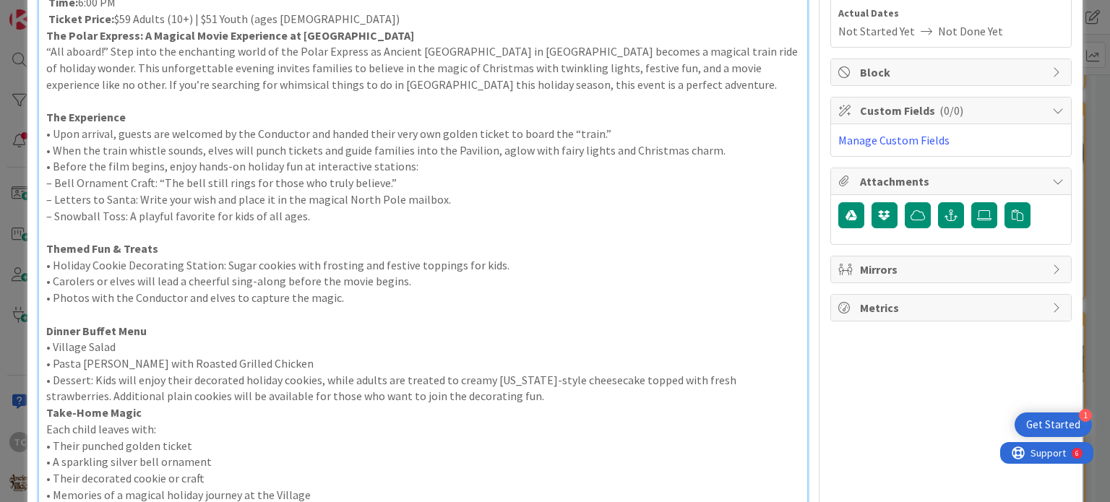
scroll to position [289, 0]
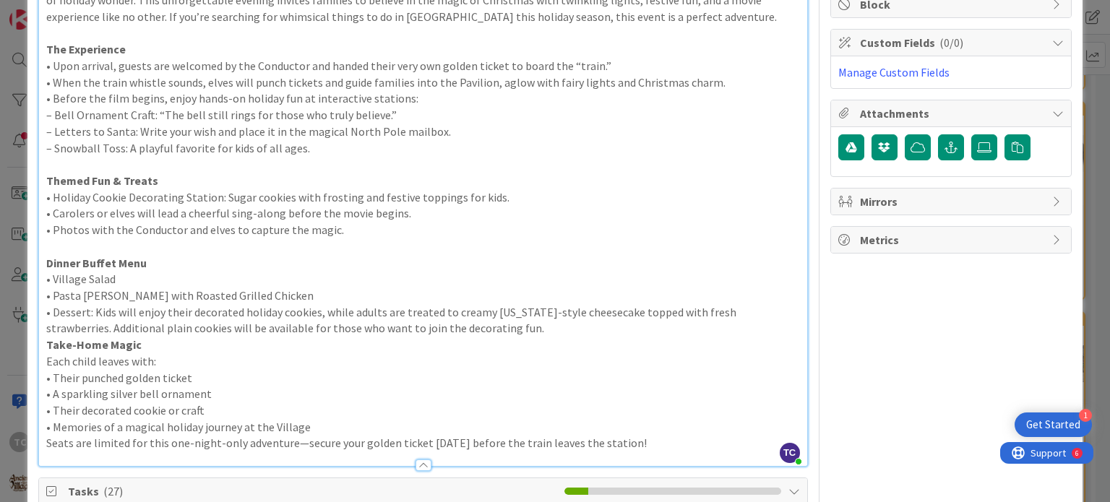
click at [489, 329] on p "• Dessert: Kids will enjoy their decorated holiday cookies, while adults are tr…" at bounding box center [422, 320] width 753 height 33
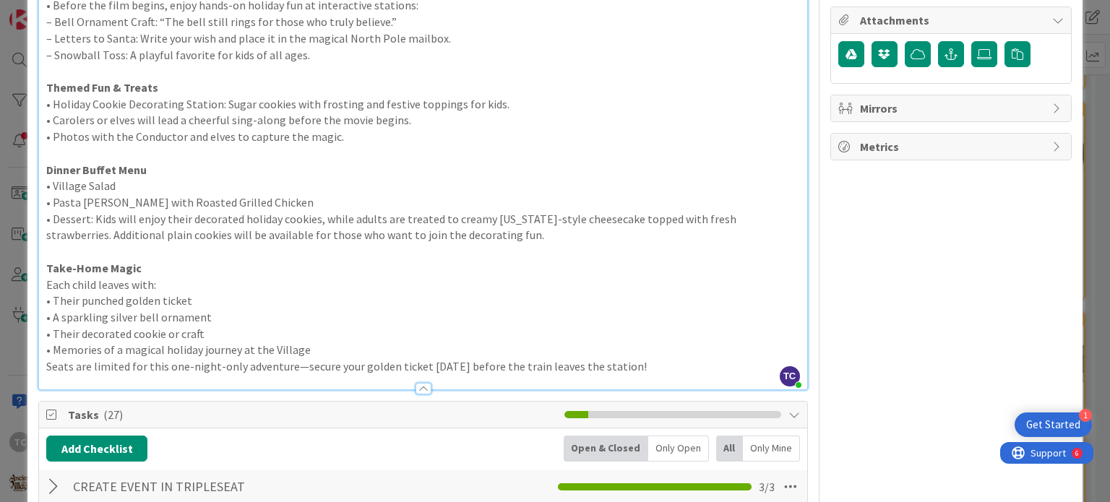
scroll to position [433, 0]
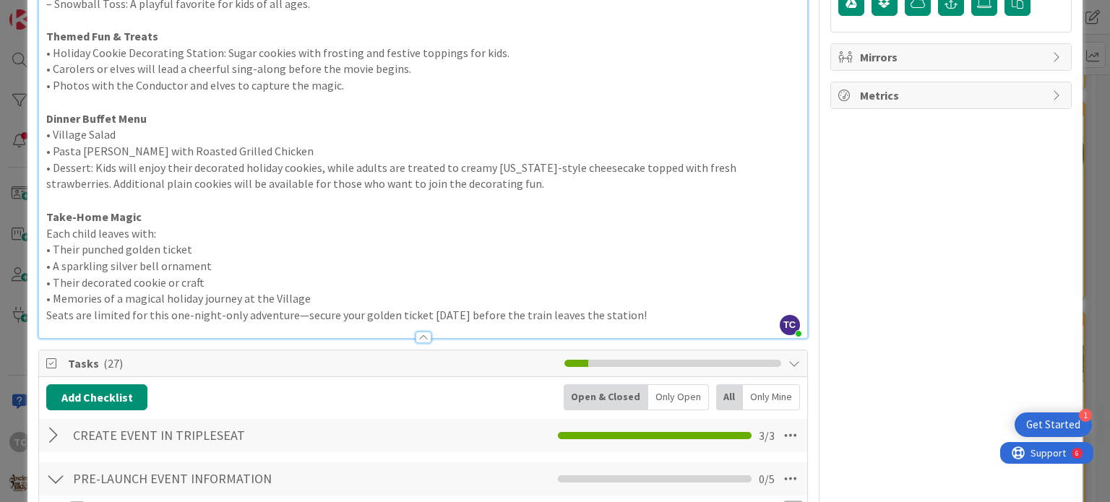
click at [344, 299] on p "• Memories of a magical holiday journey at the Village" at bounding box center [422, 298] width 753 height 17
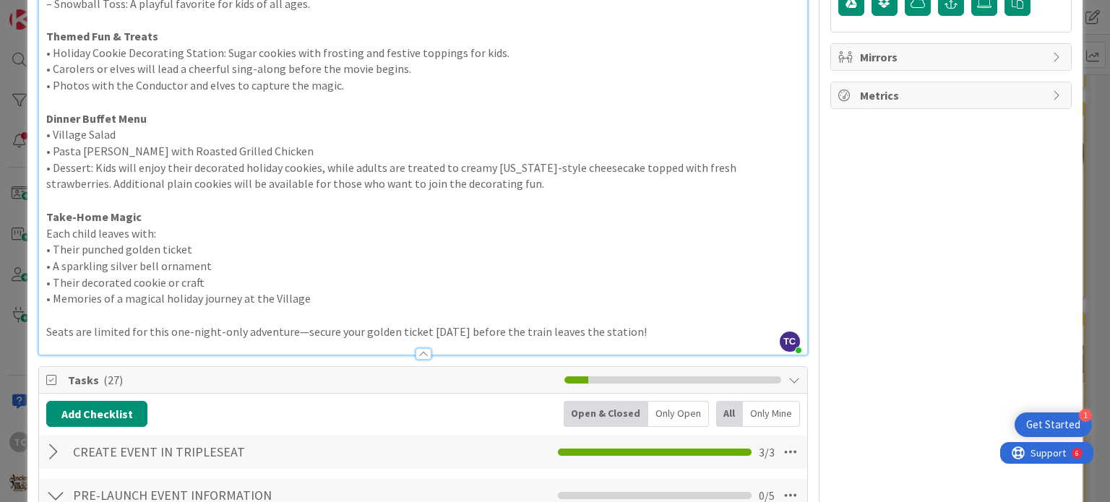
scroll to position [0, 0]
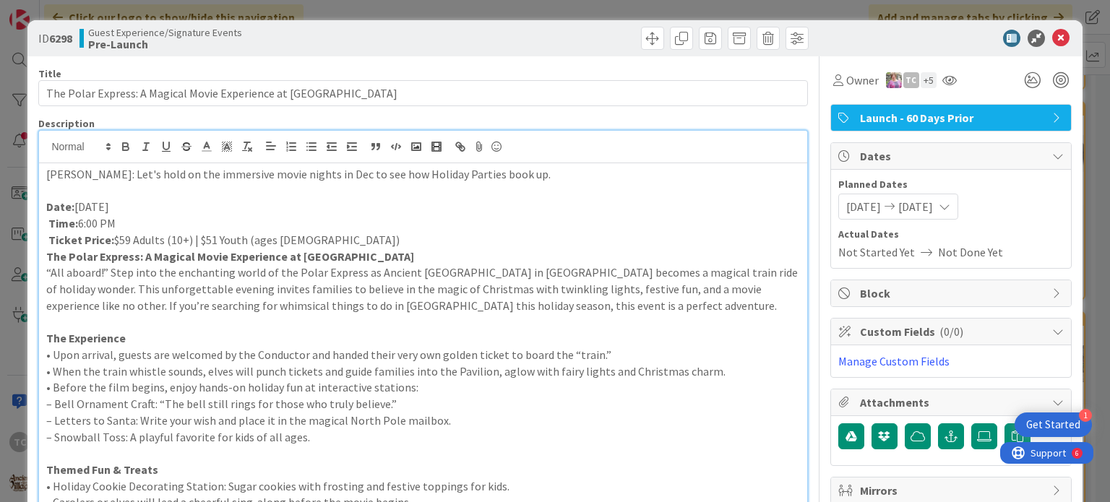
drag, startPoint x: 407, startPoint y: 255, endPoint x: 44, endPoint y: 251, distance: 362.6
click at [44, 251] on div "[PERSON_NAME]: Let's hold on the immersive movie nights in Dec to see how Holid…" at bounding box center [422, 475] width 767 height 625
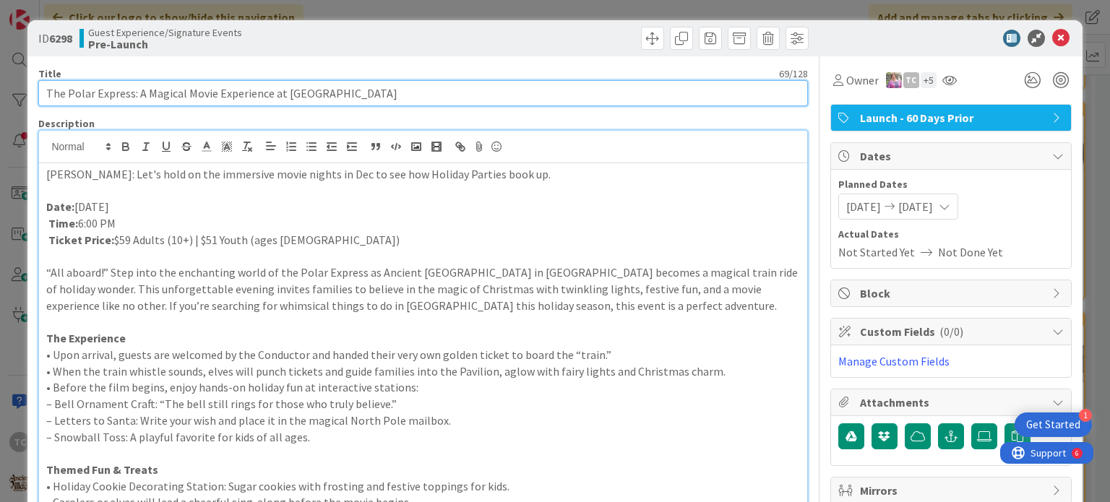
drag, startPoint x: 268, startPoint y: 96, endPoint x: 413, endPoint y: 113, distance: 146.1
type input "The Polar Express: A Magical Movie Experience"
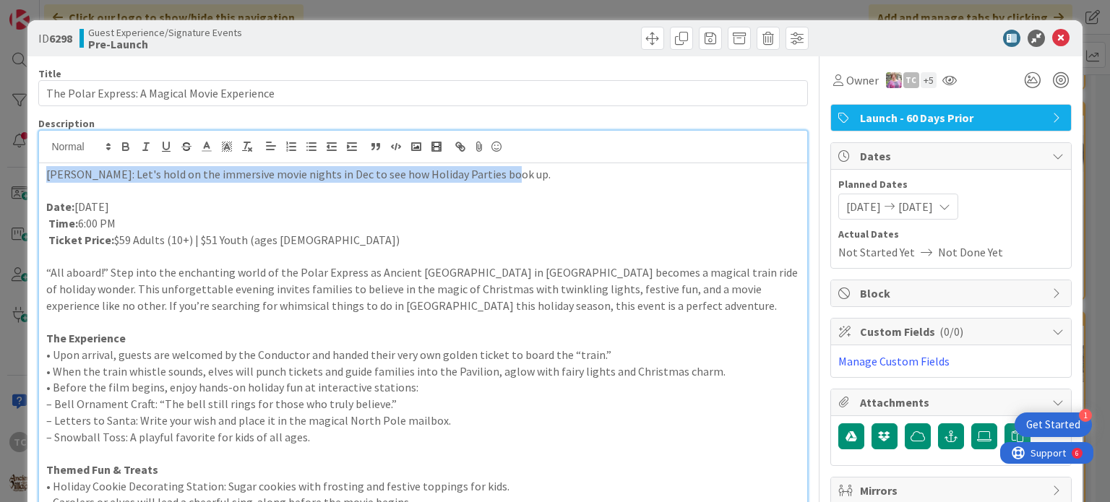
drag, startPoint x: 510, startPoint y: 168, endPoint x: 29, endPoint y: 170, distance: 481.1
click at [228, 147] on polyline at bounding box center [227, 147] width 5 height 6
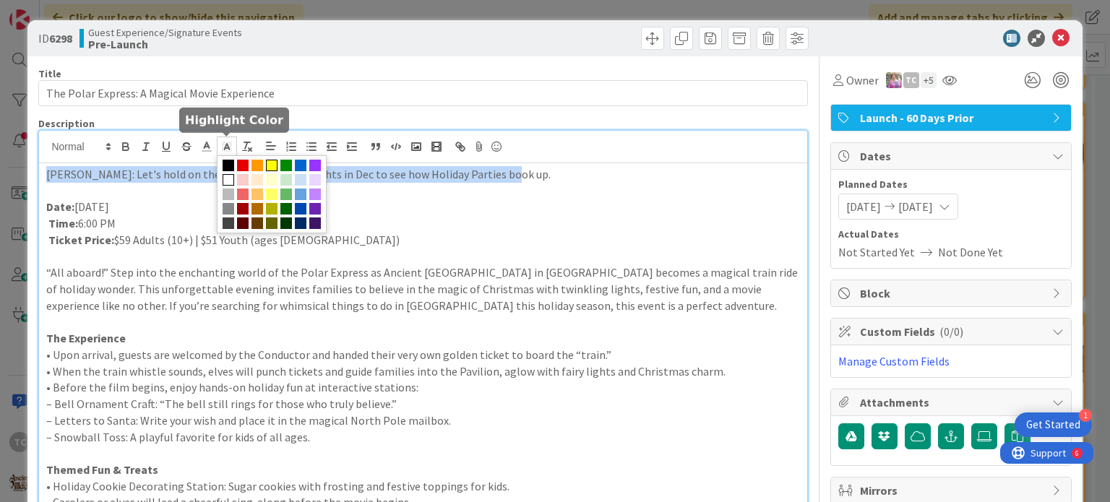
click at [269, 165] on span at bounding box center [272, 166] width 12 height 12
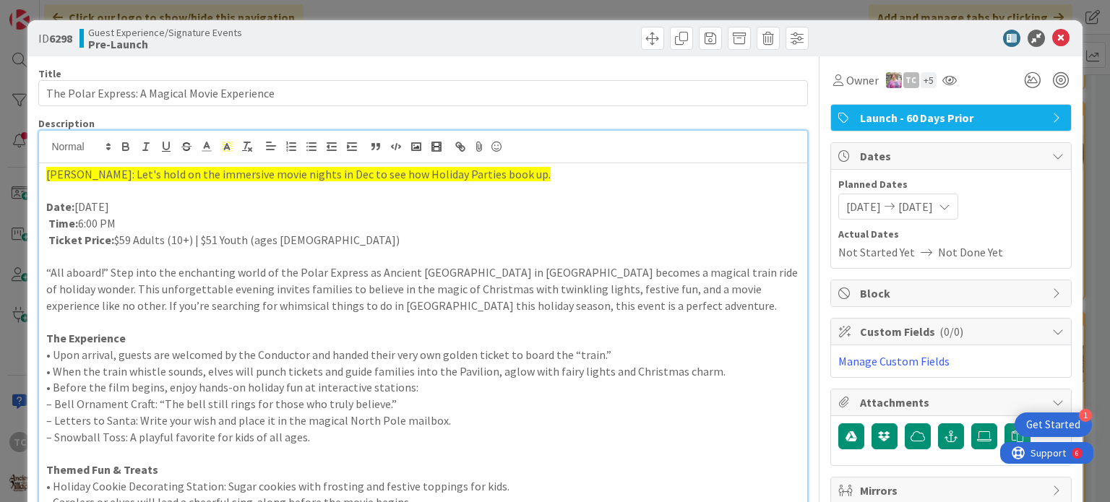
click at [224, 193] on p at bounding box center [422, 191] width 753 height 17
click at [604, 12] on div "ID 6298 Guest Experience/Signature Events Pre-Launch Title 45 / 128 The Polar E…" at bounding box center [555, 251] width 1110 height 502
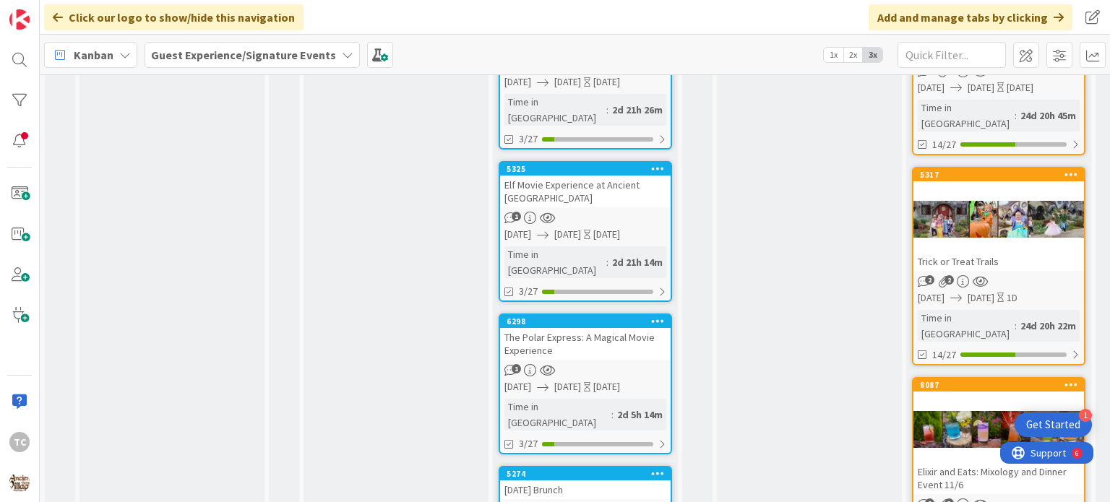
click at [558, 397] on div "[DATE] Brunch" at bounding box center [585, 489] width 170 height 19
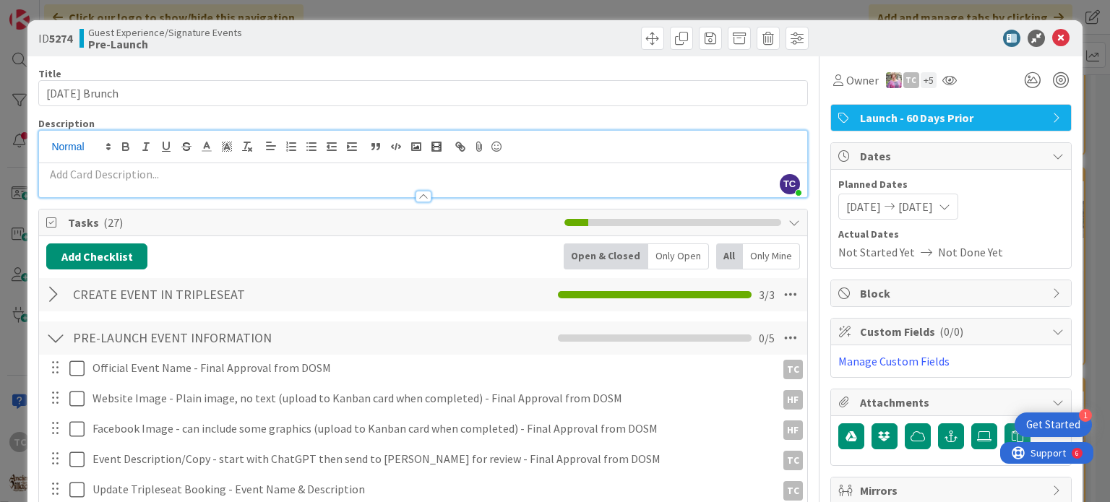
click at [61, 144] on div "TC [PERSON_NAME] joined 3 m ago" at bounding box center [422, 164] width 767 height 66
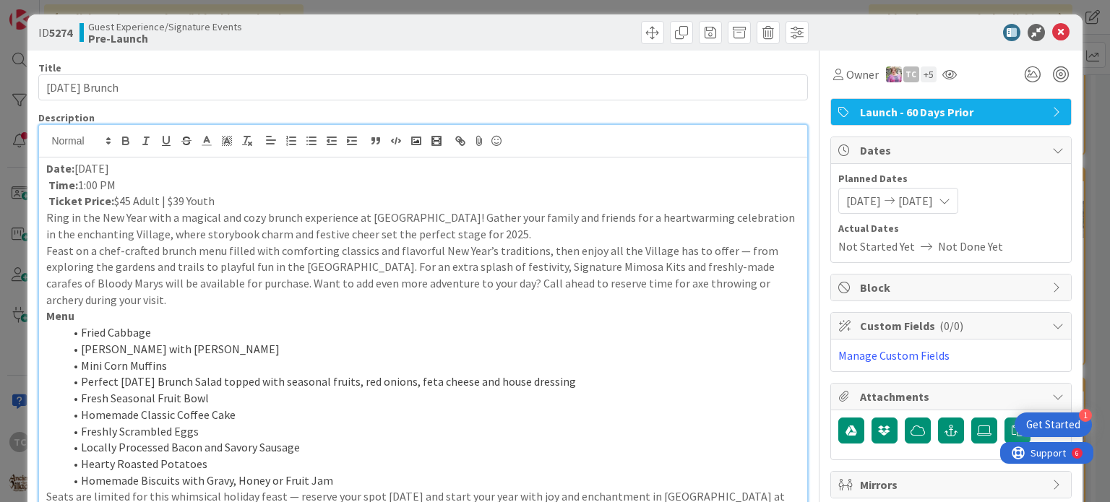
click at [231, 194] on p "Ticket Price: $45 Adult | $39 Youth" at bounding box center [422, 201] width 753 height 17
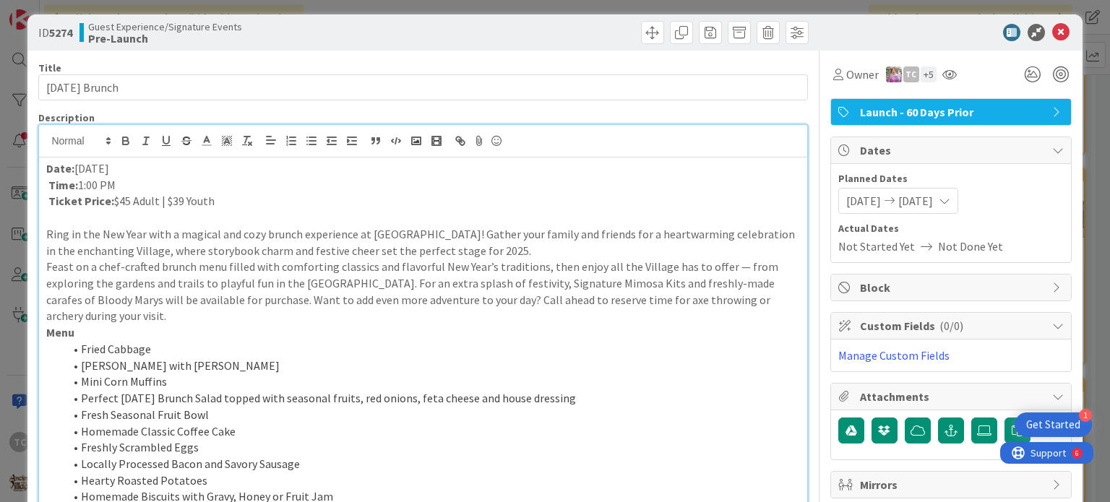
click at [516, 246] on p "Ring in the New Year with a magical and cozy brunch experience at [GEOGRAPHIC_D…" at bounding box center [422, 242] width 753 height 33
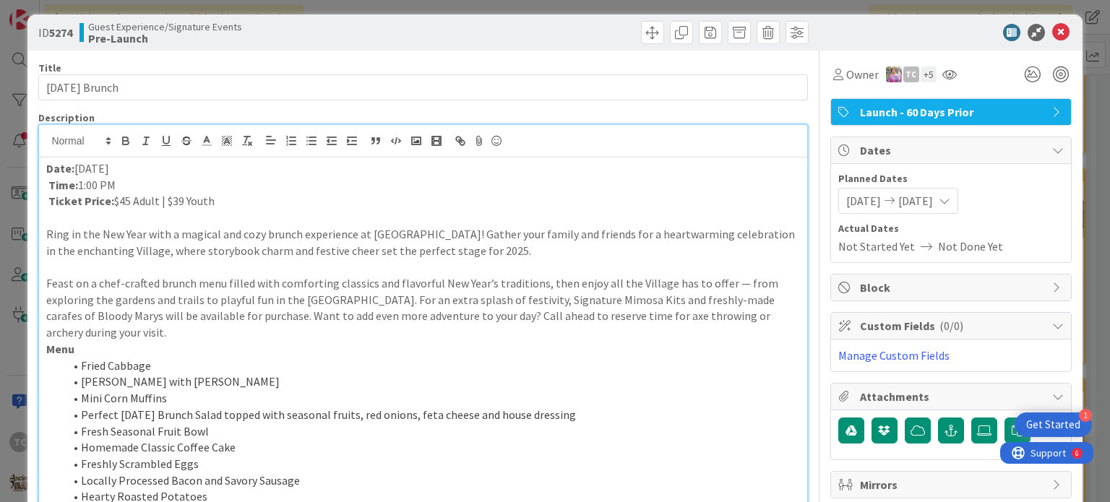
click at [123, 334] on p "Feast on a chef-crafted brunch menu filled with comforting classics and flavorf…" at bounding box center [422, 308] width 753 height 66
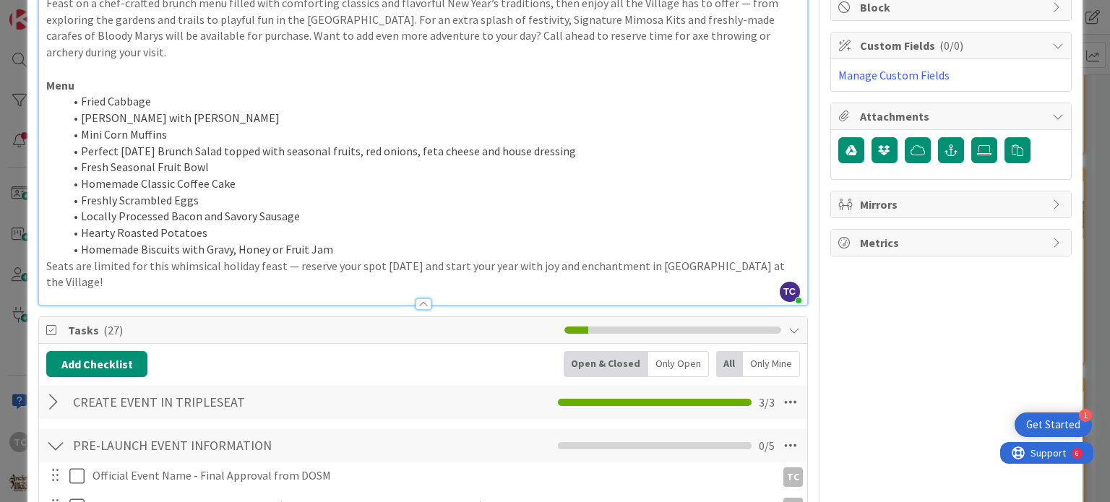
scroll to position [295, 0]
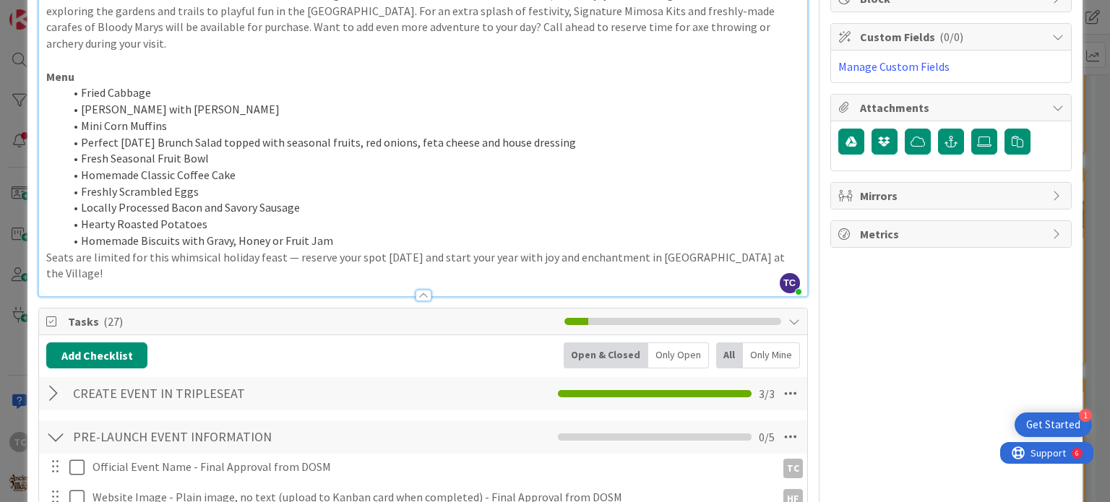
click at [350, 241] on li "Homemade Biscuits with Gravy, Honey or Fruit Jam" at bounding box center [431, 241] width 735 height 17
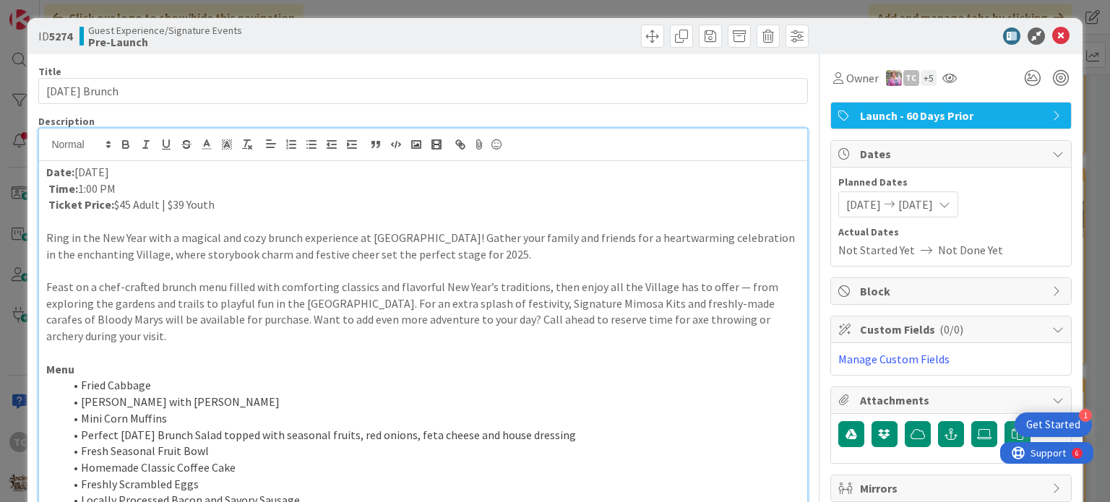
scroll to position [0, 0]
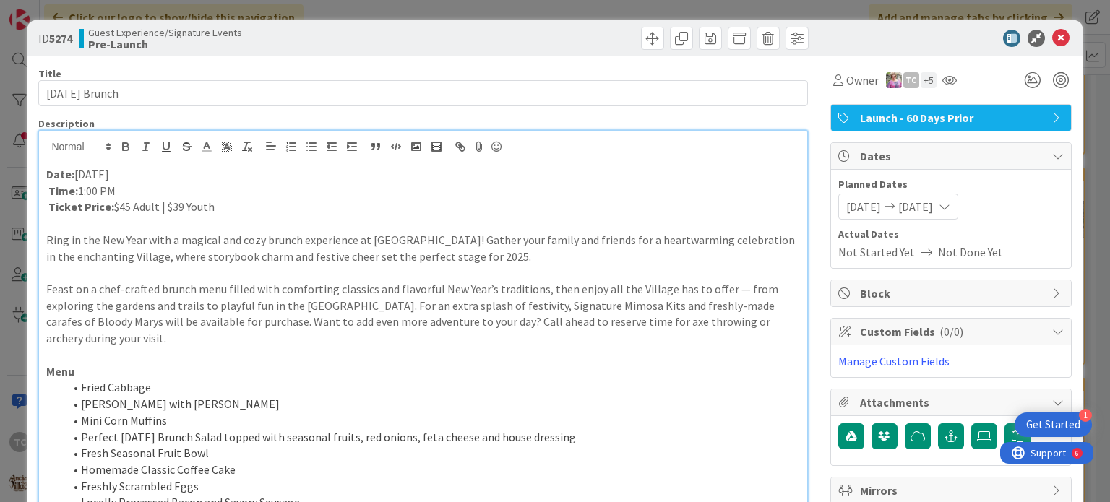
click at [373, 11] on div "ID 5274 Guest Experience/Signature Events Pre-Launch Title 21 / 128 [DATE] Brun…" at bounding box center [555, 251] width 1110 height 502
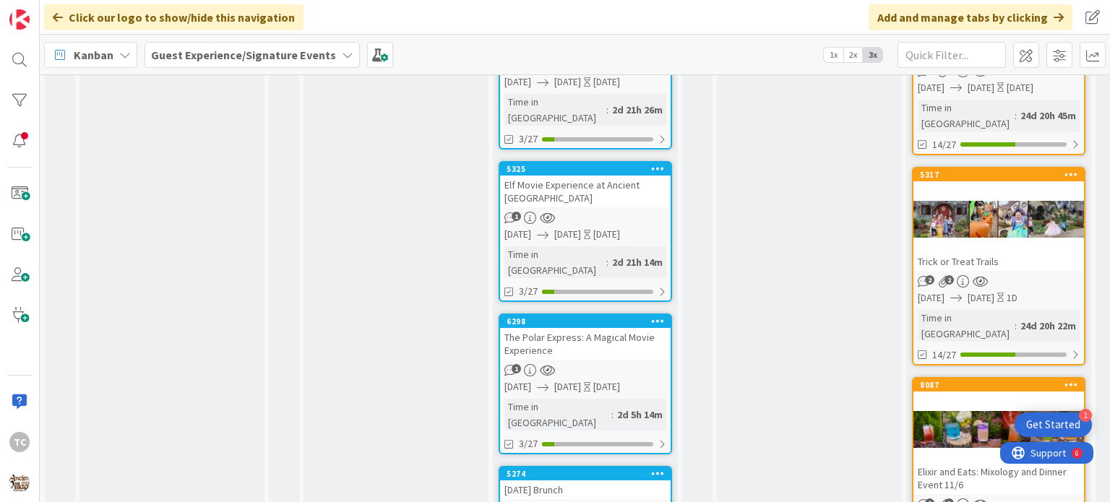
click at [563, 397] on div "[DATE] Brunch" at bounding box center [585, 489] width 170 height 19
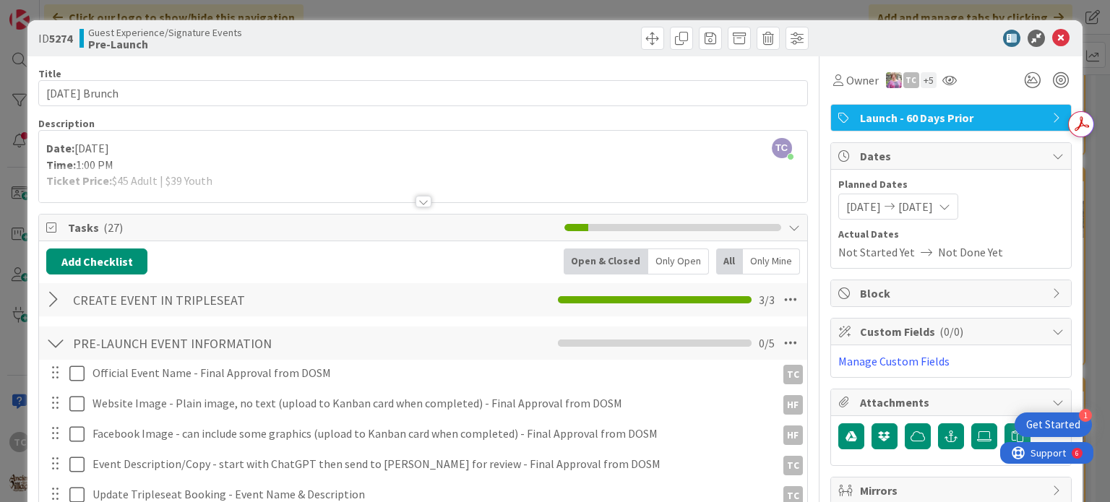
click at [248, 184] on div at bounding box center [422, 183] width 767 height 37
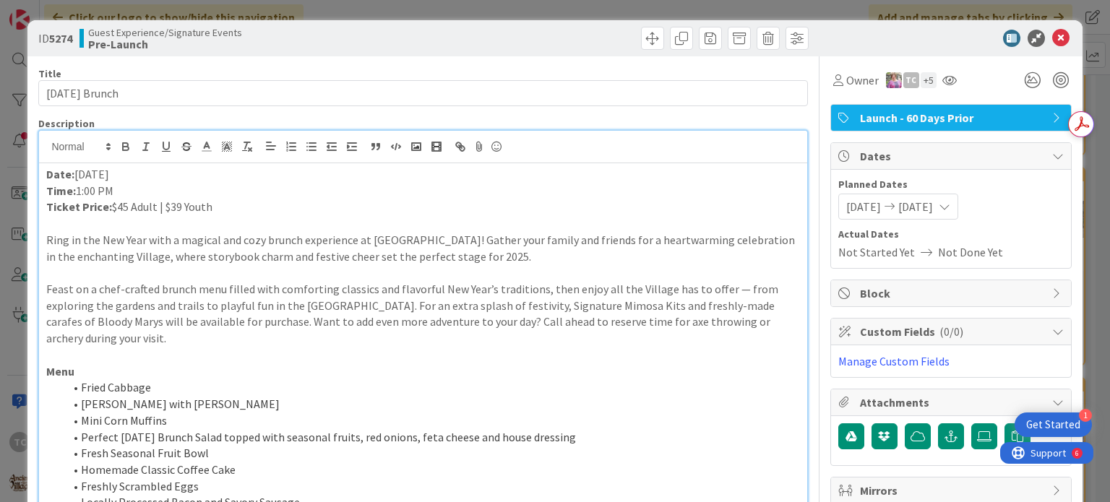
click at [157, 212] on p "Ticket Price: $45 Adult | $39 Youth" at bounding box center [422, 207] width 753 height 17
click at [256, 204] on p "Ticket Price: $45 Adult (10+) | $39 Youth" at bounding box center [422, 207] width 753 height 17
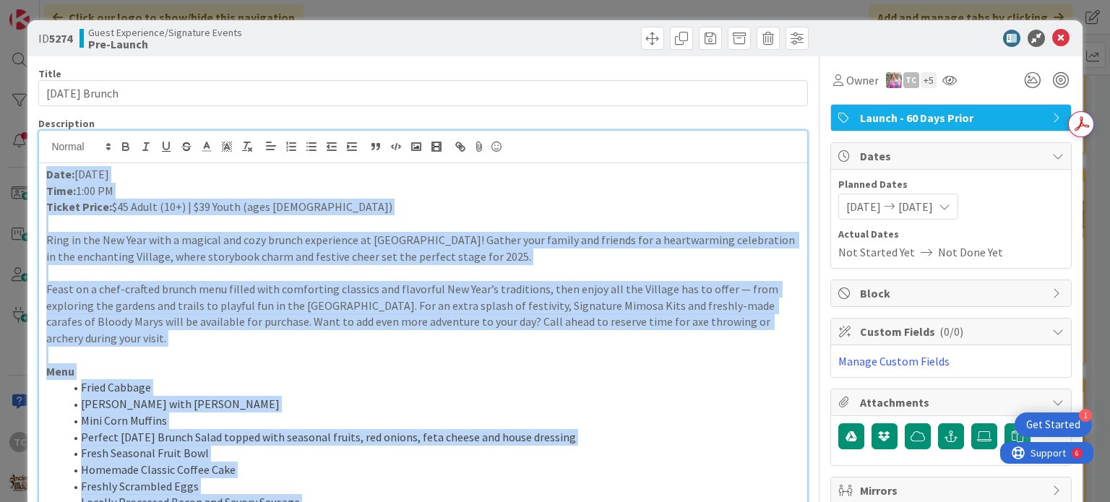
drag, startPoint x: 760, startPoint y: 352, endPoint x: 0, endPoint y: 102, distance: 800.0
click at [0, 102] on div "ID 5274 Guest Experience/Signature Events Pre-Launch Title 21 / 128 [DATE] Brun…" at bounding box center [555, 251] width 1110 height 502
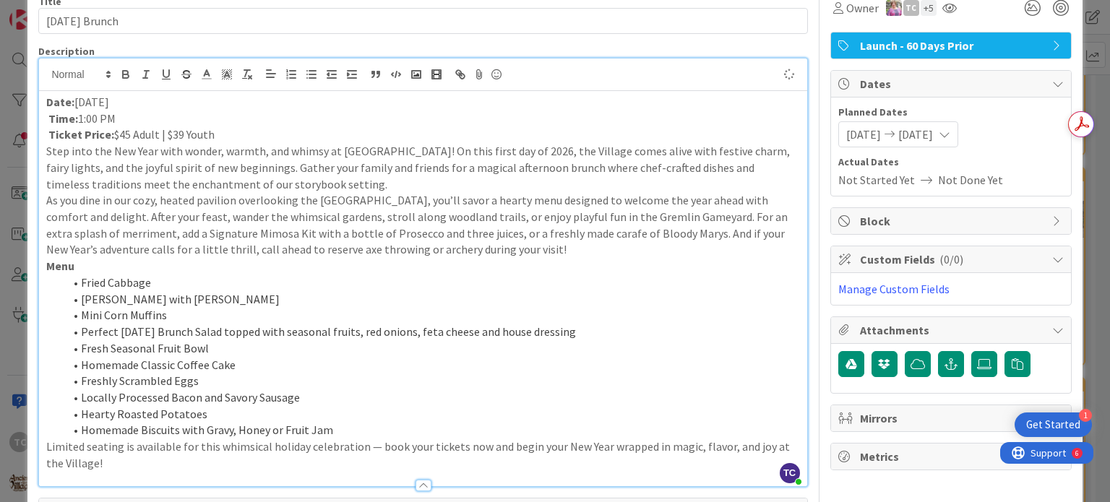
click at [225, 131] on p "Ticket Price: $45 Adult | $39 Youth" at bounding box center [422, 134] width 753 height 17
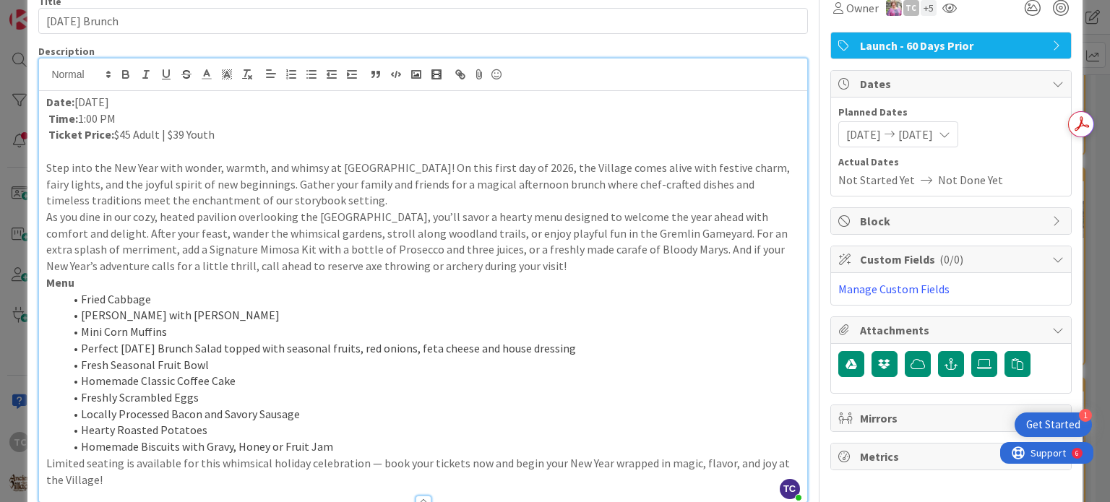
click at [368, 202] on p "Step into the New Year with wonder, warmth, and whimsy at [GEOGRAPHIC_DATA]! On…" at bounding box center [422, 184] width 753 height 49
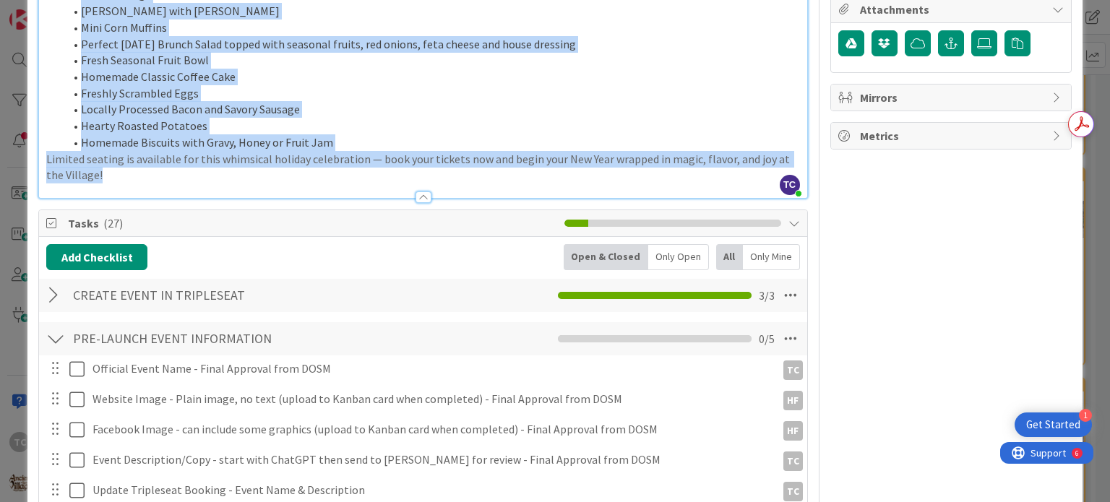
scroll to position [496, 0]
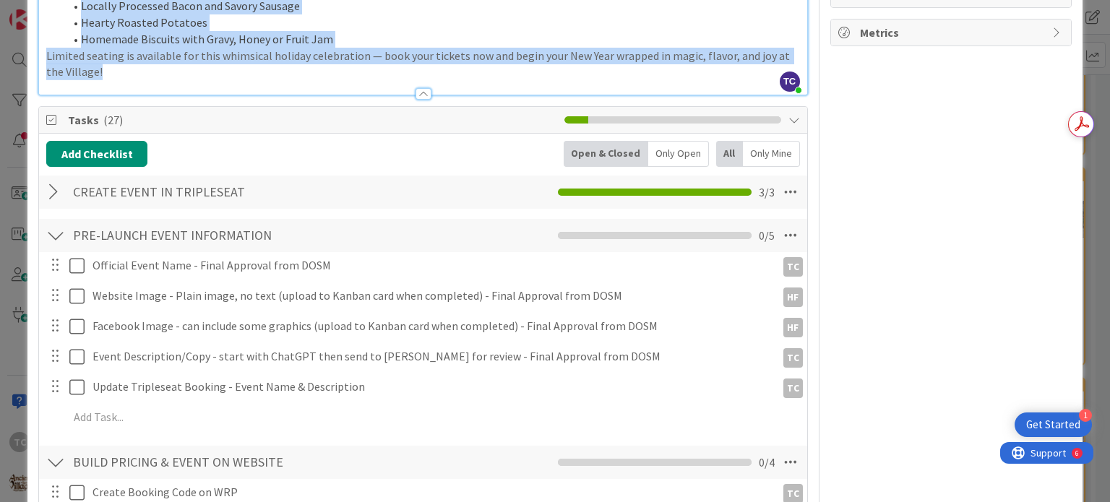
drag, startPoint x: 46, startPoint y: 98, endPoint x: 756, endPoint y: 79, distance: 710.3
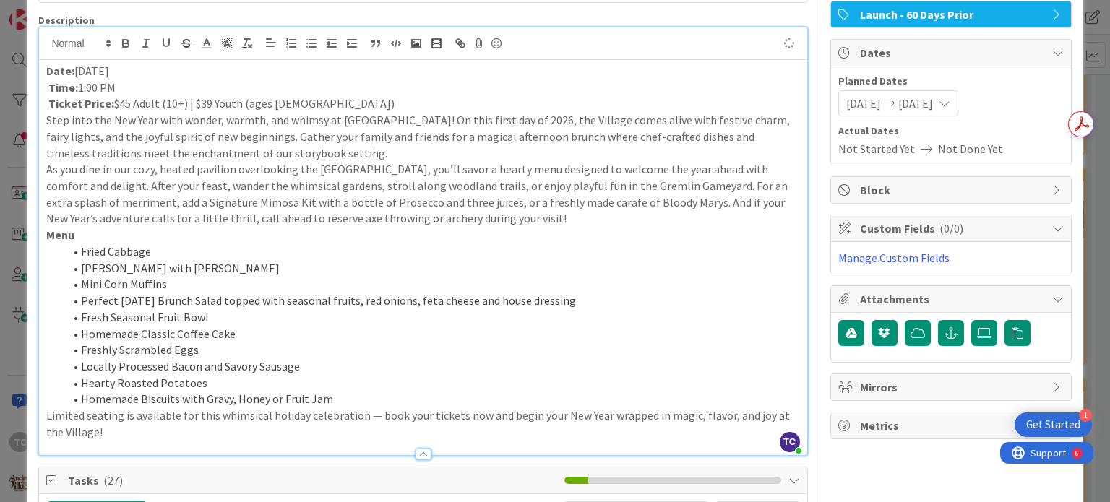
scroll to position [22, 0]
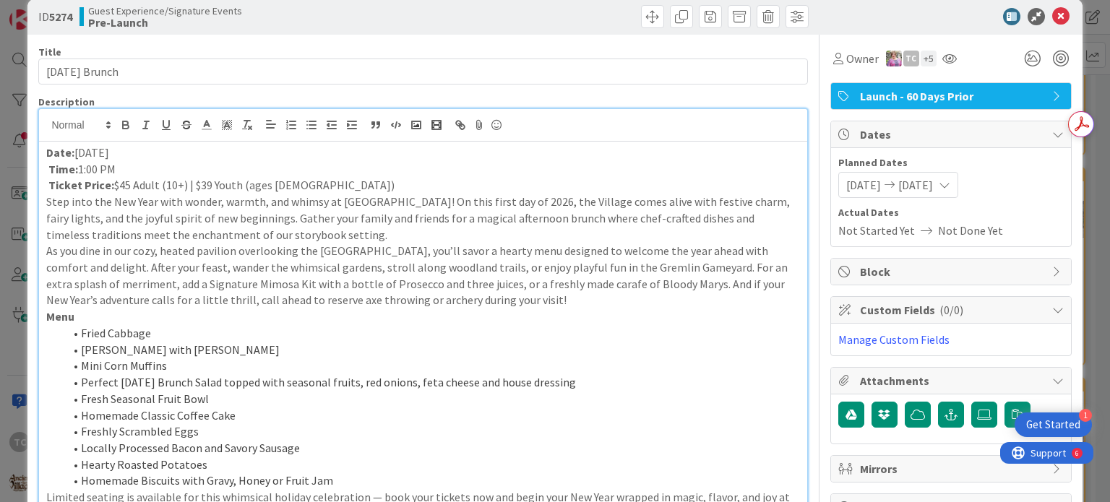
click at [315, 190] on p "Ticket Price: $45 Adult (10+) | $39 Youth (ages [DEMOGRAPHIC_DATA])" at bounding box center [422, 185] width 753 height 17
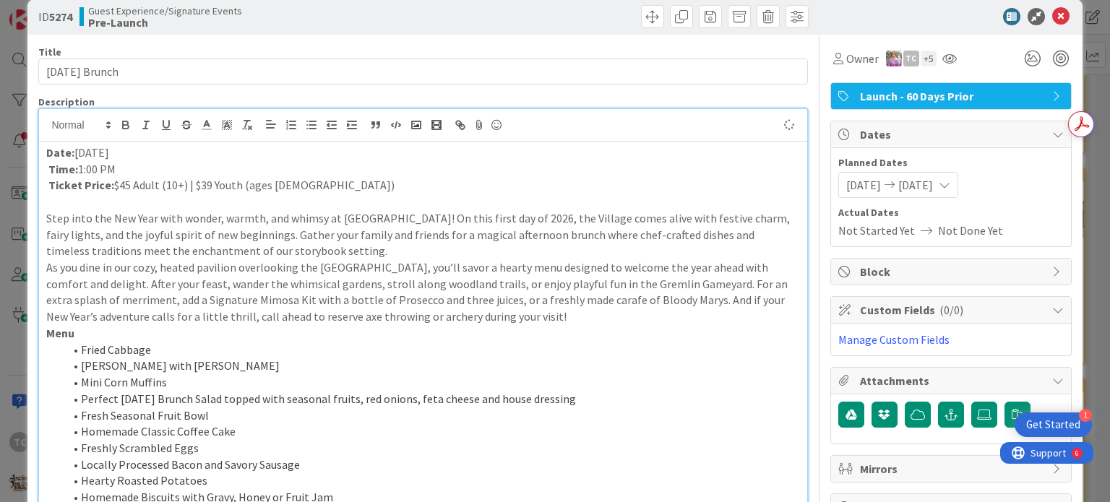
click at [383, 246] on p "Step into the New Year with wonder, warmth, and whimsy at [GEOGRAPHIC_DATA]! On…" at bounding box center [422, 234] width 753 height 49
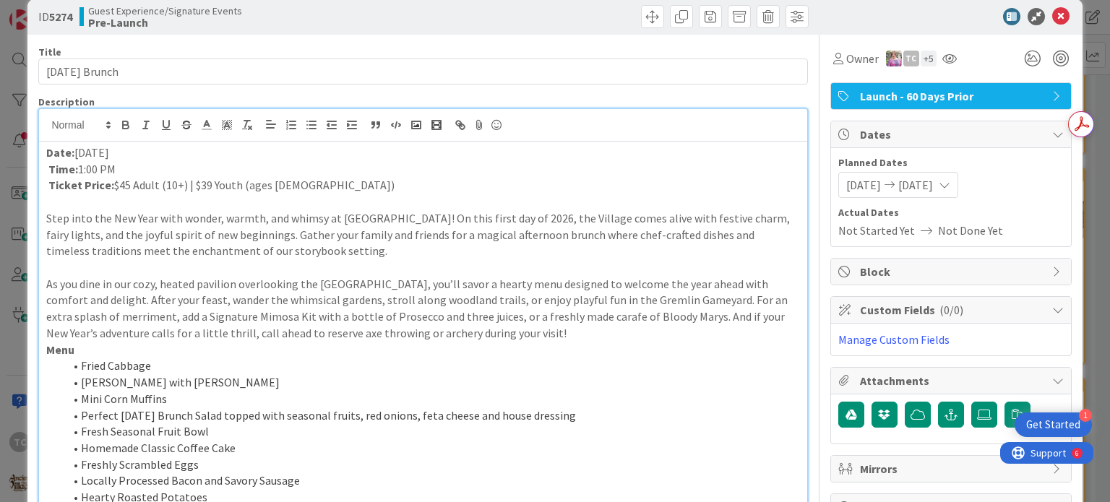
click at [514, 335] on p "As you dine in our cozy, heated pavilion overlooking the [GEOGRAPHIC_DATA], you…" at bounding box center [422, 309] width 753 height 66
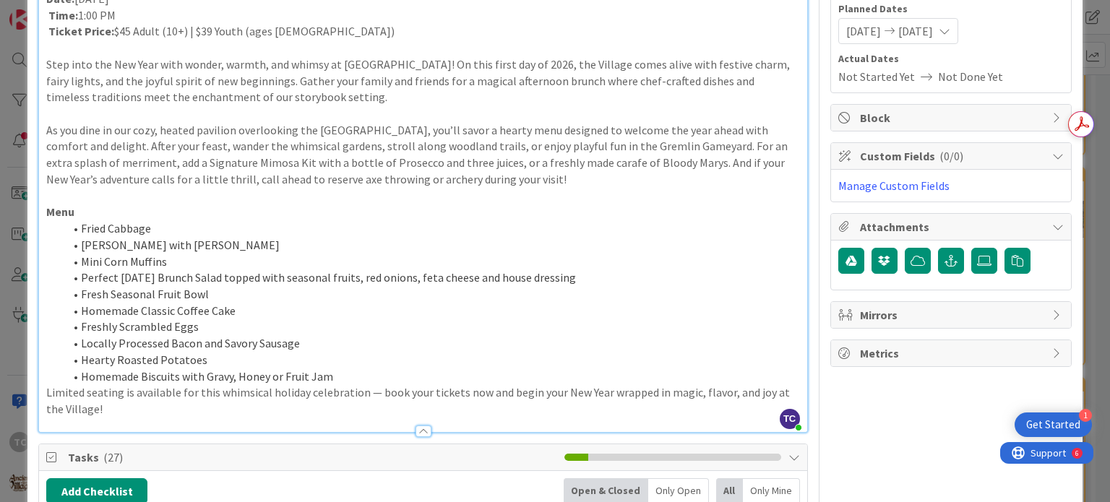
scroll to position [311, 0]
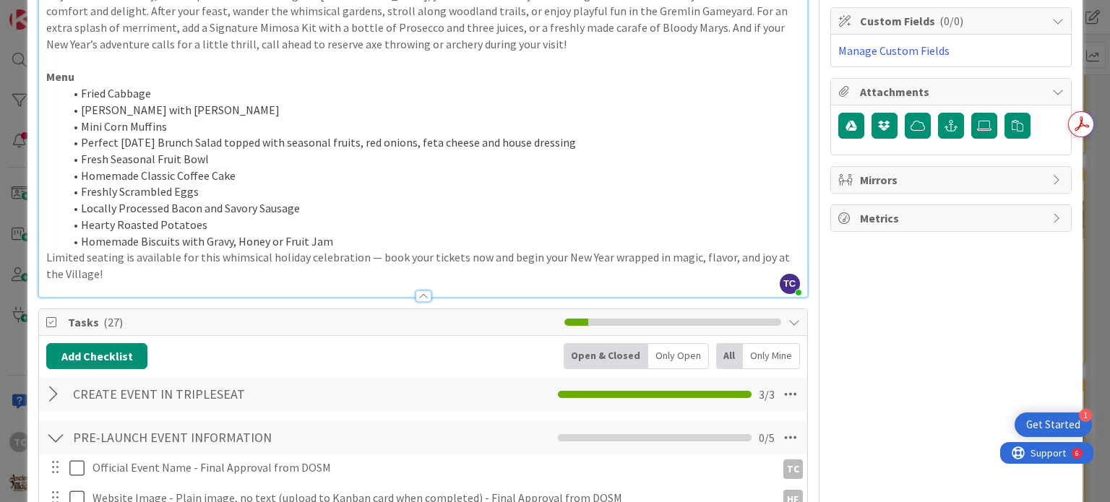
click at [329, 243] on li "Homemade Biscuits with Gravy, Honey or Fruit Jam" at bounding box center [431, 241] width 735 height 17
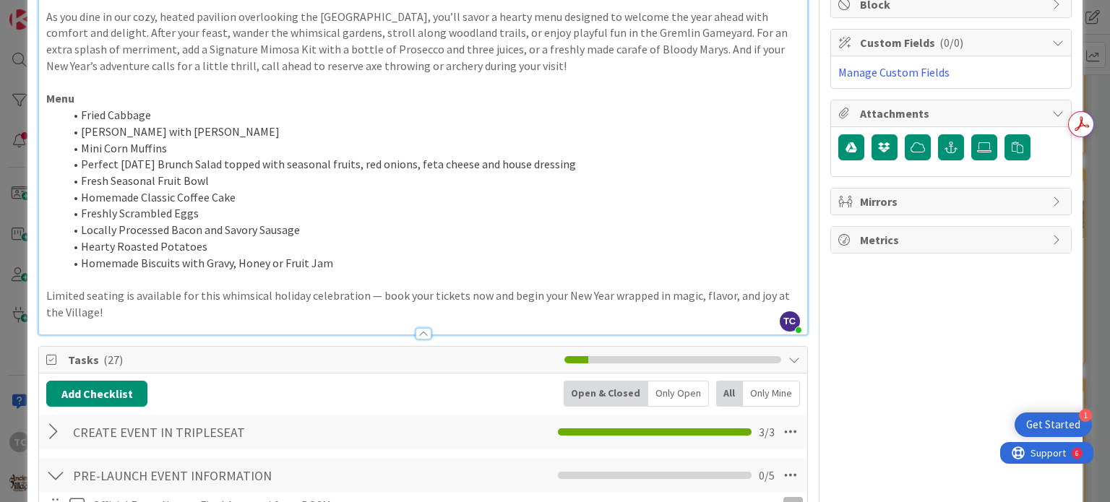
scroll to position [0, 0]
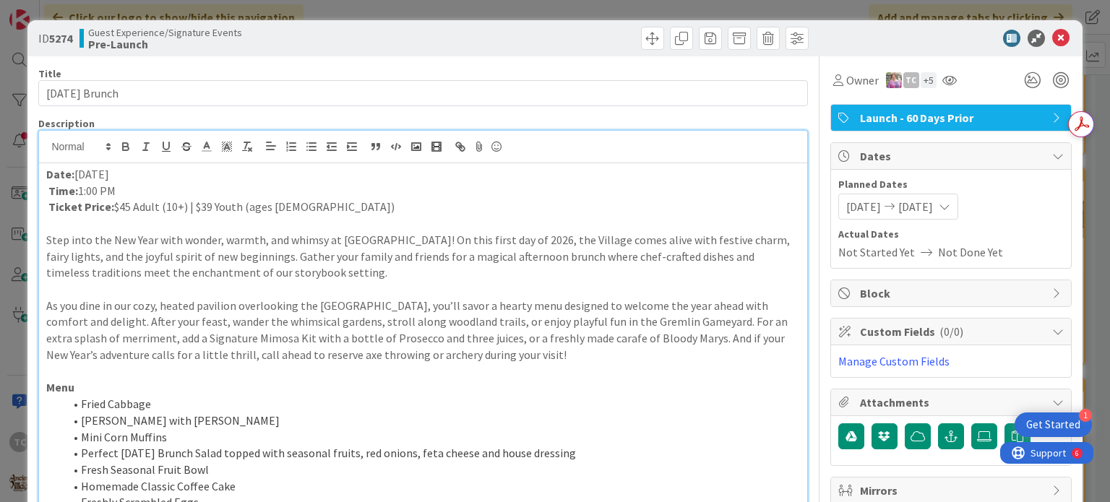
click at [479, 13] on div "ID 5274 Guest Experience/Signature Events Pre-Launch Title 21 / 128 [DATE] Brun…" at bounding box center [555, 251] width 1110 height 502
